Goal: Task Accomplishment & Management: Manage account settings

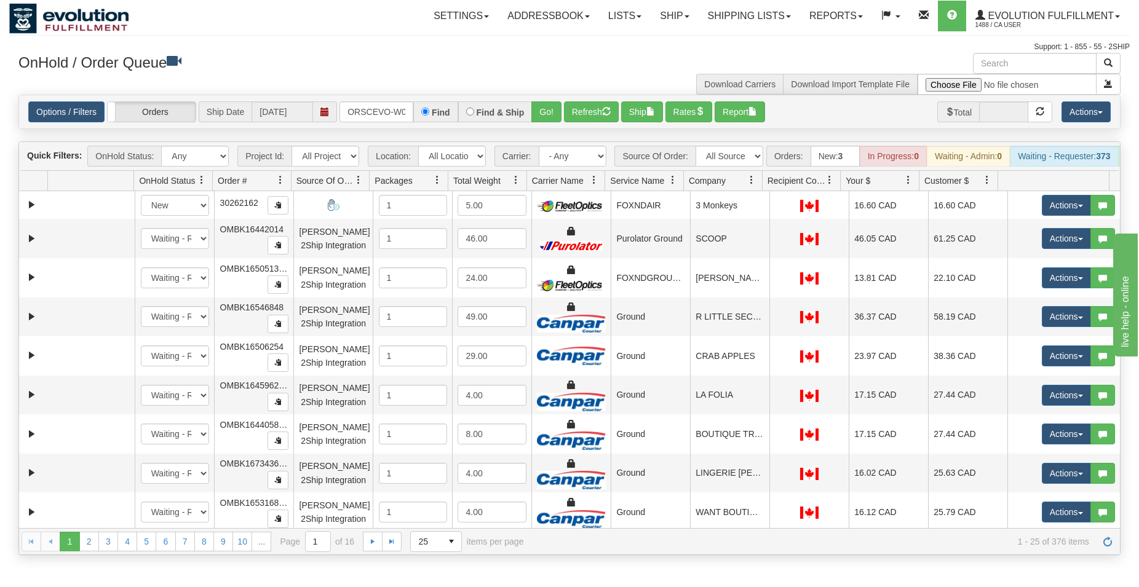
scroll to position [0, 25]
type input "ORSCEVO-W012687"
click at [548, 108] on button "Go!" at bounding box center [546, 111] width 30 height 21
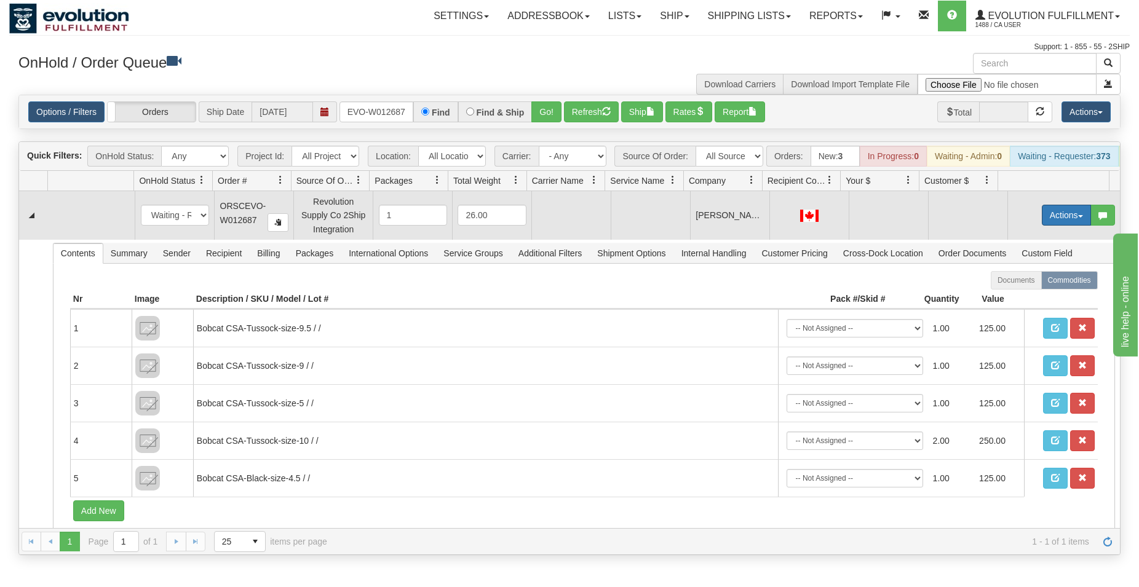
click at [1069, 220] on button "Actions" at bounding box center [1066, 215] width 49 height 21
click at [1037, 275] on span "Rate All Services" at bounding box center [1041, 271] width 74 height 10
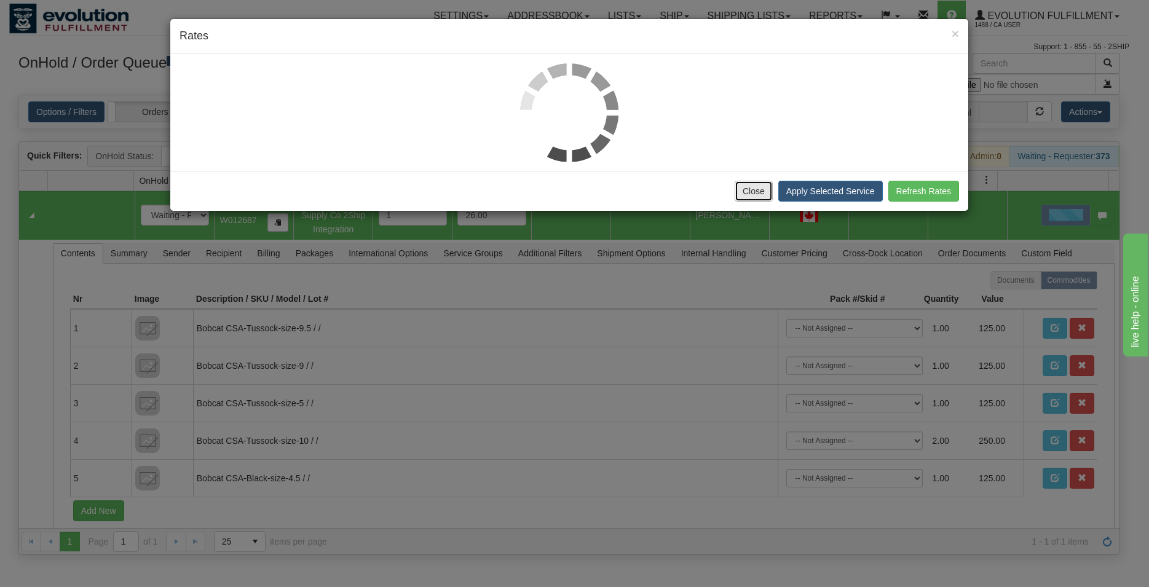
click at [764, 195] on button "Close" at bounding box center [754, 191] width 38 height 21
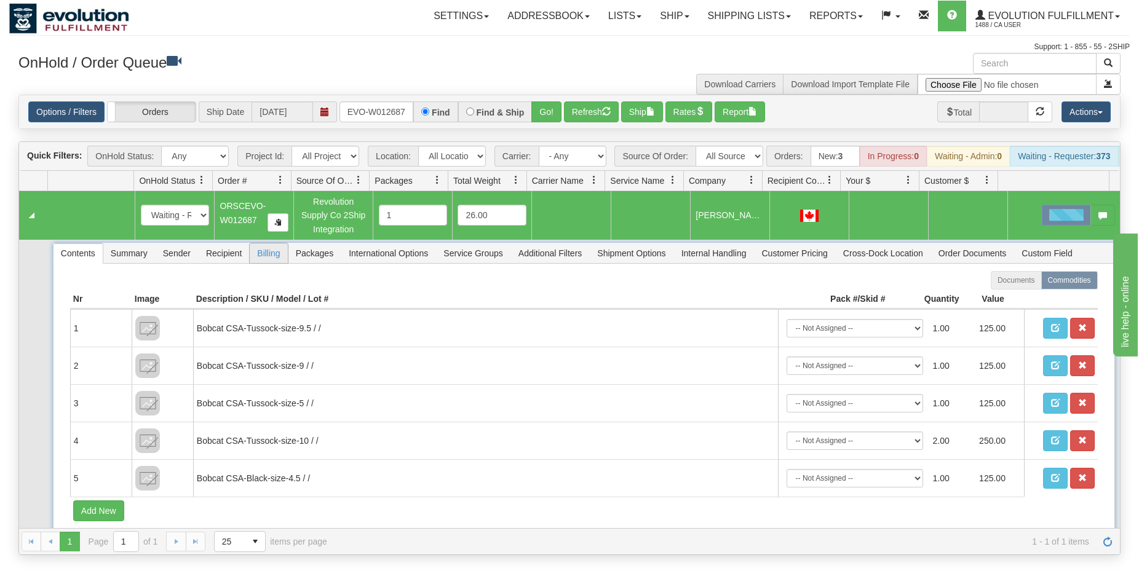
click at [275, 263] on span "Billing" at bounding box center [269, 254] width 38 height 20
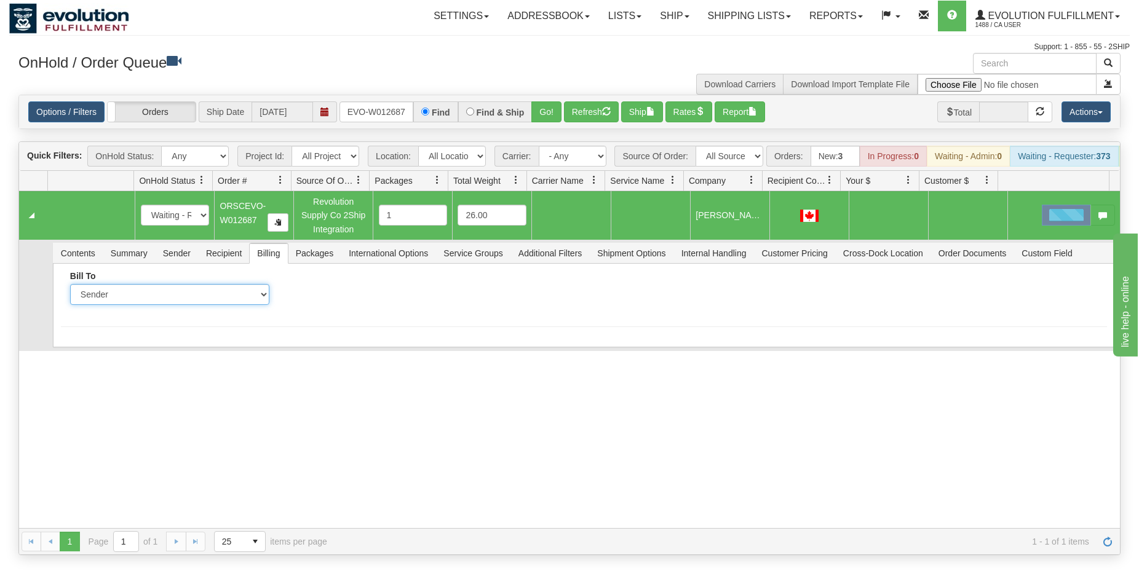
select select "2"
click option "Recipient" at bounding box center [0, 0] width 0 height 0
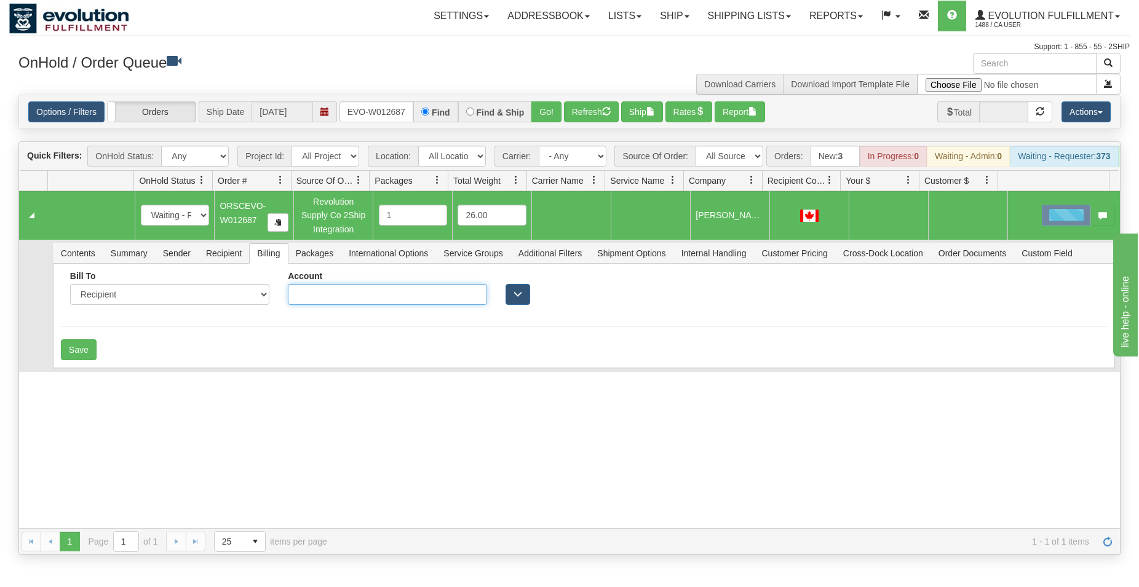
click at [288, 297] on input "Account" at bounding box center [387, 294] width 199 height 21
click at [306, 305] on input "Account" at bounding box center [387, 294] width 199 height 21
type input "7512823"
click at [87, 360] on button "Save" at bounding box center [79, 349] width 36 height 21
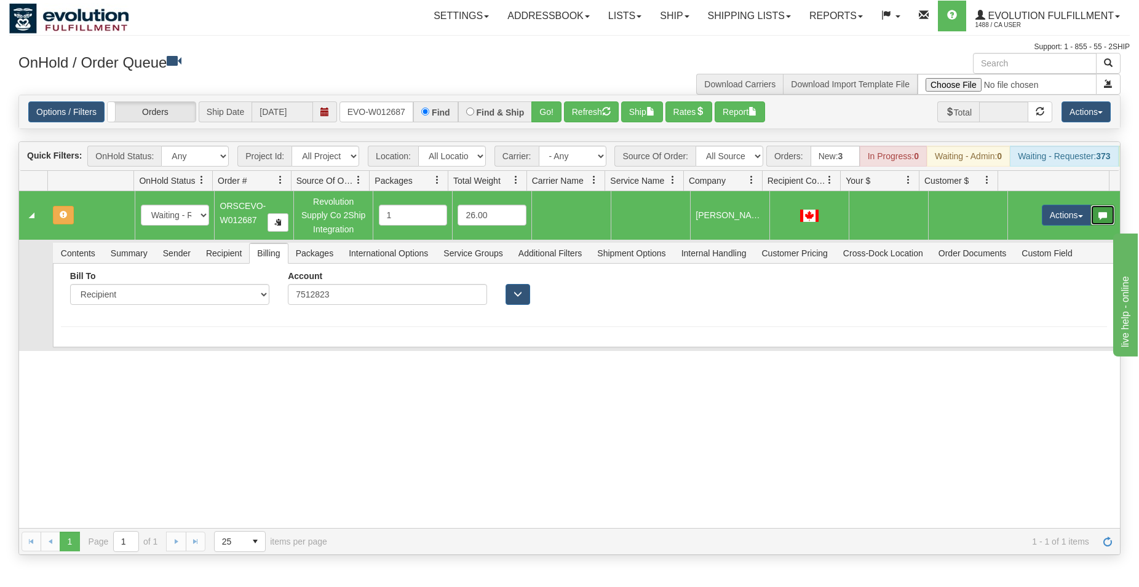
click at [1090, 218] on button "button" at bounding box center [1102, 215] width 25 height 21
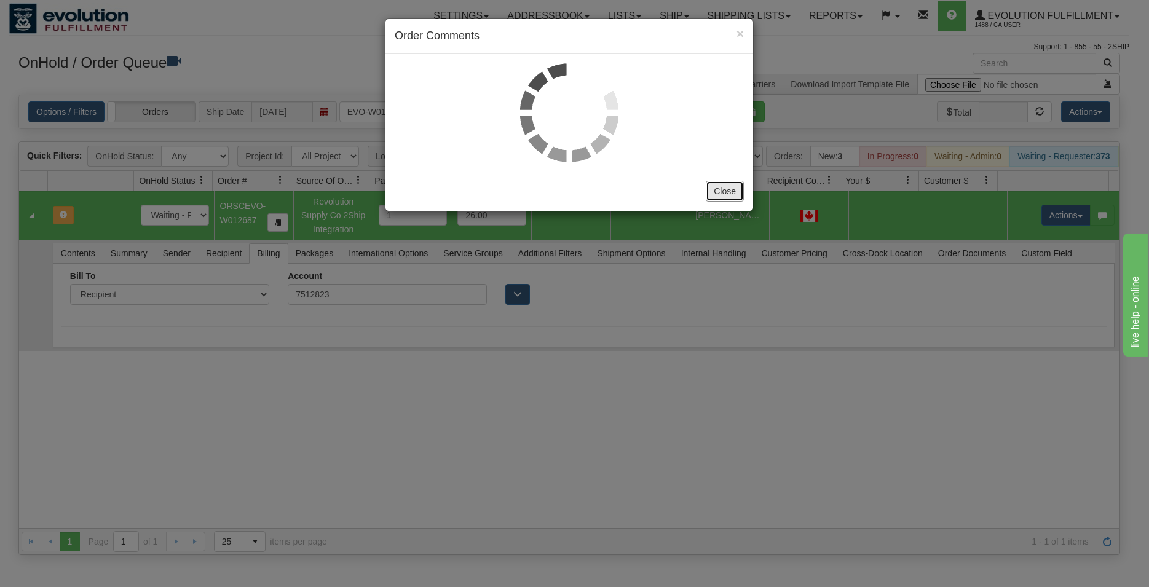
click at [721, 193] on button "Close" at bounding box center [725, 191] width 38 height 21
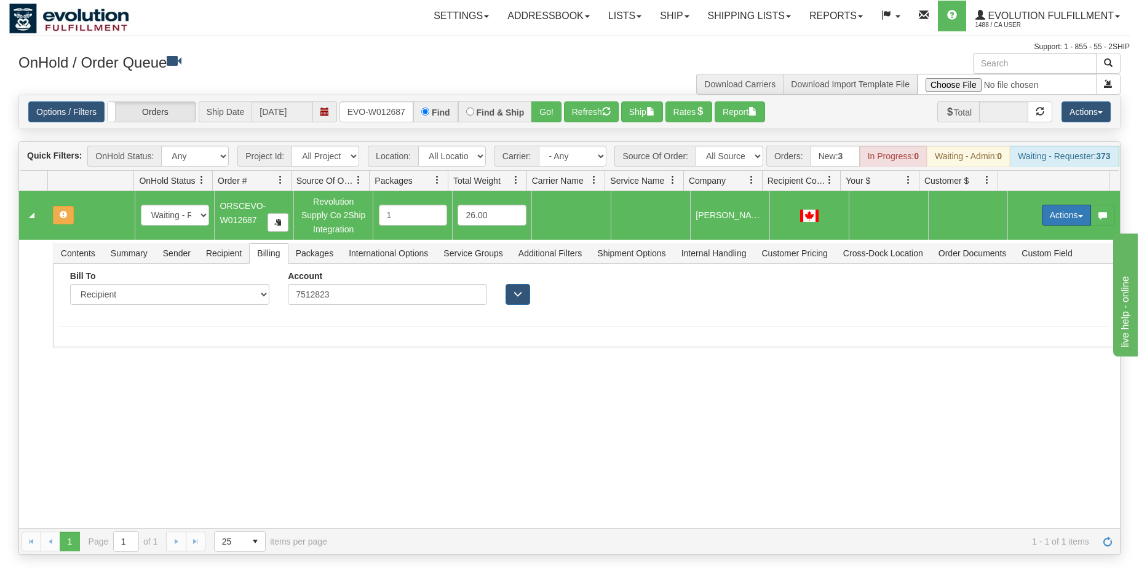
click at [1045, 226] on button "Actions" at bounding box center [1066, 215] width 49 height 21
click at [1016, 275] on span "Rate All Services" at bounding box center [1041, 271] width 74 height 10
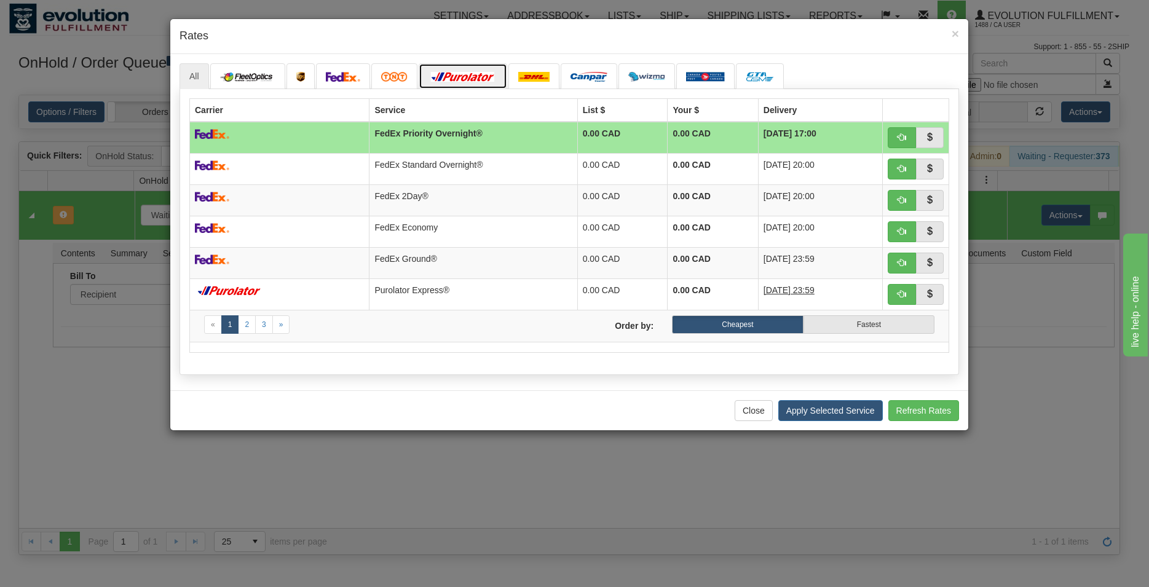
click at [449, 76] on img at bounding box center [463, 77] width 69 height 10
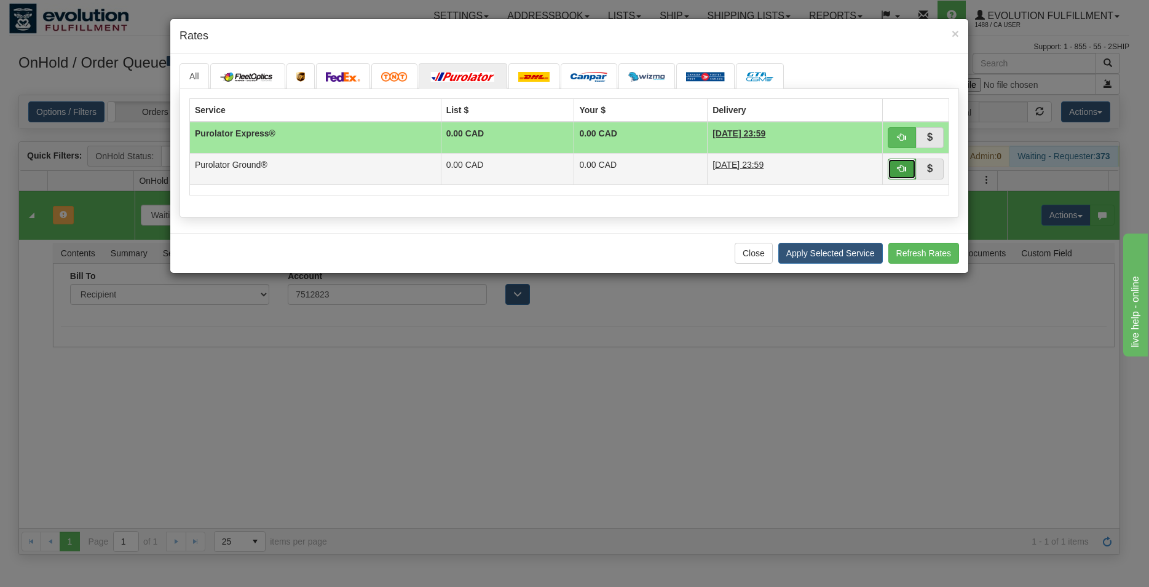
click at [895, 166] on button "button" at bounding box center [902, 169] width 28 height 21
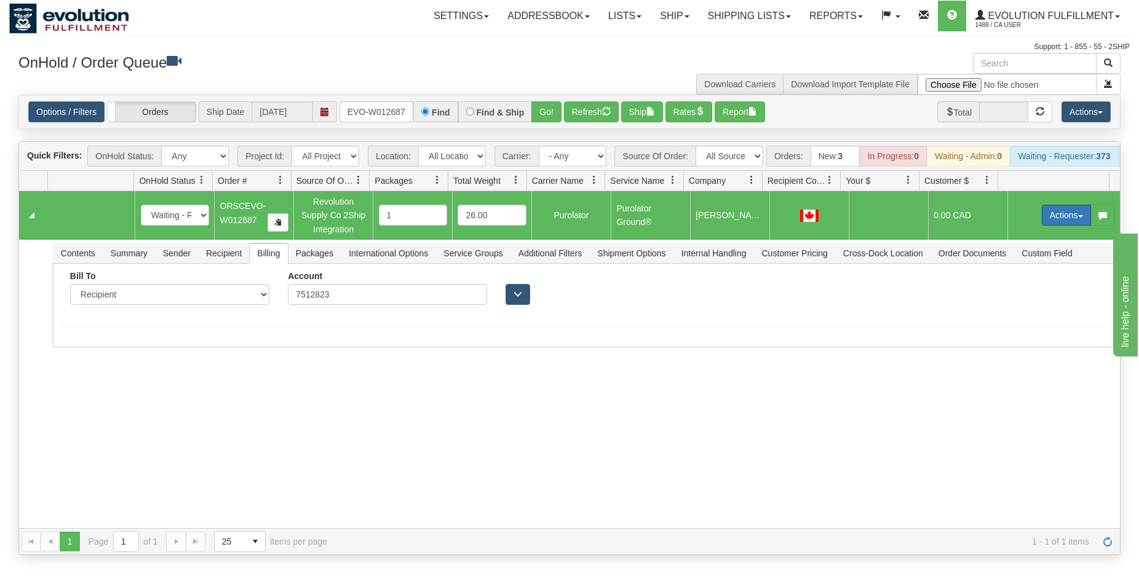
click at [1050, 221] on button "Actions" at bounding box center [1066, 215] width 49 height 21
click at [1010, 291] on span "Ship" at bounding box center [1017, 287] width 26 height 10
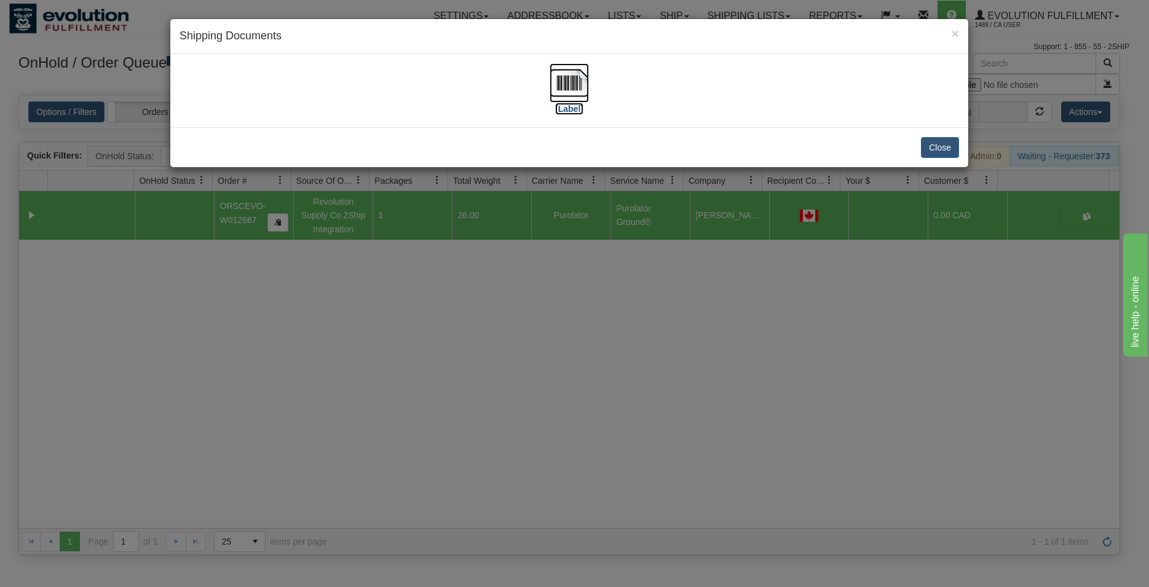
click at [550, 79] on img at bounding box center [569, 82] width 39 height 39
click at [933, 134] on div "Close" at bounding box center [569, 147] width 798 height 40
drag, startPoint x: 935, startPoint y: 139, endPoint x: 632, endPoint y: 188, distance: 306.4
click at [933, 143] on button "Close" at bounding box center [940, 147] width 38 height 21
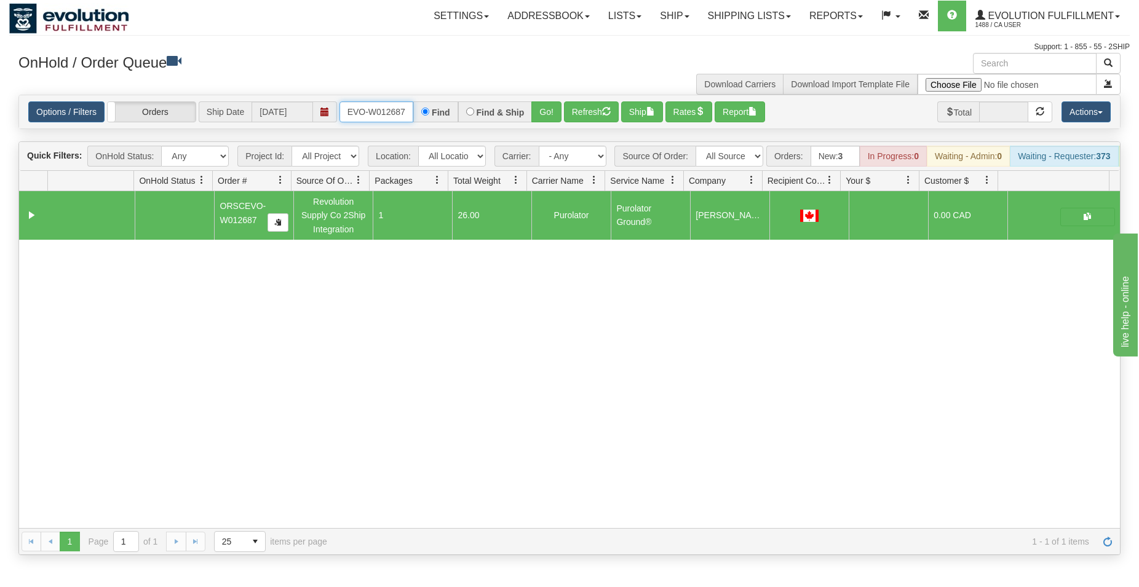
click at [368, 119] on input "ORSCEVO-W012687" at bounding box center [376, 111] width 74 height 21
click at [369, 118] on input "ORSCEVO-W012687" at bounding box center [376, 111] width 74 height 21
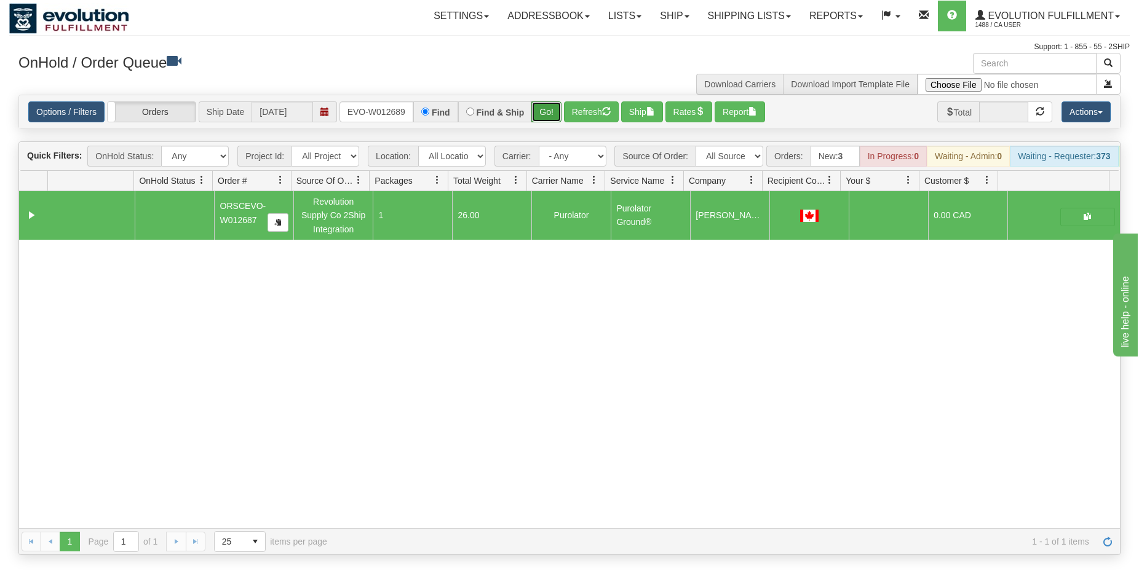
click at [541, 111] on button "Go!" at bounding box center [546, 111] width 30 height 21
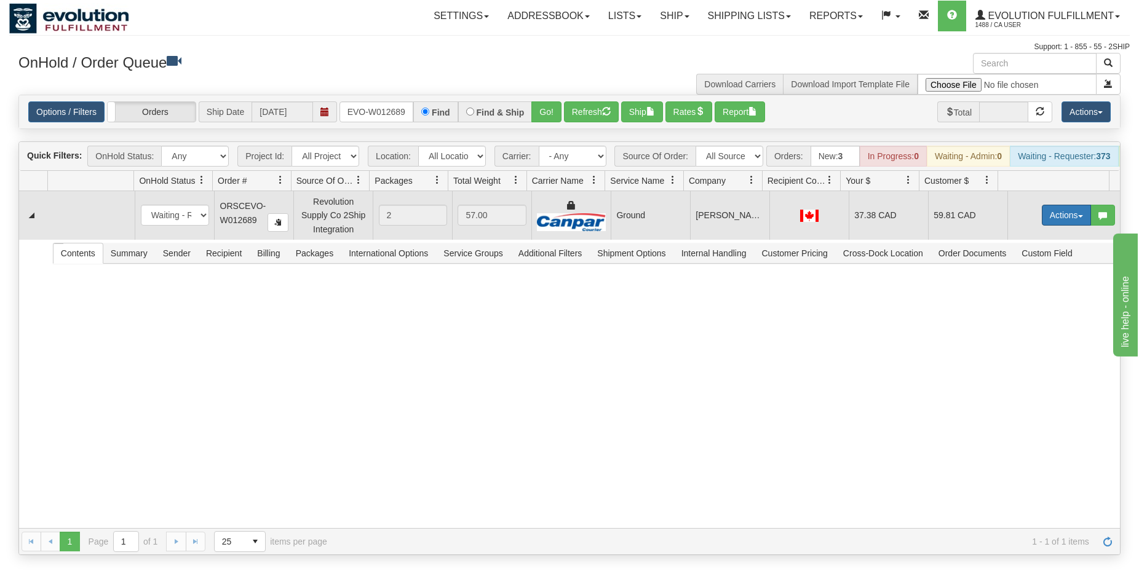
click at [1053, 226] on button "Actions" at bounding box center [1066, 215] width 49 height 21
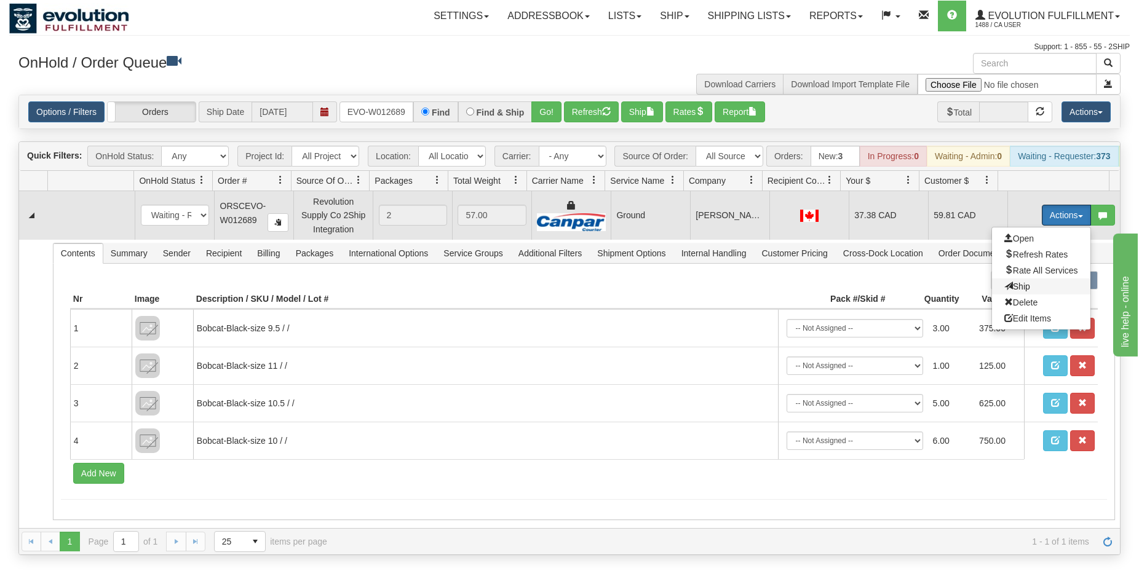
click at [1008, 291] on span "Ship" at bounding box center [1017, 287] width 26 height 10
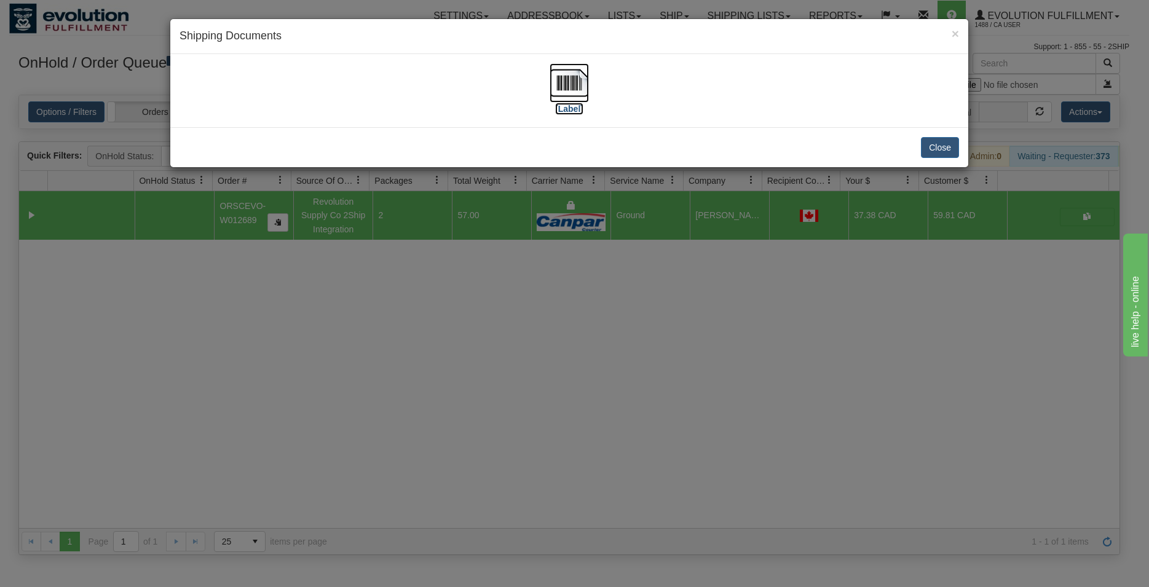
click at [587, 90] on img at bounding box center [569, 82] width 39 height 39
click at [932, 145] on button "Close" at bounding box center [940, 147] width 38 height 21
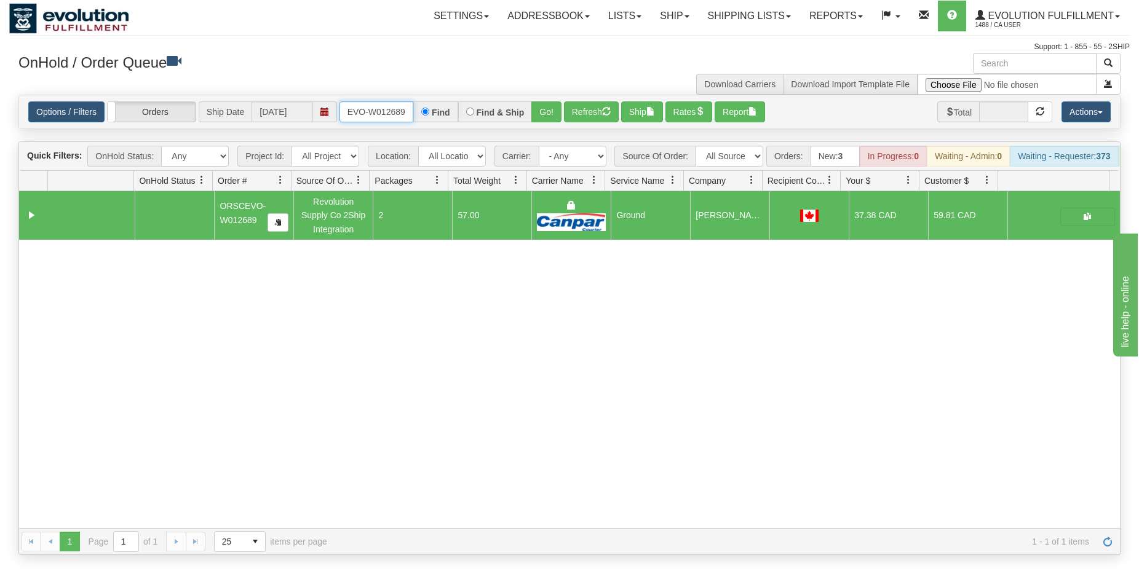
click at [386, 116] on input "ORSCEVO-W012689" at bounding box center [376, 111] width 74 height 21
click at [546, 117] on button "Go!" at bounding box center [546, 111] width 30 height 21
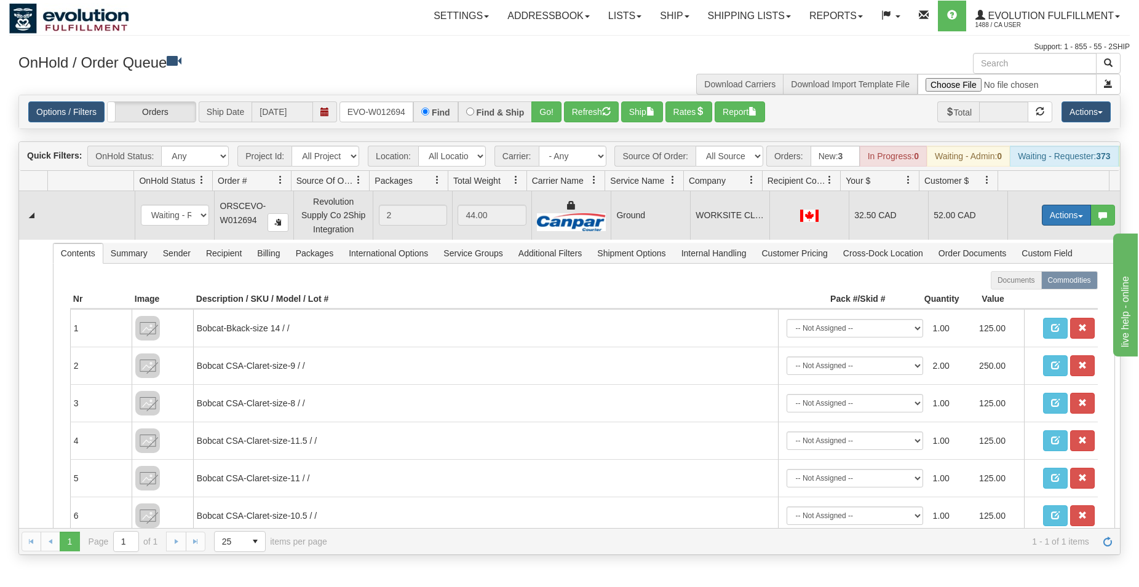
click at [1049, 223] on button "Actions" at bounding box center [1066, 215] width 49 height 21
click at [1008, 291] on span "Ship" at bounding box center [1017, 287] width 26 height 10
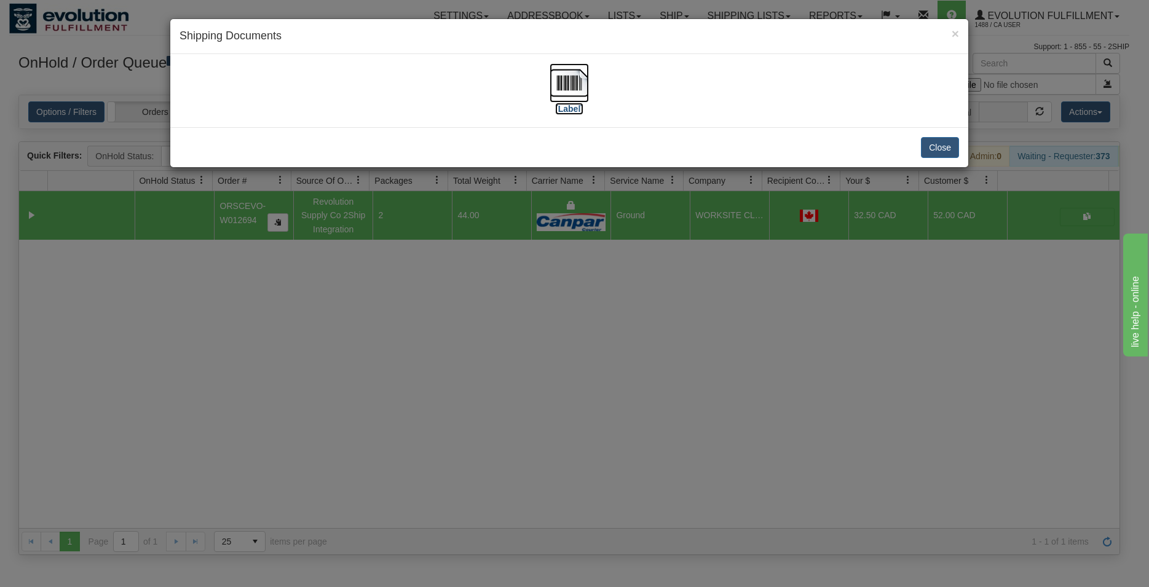
click at [567, 87] on img at bounding box center [569, 82] width 39 height 39
click at [938, 140] on button "Close" at bounding box center [940, 147] width 38 height 21
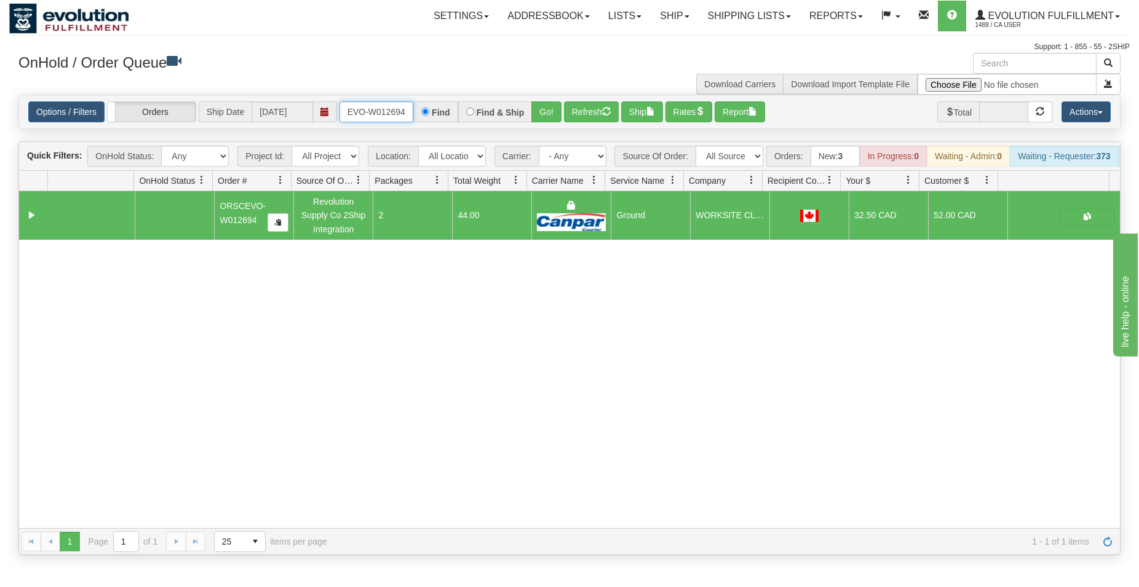
click at [382, 109] on input "ORSCEVO-W012694" at bounding box center [376, 111] width 74 height 21
click at [549, 109] on button "Go!" at bounding box center [546, 111] width 30 height 21
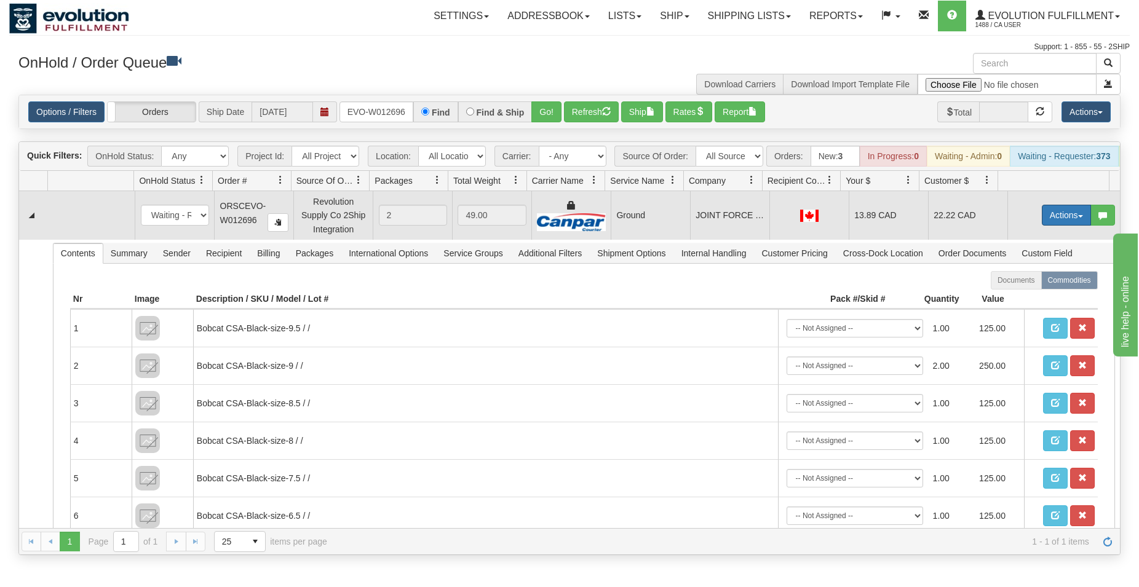
click at [1056, 226] on button "Actions" at bounding box center [1066, 215] width 49 height 21
click at [1011, 291] on span "Ship" at bounding box center [1017, 287] width 26 height 10
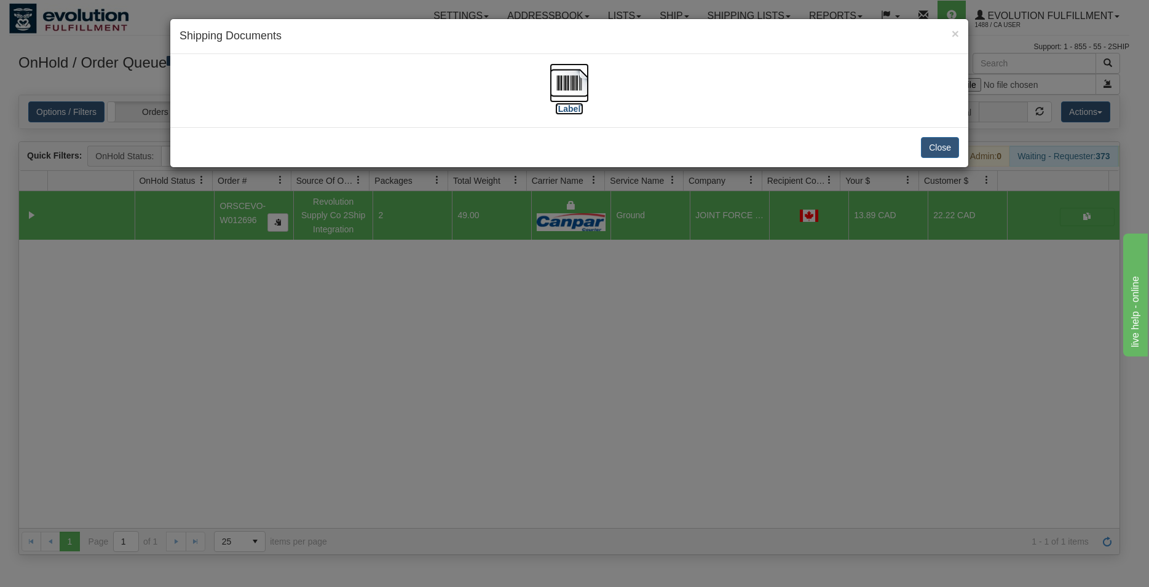
click at [580, 78] on img at bounding box center [569, 82] width 39 height 39
click at [932, 151] on button "Close" at bounding box center [940, 147] width 38 height 21
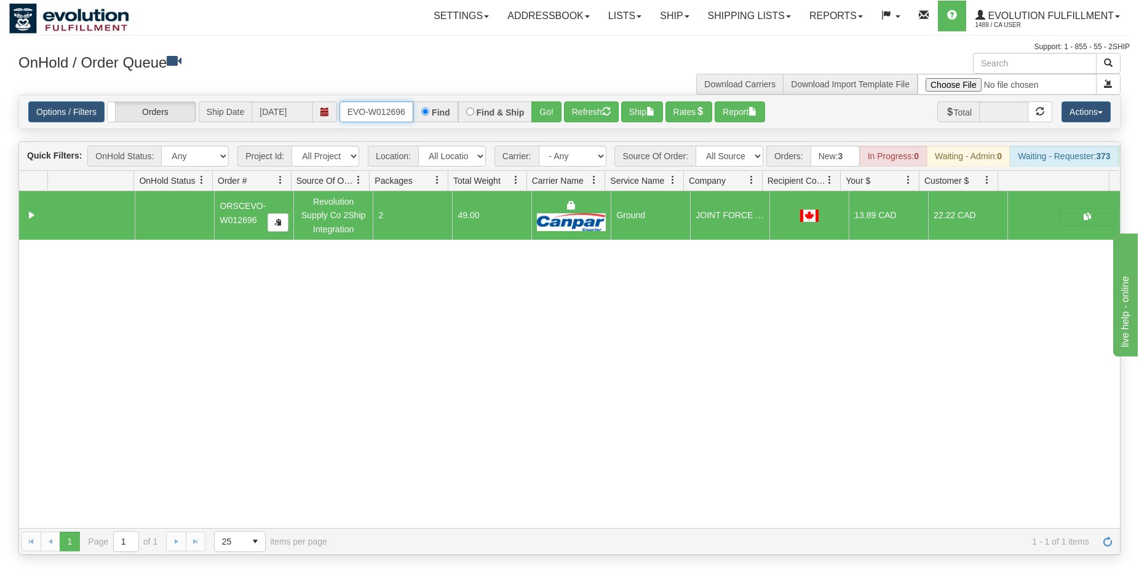
click at [367, 105] on input "ORSCEVO-W012696" at bounding box center [376, 111] width 74 height 21
click at [367, 104] on input "ORSCEVO-W012696" at bounding box center [376, 111] width 74 height 21
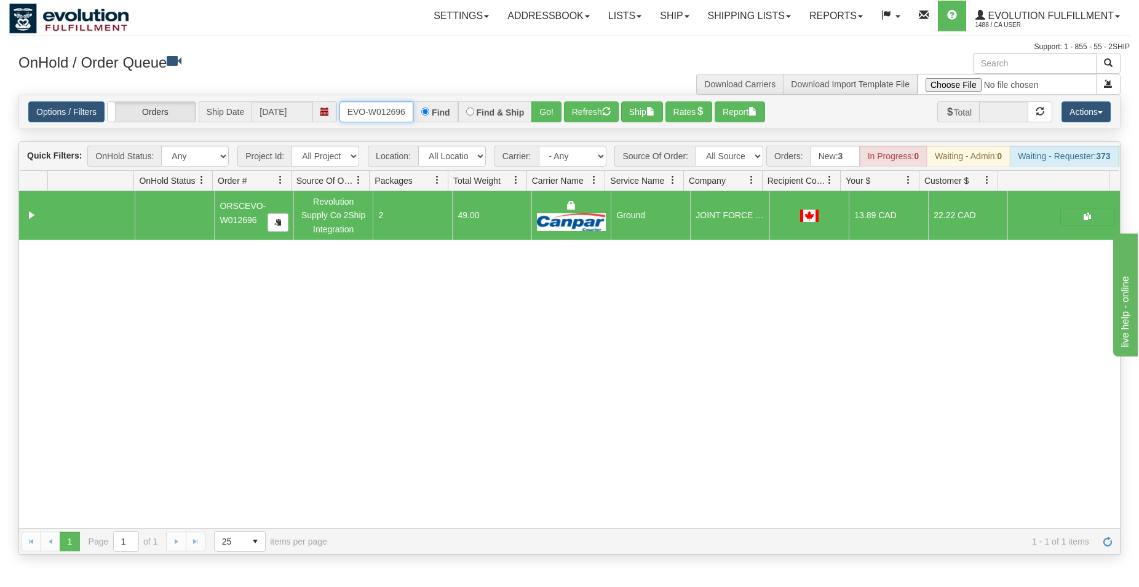
click at [367, 104] on input "ORSCEVO-W012696" at bounding box center [376, 111] width 74 height 21
click at [542, 111] on button "Go!" at bounding box center [546, 111] width 30 height 21
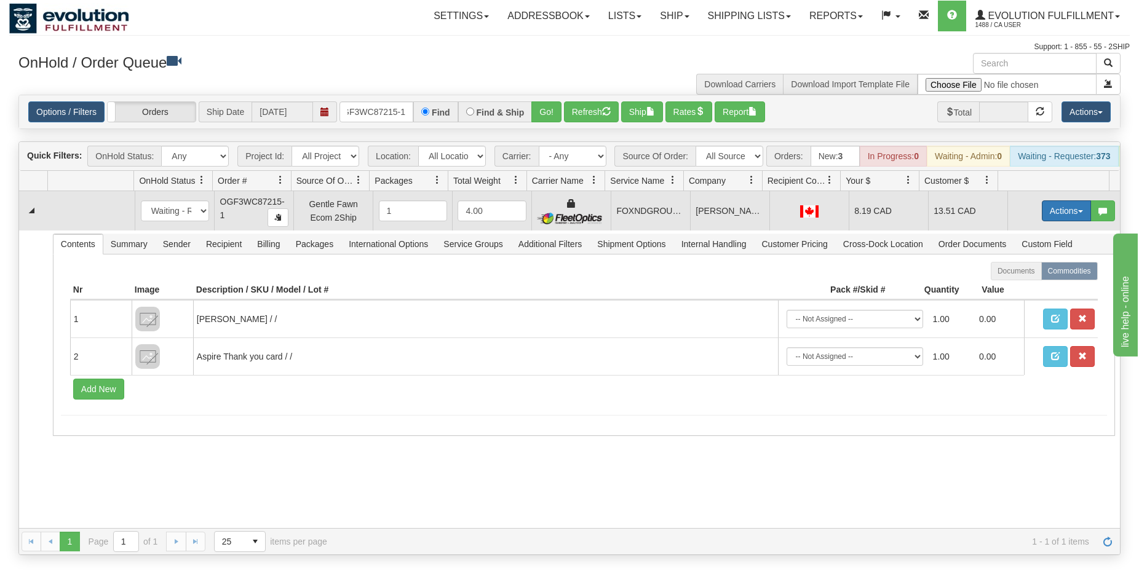
click at [1060, 216] on button "Actions" at bounding box center [1066, 210] width 49 height 21
click at [1014, 287] on span "Ship" at bounding box center [1017, 282] width 26 height 10
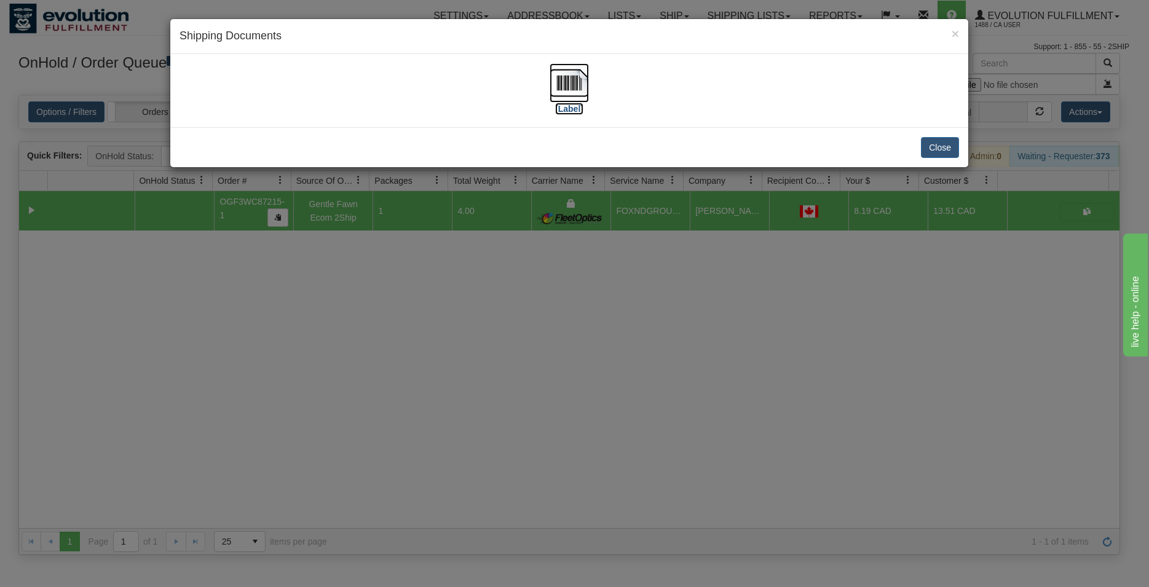
click at [577, 85] on img at bounding box center [569, 82] width 39 height 39
click at [937, 148] on button "Close" at bounding box center [940, 147] width 38 height 21
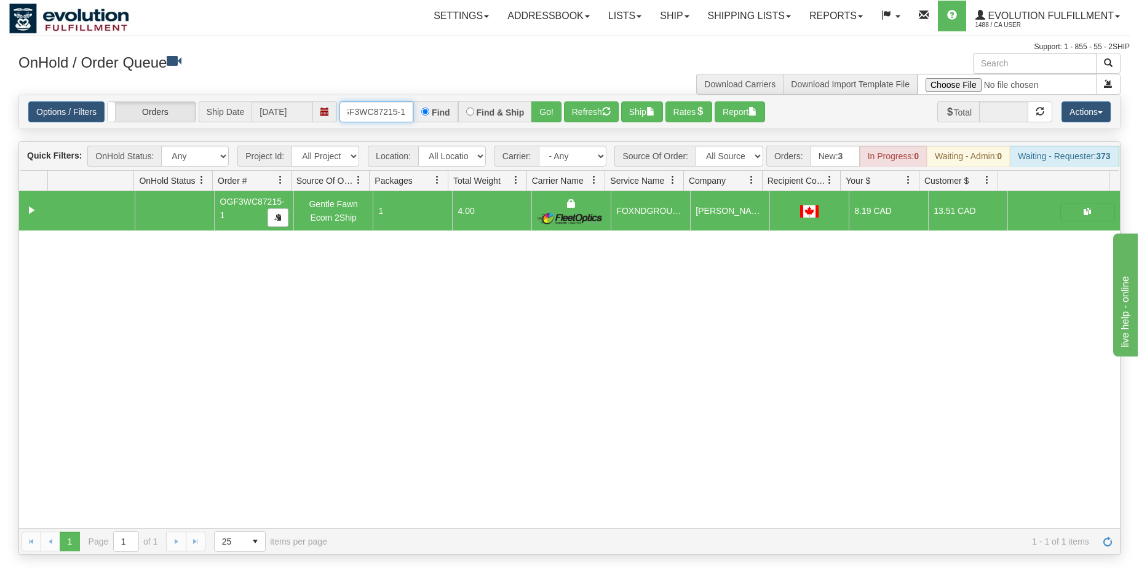
click at [363, 111] on input "OGF3WC87215-1" at bounding box center [376, 111] width 74 height 21
click at [544, 110] on button "Go!" at bounding box center [546, 111] width 30 height 21
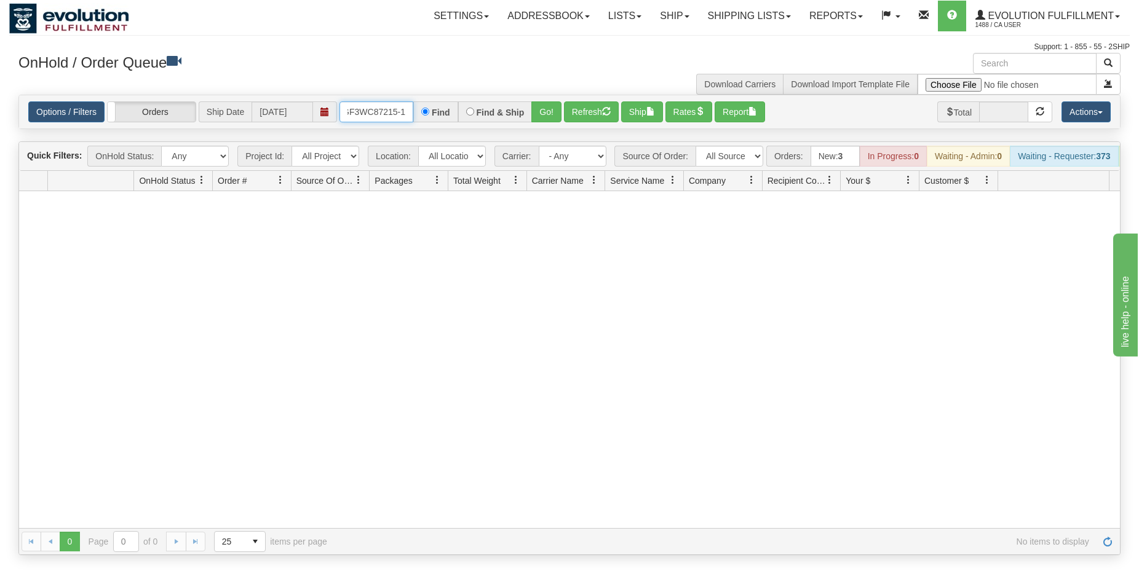
click at [393, 113] on input "OGF3WC87215-1" at bounding box center [376, 111] width 74 height 21
click at [546, 111] on button "Go!" at bounding box center [546, 111] width 30 height 21
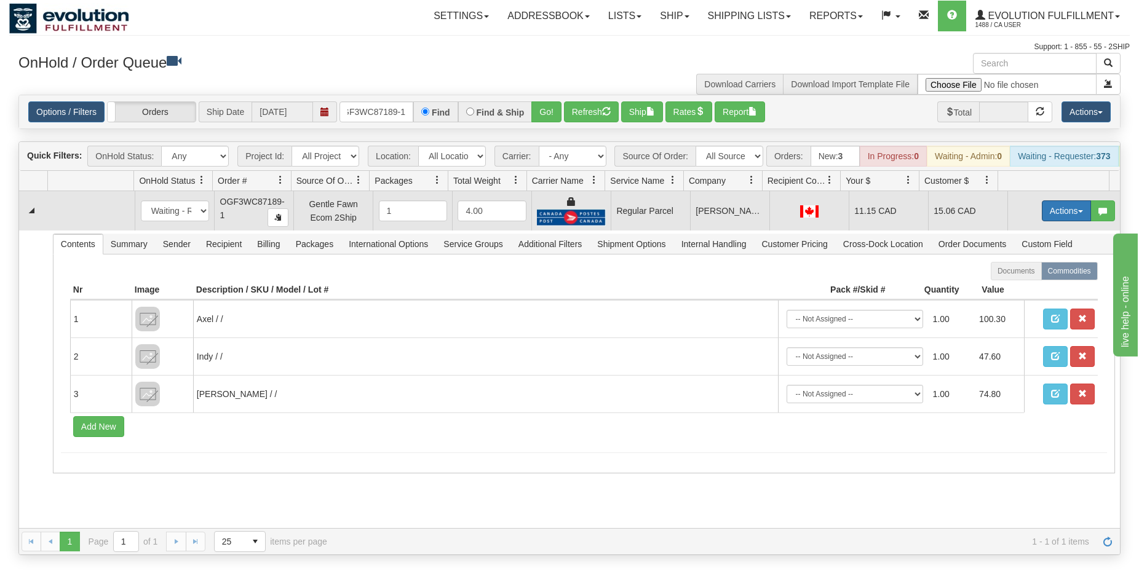
click at [1058, 221] on button "Actions" at bounding box center [1066, 210] width 49 height 21
click at [1026, 271] on span "Rate All Services" at bounding box center [1041, 266] width 74 height 10
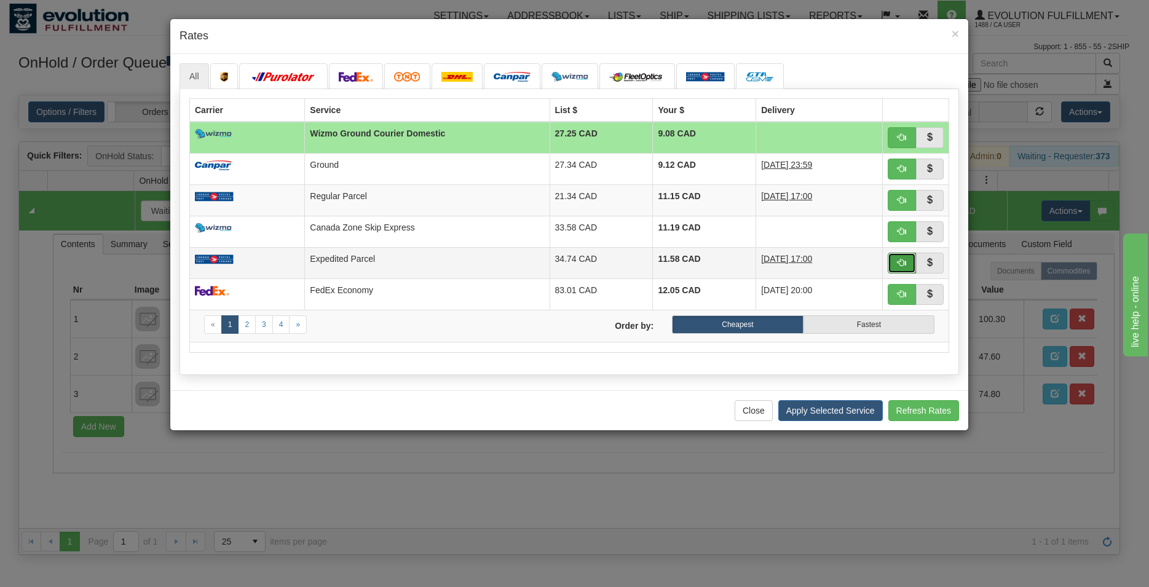
click at [894, 270] on button "button" at bounding box center [902, 263] width 28 height 21
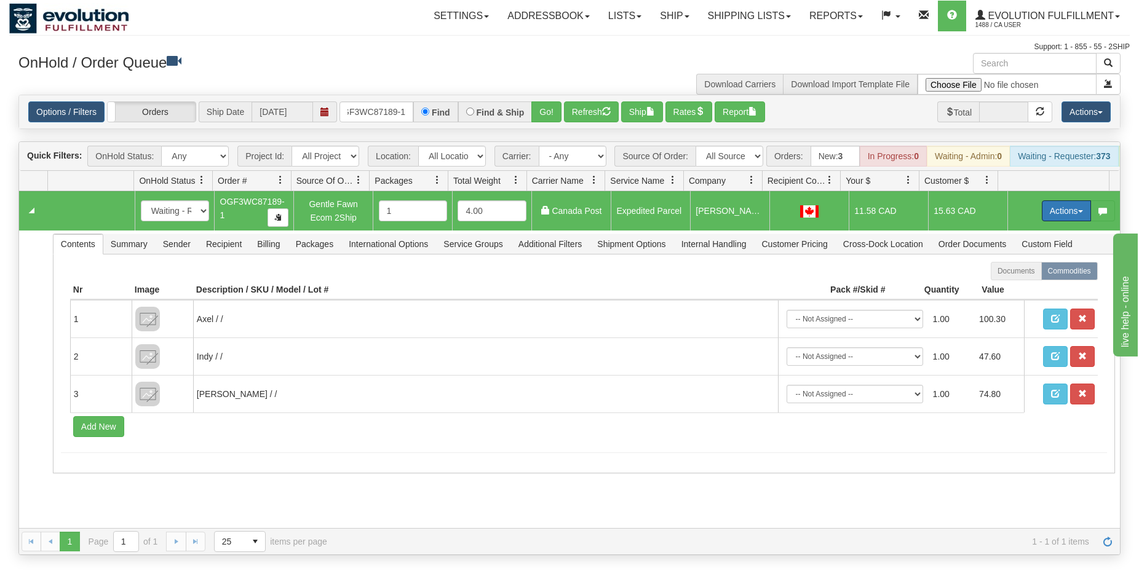
click at [1056, 217] on button "Actions" at bounding box center [1066, 210] width 49 height 21
click at [996, 290] on link "Ship" at bounding box center [1041, 282] width 98 height 16
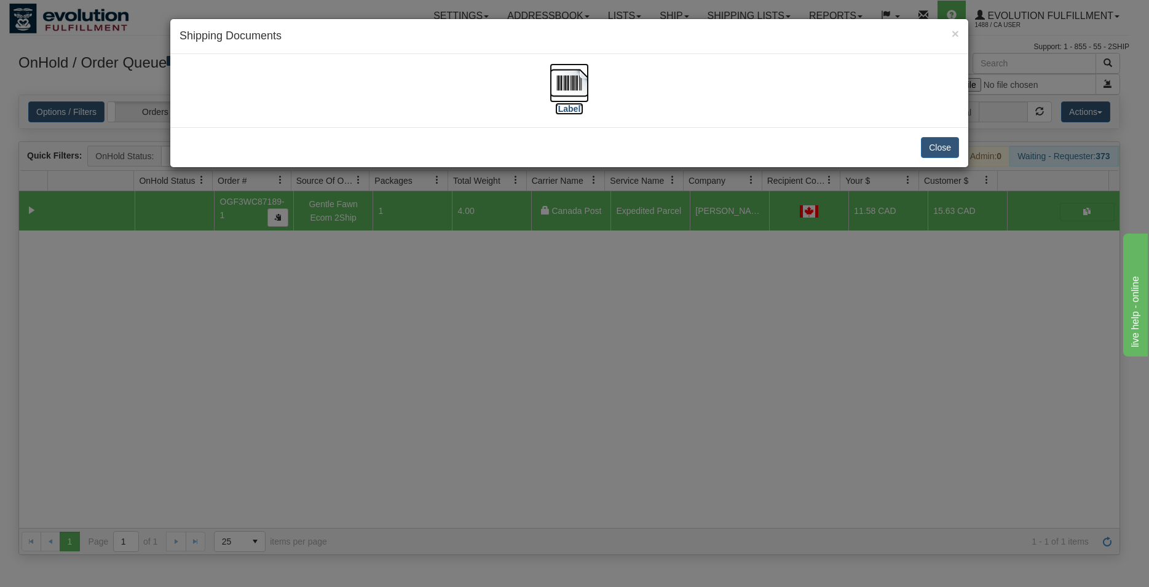
click at [576, 85] on img at bounding box center [569, 82] width 39 height 39
click at [946, 148] on button "Close" at bounding box center [940, 147] width 38 height 21
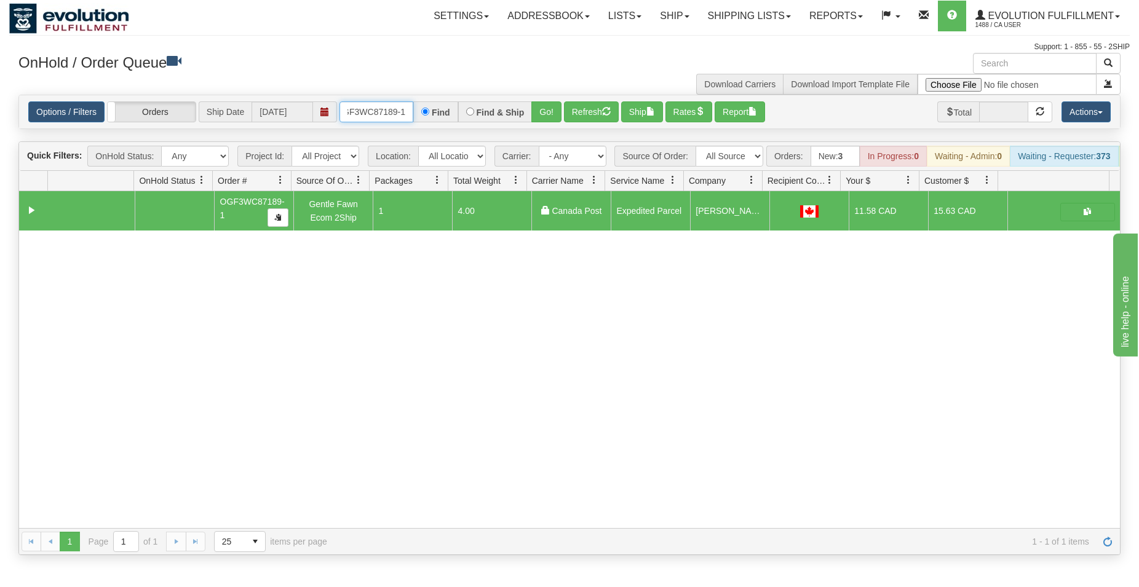
click at [376, 116] on input "OGF3WC87189-1" at bounding box center [376, 111] width 74 height 21
click at [550, 113] on button "Go!" at bounding box center [546, 111] width 30 height 21
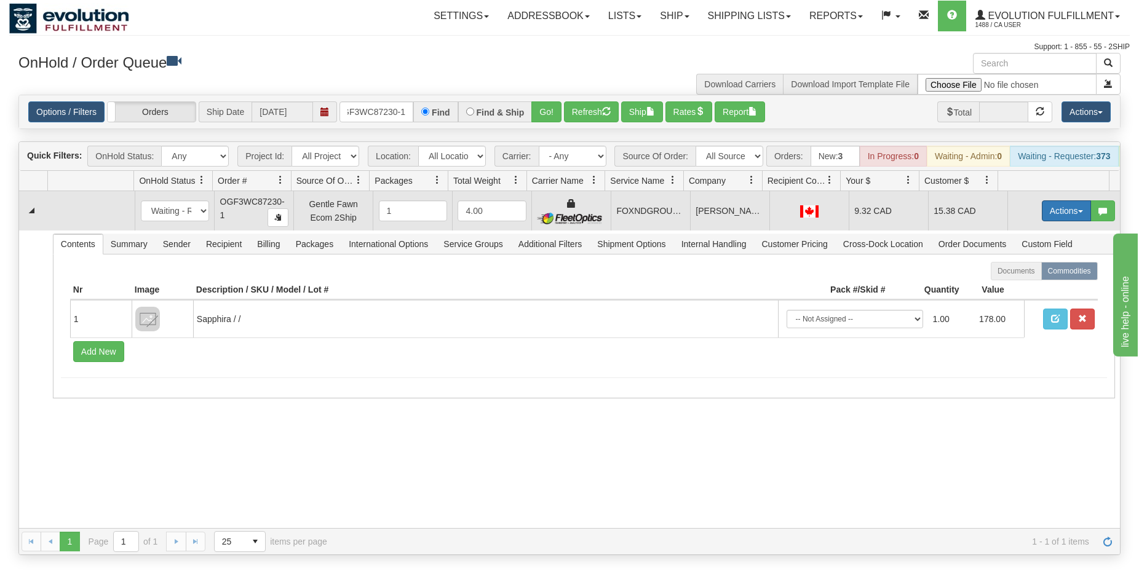
click at [1042, 218] on button "Actions" at bounding box center [1066, 210] width 49 height 21
click at [1007, 287] on span "Ship" at bounding box center [1017, 282] width 26 height 10
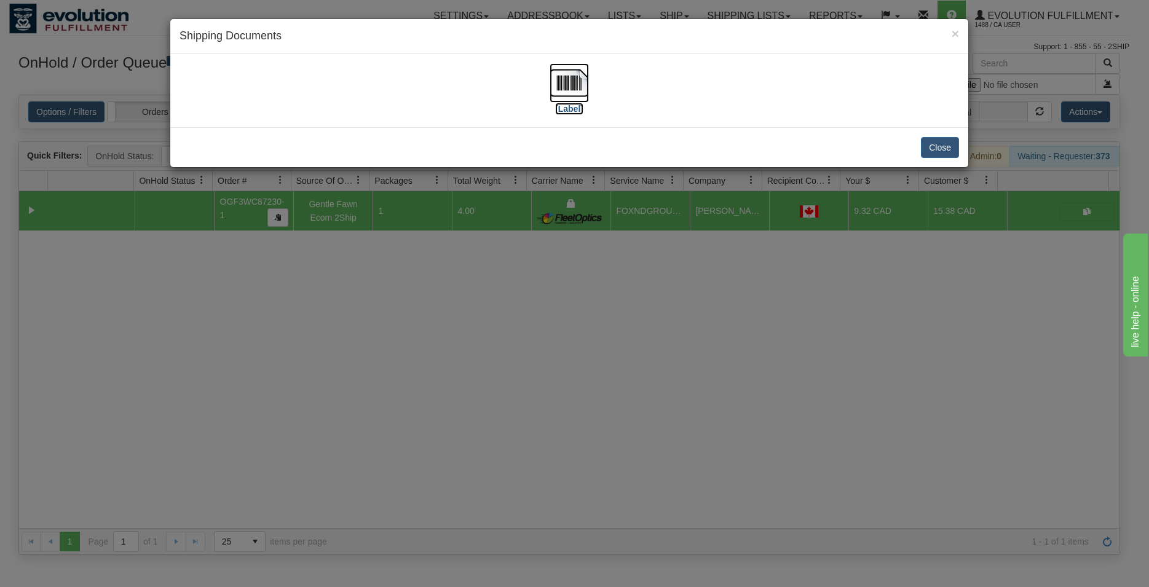
click at [571, 96] on img at bounding box center [569, 82] width 39 height 39
click at [933, 146] on button "Close" at bounding box center [940, 147] width 38 height 21
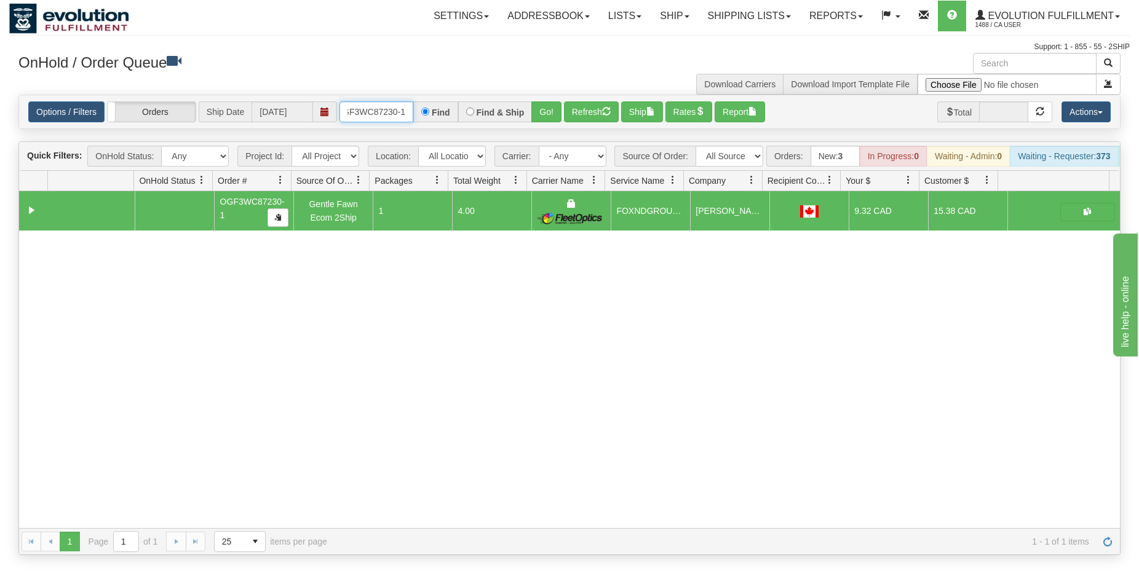
click at [363, 114] on input "OGF3WC87230-1" at bounding box center [376, 111] width 74 height 21
click at [549, 110] on button "Go!" at bounding box center [546, 111] width 30 height 21
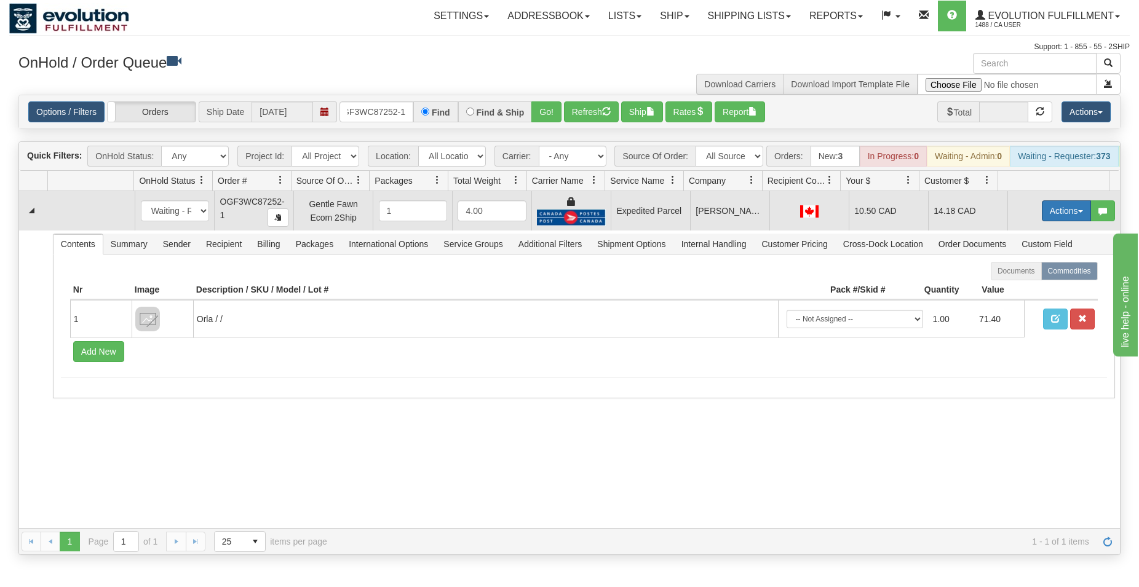
click at [1052, 220] on button "Actions" at bounding box center [1066, 210] width 49 height 21
click at [1013, 287] on span "Ship" at bounding box center [1017, 282] width 26 height 10
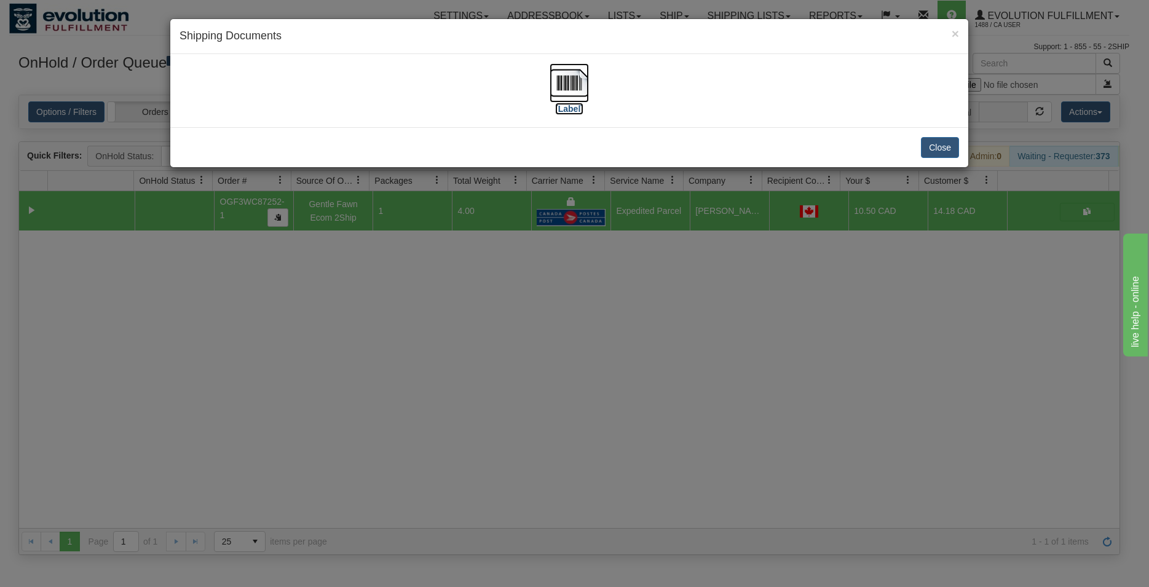
click at [577, 68] on img at bounding box center [569, 82] width 39 height 39
click at [934, 150] on button "Close" at bounding box center [940, 147] width 38 height 21
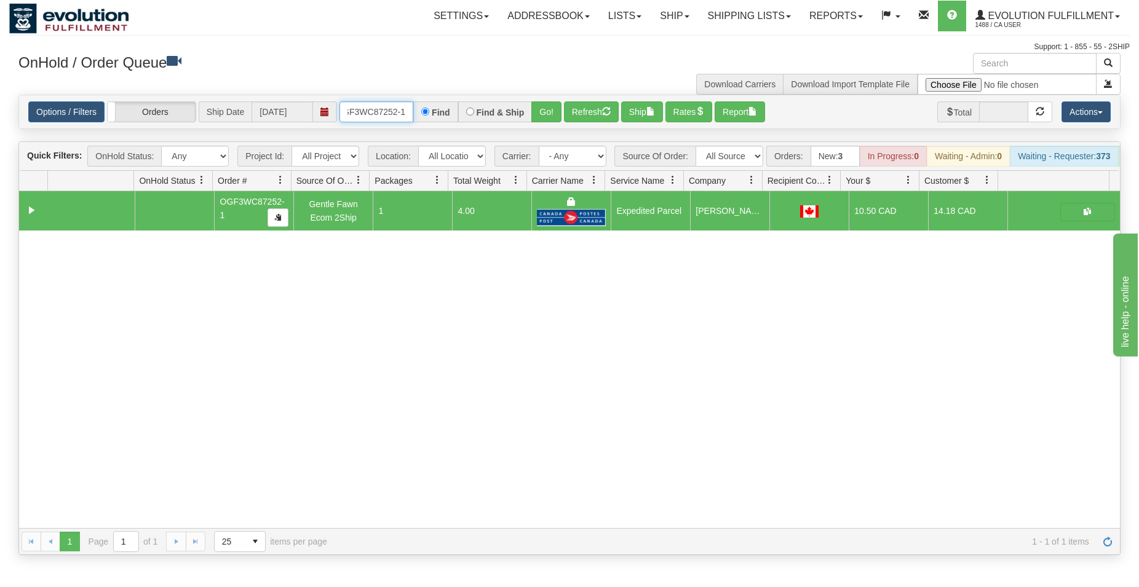
click at [361, 116] on input "OGF3WC87252-1" at bounding box center [376, 111] width 74 height 21
click at [548, 108] on button "Go!" at bounding box center [546, 111] width 30 height 21
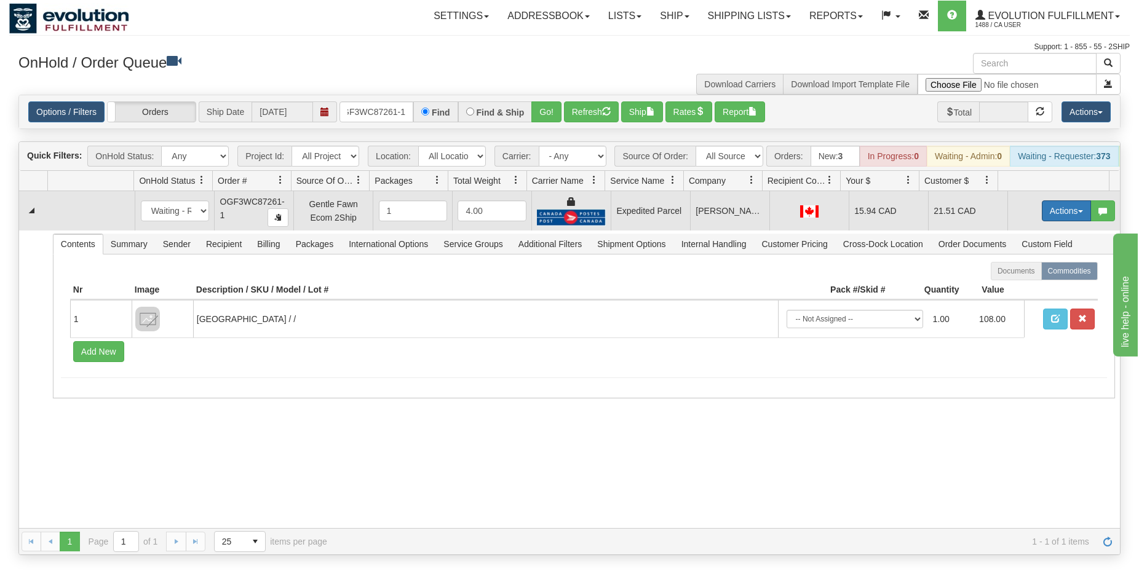
click at [1042, 216] on button "Actions" at bounding box center [1066, 210] width 49 height 21
click at [1010, 287] on span "Ship" at bounding box center [1017, 282] width 26 height 10
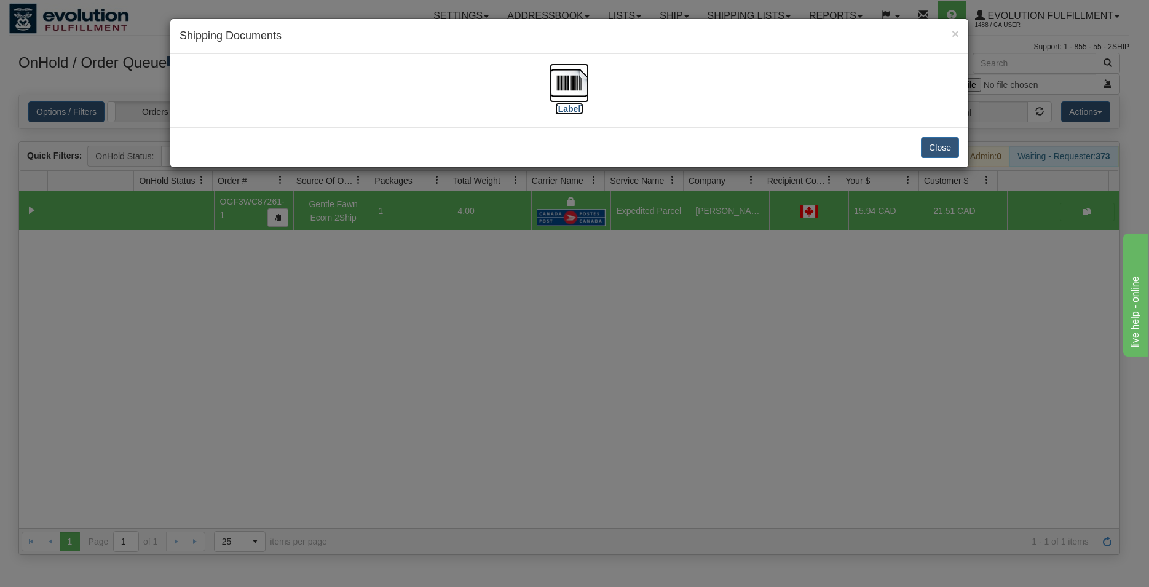
click at [577, 84] on img at bounding box center [569, 82] width 39 height 39
click at [943, 148] on button "Close" at bounding box center [940, 147] width 38 height 21
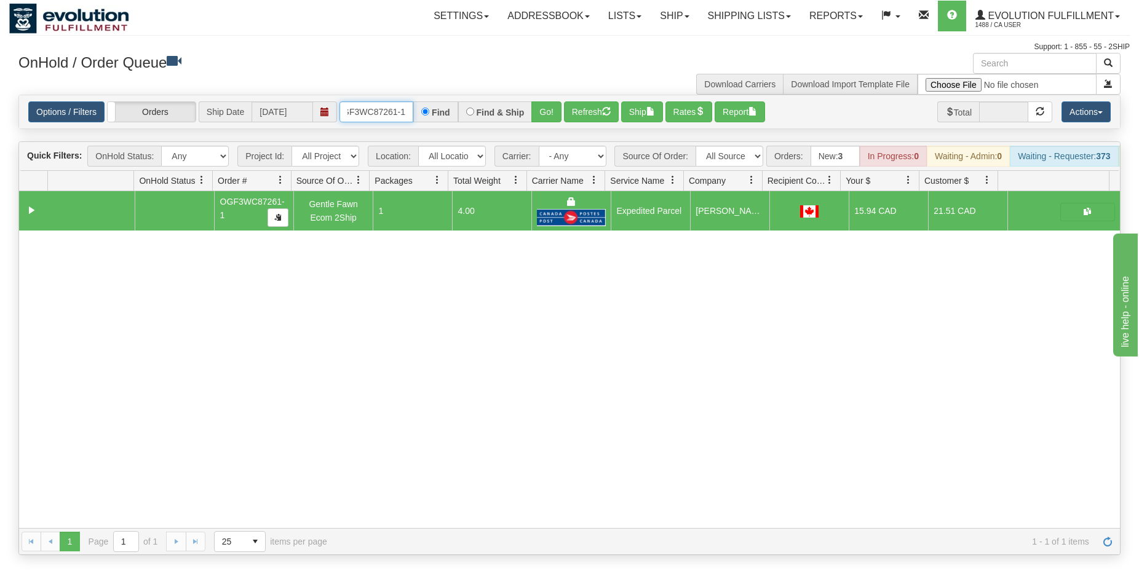
click at [389, 106] on input "OGF3WC87261-1" at bounding box center [376, 111] width 74 height 21
click at [548, 113] on button "Go!" at bounding box center [546, 111] width 30 height 21
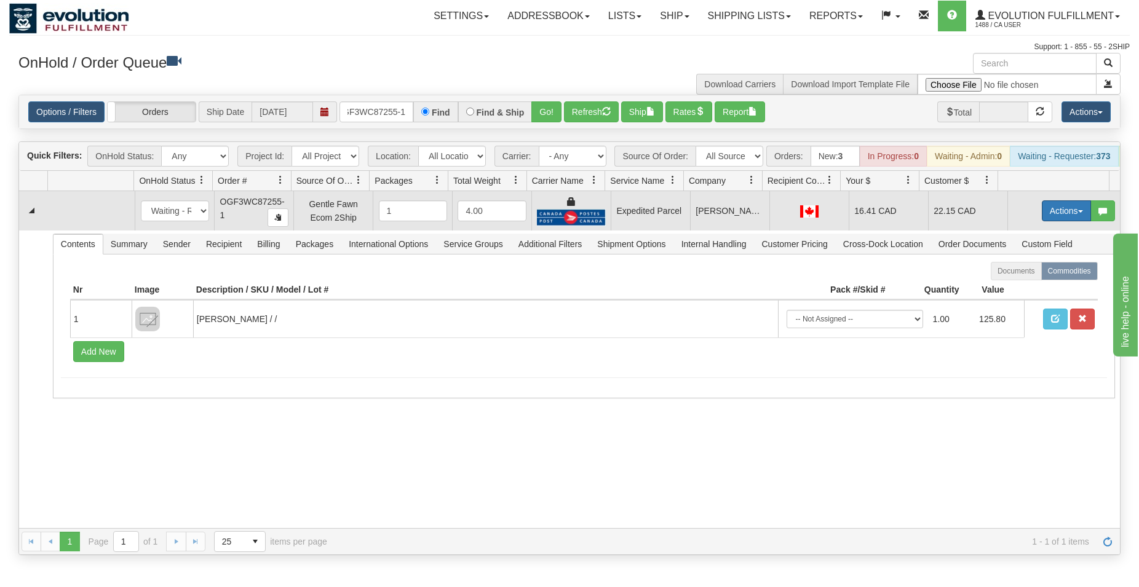
click at [1048, 218] on button "Actions" at bounding box center [1066, 210] width 49 height 21
click at [1004, 287] on span "Ship" at bounding box center [1017, 282] width 26 height 10
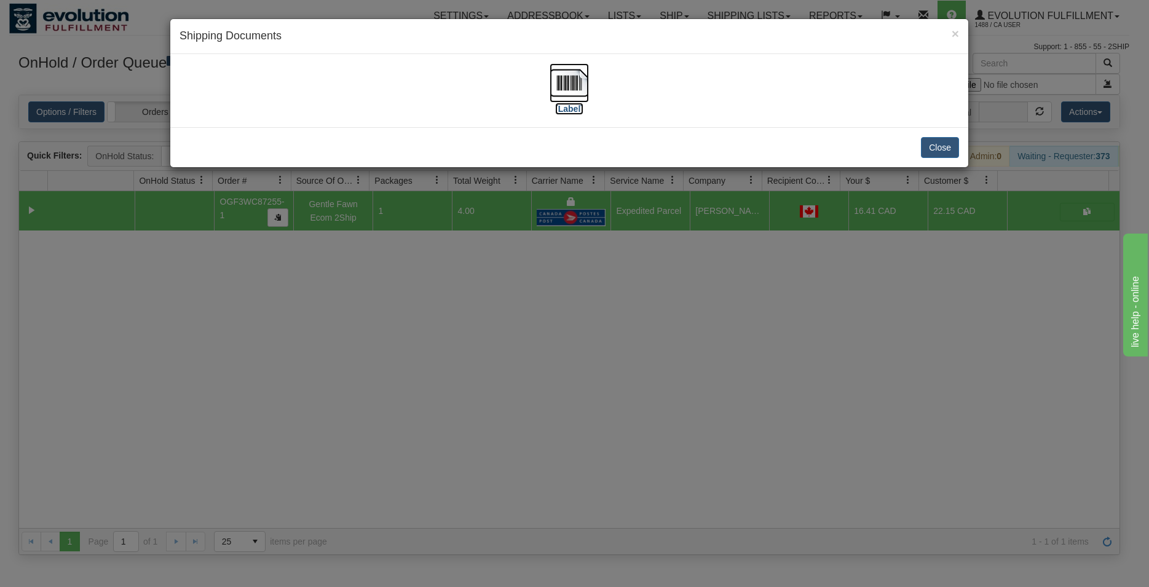
click at [582, 83] on img at bounding box center [569, 82] width 39 height 39
click at [937, 156] on button "Close" at bounding box center [940, 147] width 38 height 21
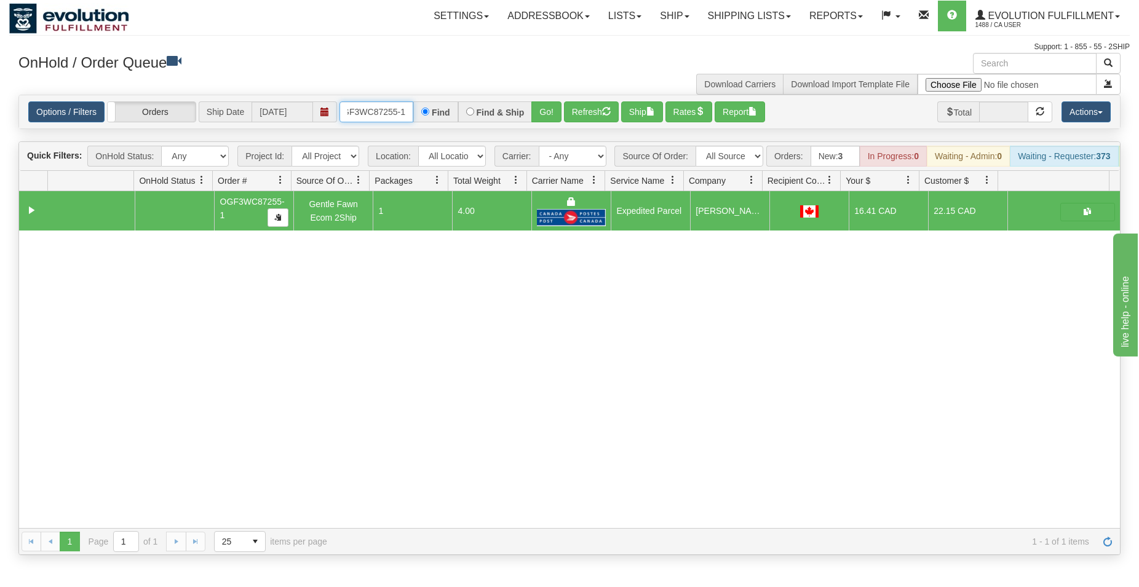
click at [384, 114] on input "OGF3WC87255-1" at bounding box center [376, 111] width 74 height 21
click at [550, 109] on button "Go!" at bounding box center [546, 111] width 30 height 21
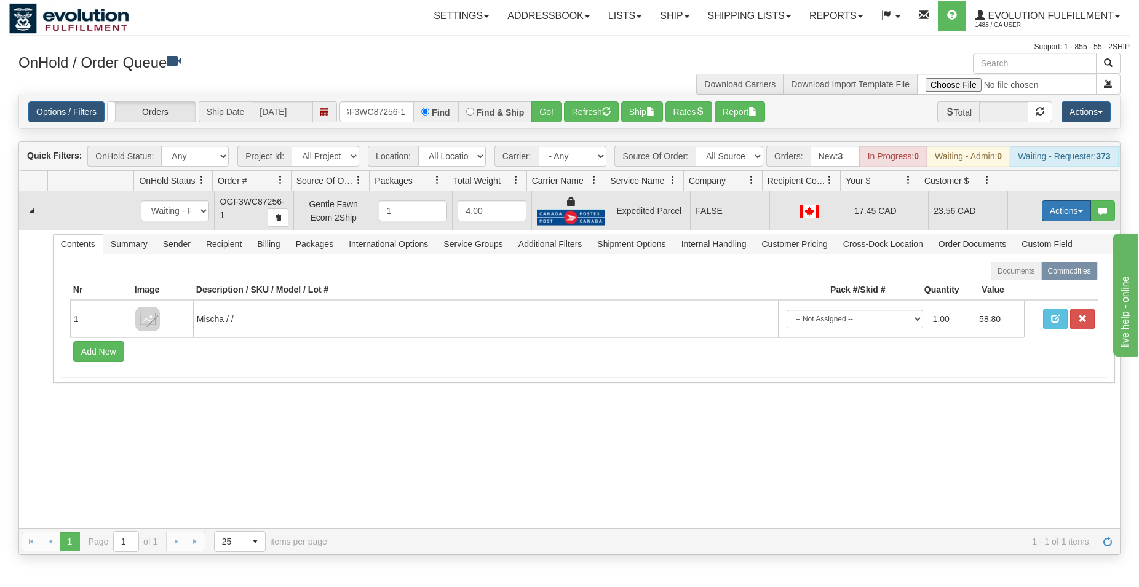
click at [1042, 221] on button "Actions" at bounding box center [1066, 210] width 49 height 21
click at [1007, 287] on span "Ship" at bounding box center [1017, 282] width 26 height 10
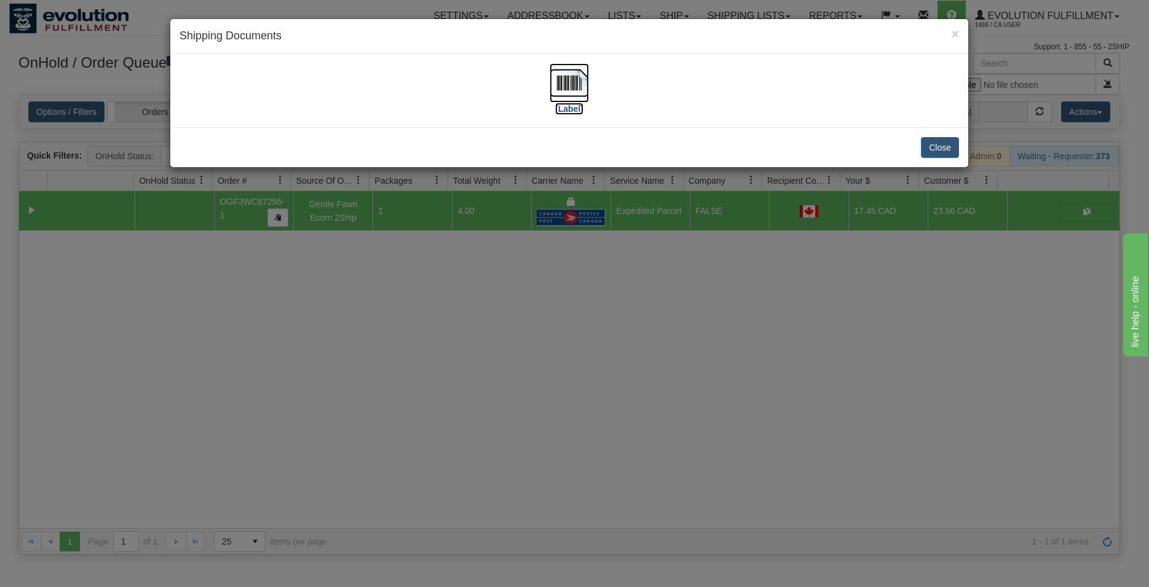
click at [573, 77] on img at bounding box center [569, 82] width 39 height 39
click at [939, 151] on button "Close" at bounding box center [940, 147] width 38 height 21
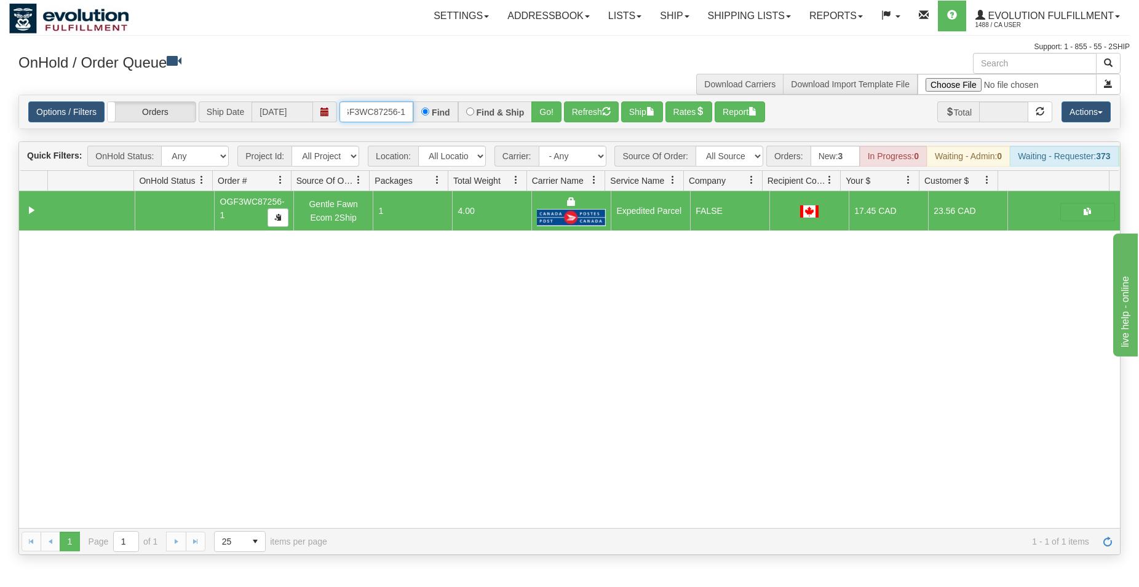
click at [387, 115] on input "OGF3WC87256-1" at bounding box center [376, 111] width 74 height 21
click at [553, 113] on button "Go!" at bounding box center [546, 111] width 30 height 21
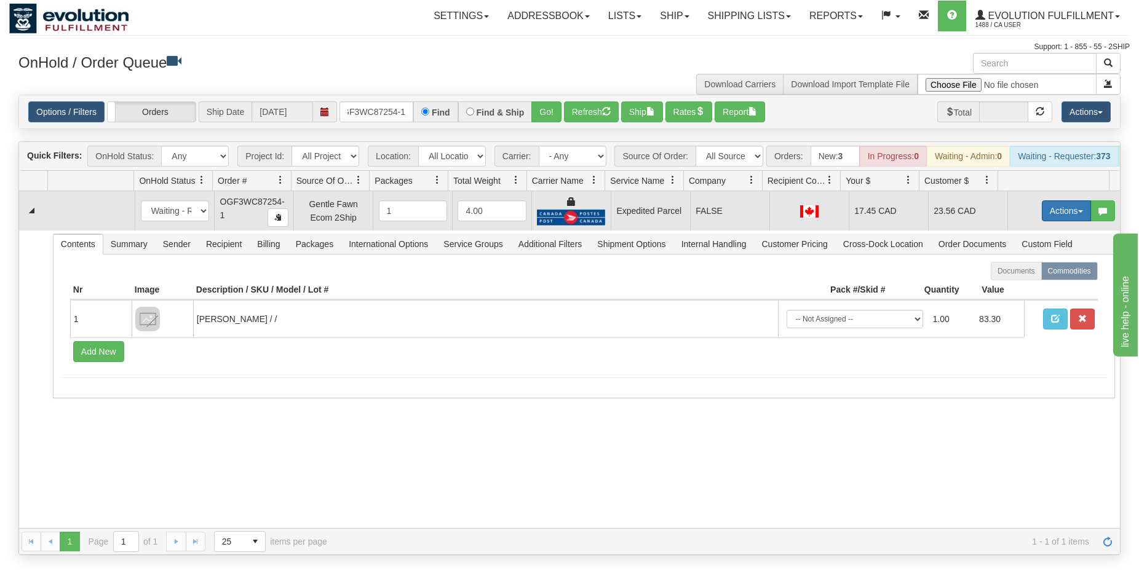
click at [1042, 216] on button "Actions" at bounding box center [1066, 210] width 49 height 21
click at [1007, 287] on span "Ship" at bounding box center [1017, 282] width 26 height 10
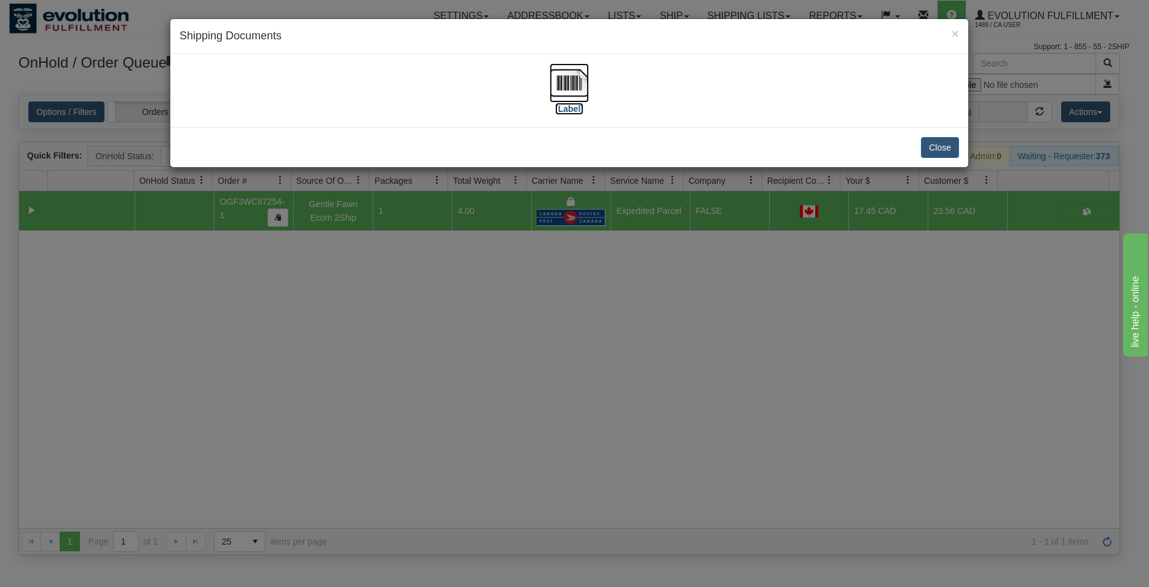
click at [571, 83] on img at bounding box center [569, 82] width 39 height 39
click at [943, 141] on button "Close" at bounding box center [940, 147] width 38 height 21
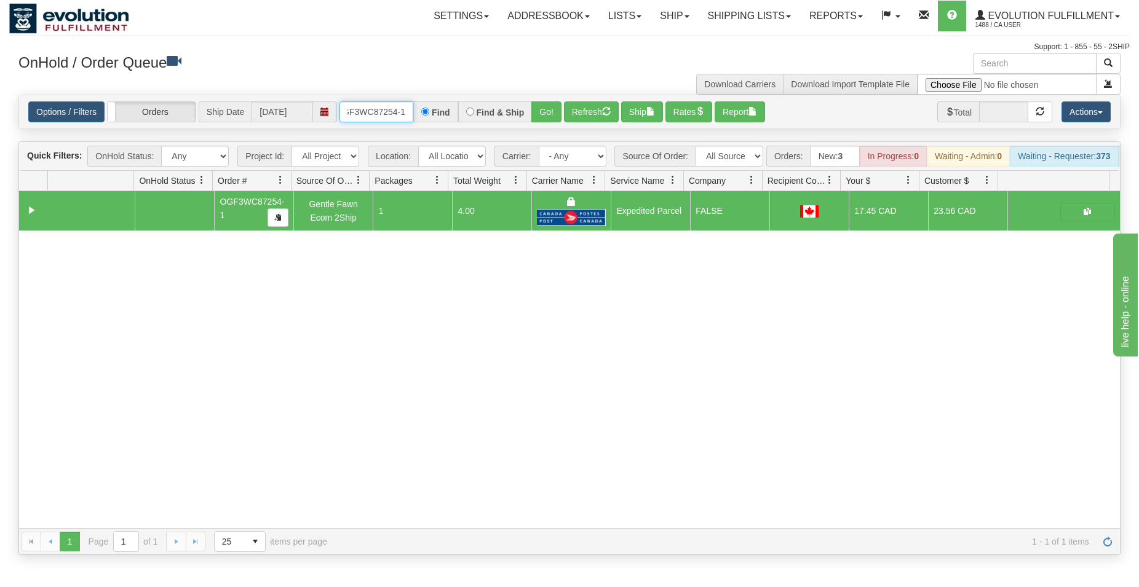
click at [377, 116] on input "OGF3WC87254-1" at bounding box center [376, 111] width 74 height 21
click at [544, 113] on button "Go!" at bounding box center [546, 111] width 30 height 21
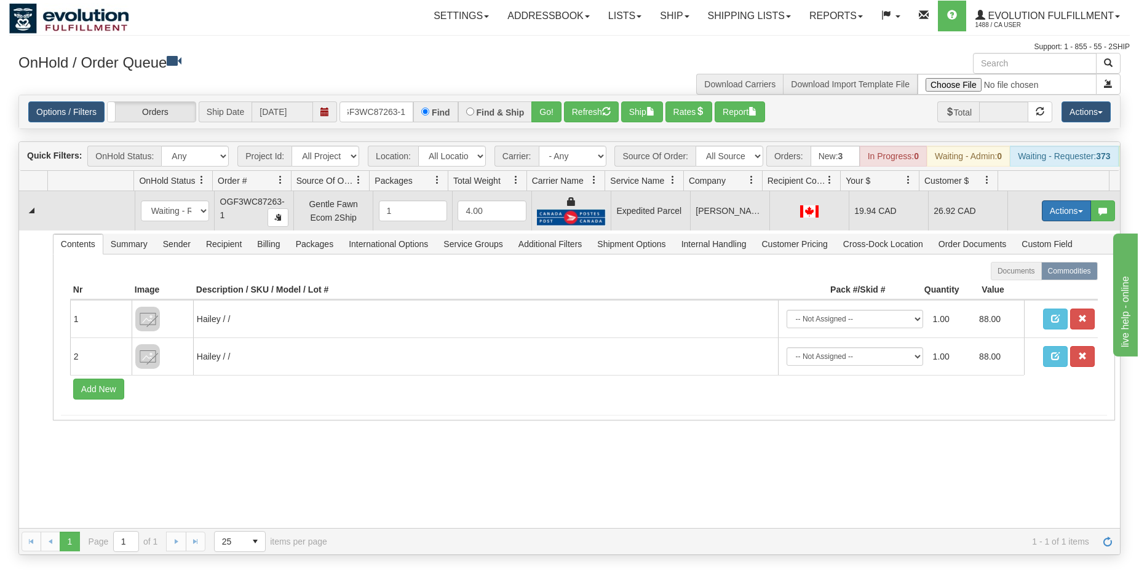
click at [1047, 220] on button "Actions" at bounding box center [1066, 210] width 49 height 21
click at [1008, 287] on span "Ship" at bounding box center [1017, 282] width 26 height 10
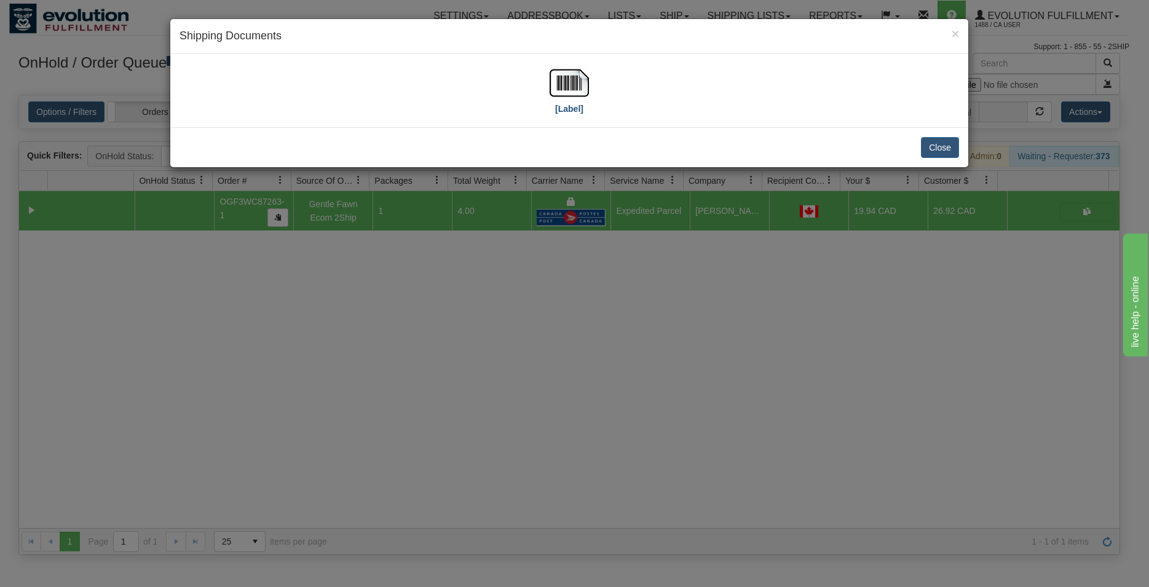
drag, startPoint x: 591, startPoint y: 87, endPoint x: 569, endPoint y: 84, distance: 22.4
click at [582, 87] on div "[Label]" at bounding box center [570, 90] width 780 height 55
click at [569, 84] on img at bounding box center [569, 82] width 39 height 39
click at [927, 142] on button "Close" at bounding box center [940, 147] width 38 height 21
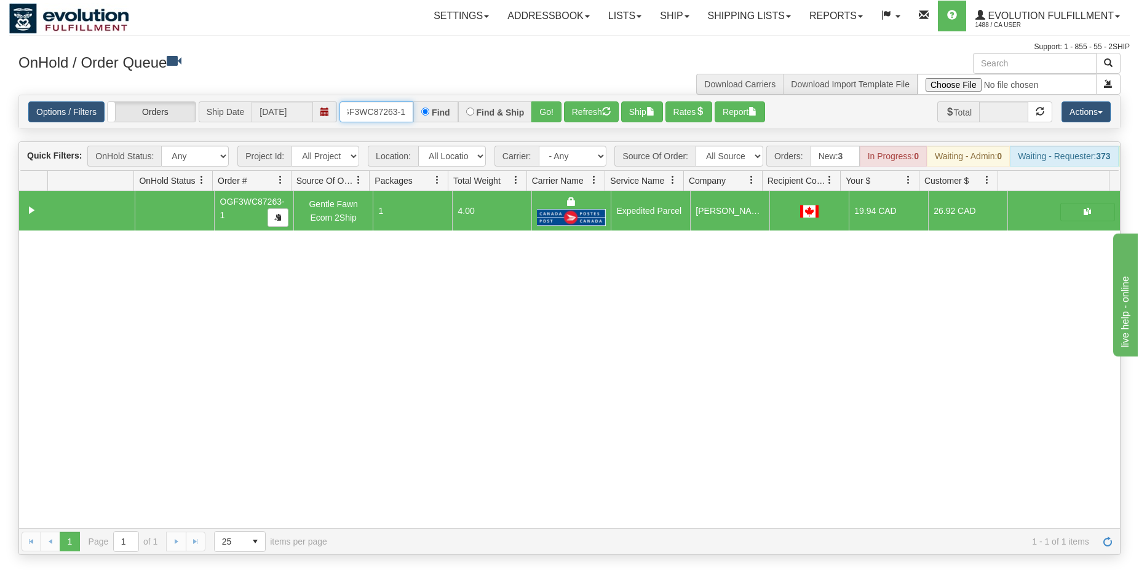
click at [371, 108] on input "OGF3WC87263-1" at bounding box center [376, 111] width 74 height 21
click at [534, 108] on button "Go!" at bounding box center [546, 111] width 30 height 21
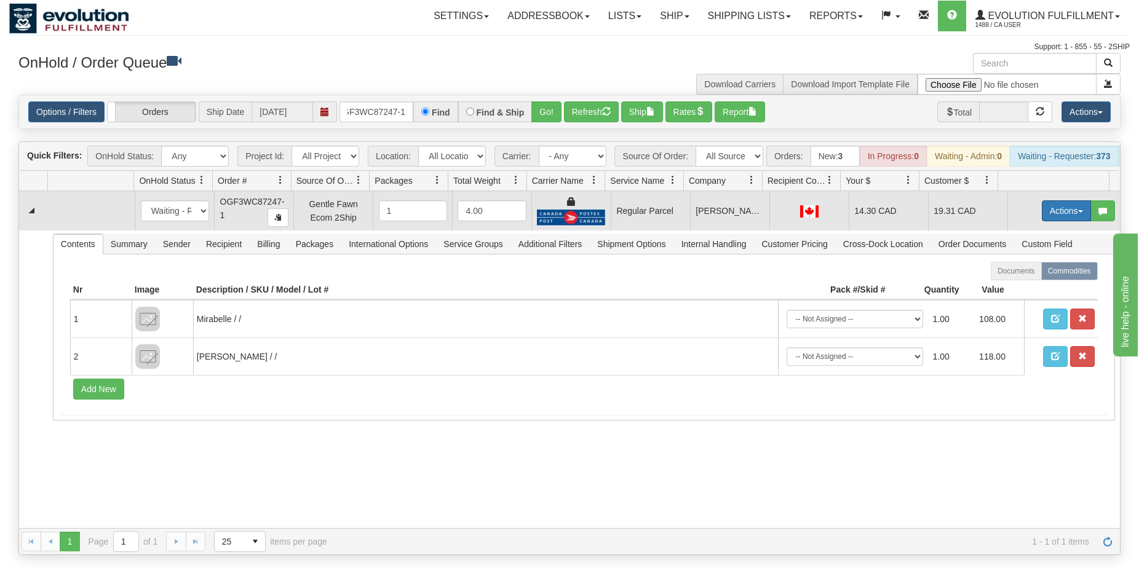
click at [1053, 217] on button "Actions" at bounding box center [1066, 210] width 49 height 21
click at [1028, 271] on span "Rate All Services" at bounding box center [1041, 266] width 74 height 10
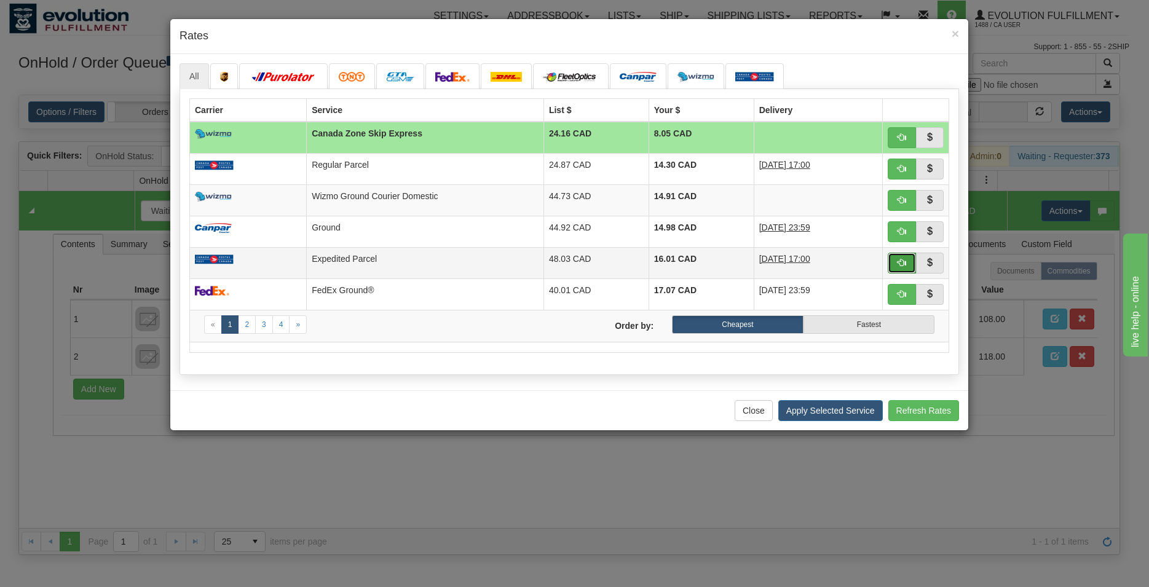
click at [901, 264] on span "button" at bounding box center [902, 262] width 9 height 9
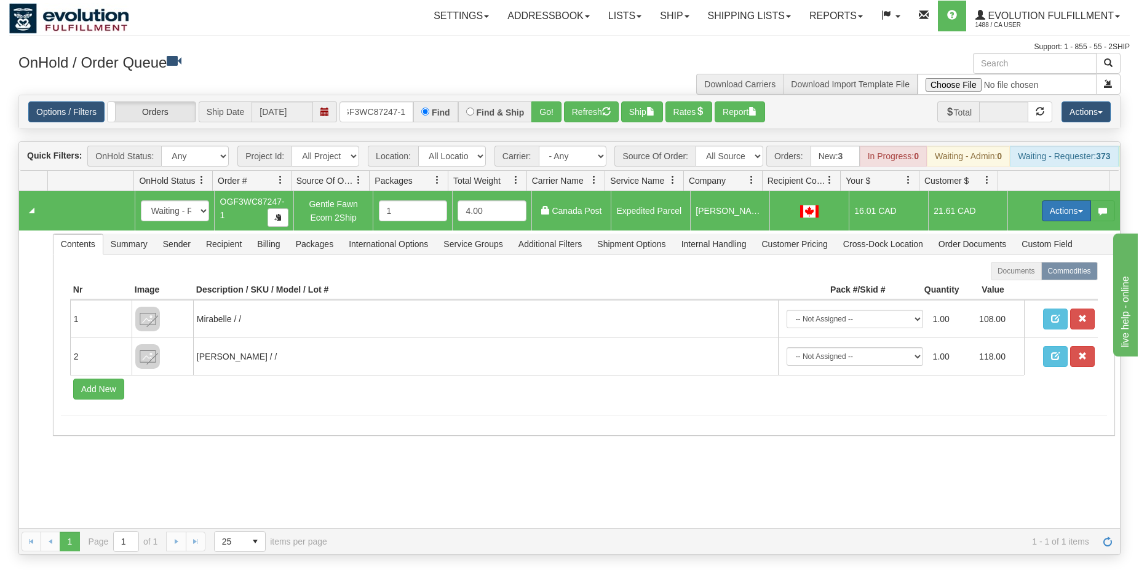
click at [1063, 221] on button "Actions" at bounding box center [1066, 210] width 49 height 21
click at [1008, 287] on span "Ship" at bounding box center [1017, 282] width 26 height 10
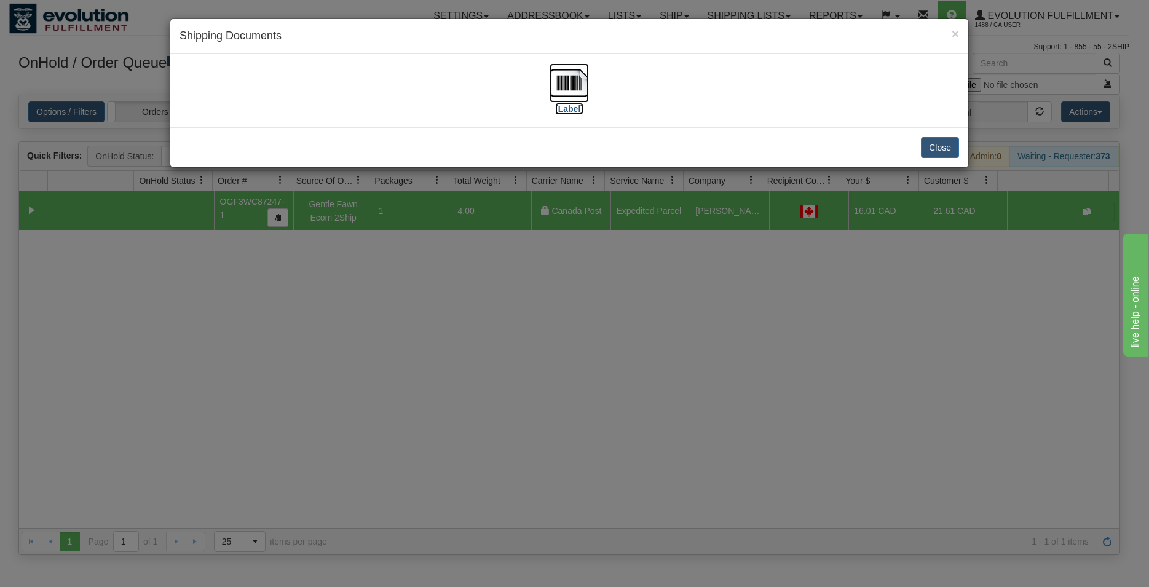
click at [567, 85] on img at bounding box center [569, 82] width 39 height 39
click at [931, 145] on button "Close" at bounding box center [940, 147] width 38 height 21
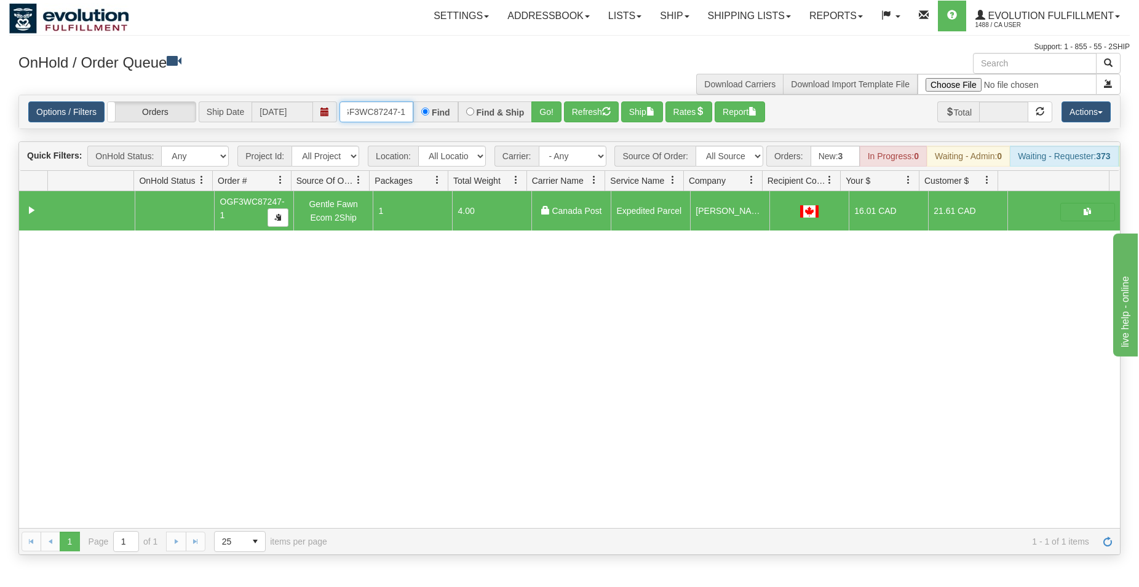
click at [363, 106] on input "OGF3WC87247-1" at bounding box center [376, 111] width 74 height 21
click at [550, 109] on button "Go!" at bounding box center [546, 111] width 30 height 21
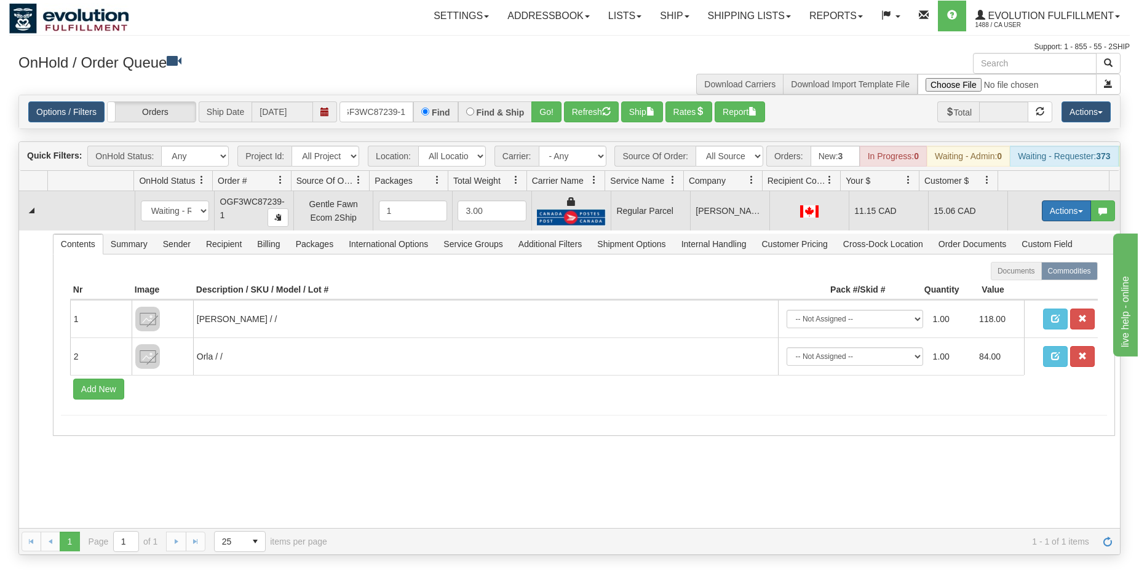
click at [1042, 218] on button "Actions" at bounding box center [1066, 210] width 49 height 21
click at [1015, 271] on span "Rate All Services" at bounding box center [1041, 266] width 74 height 10
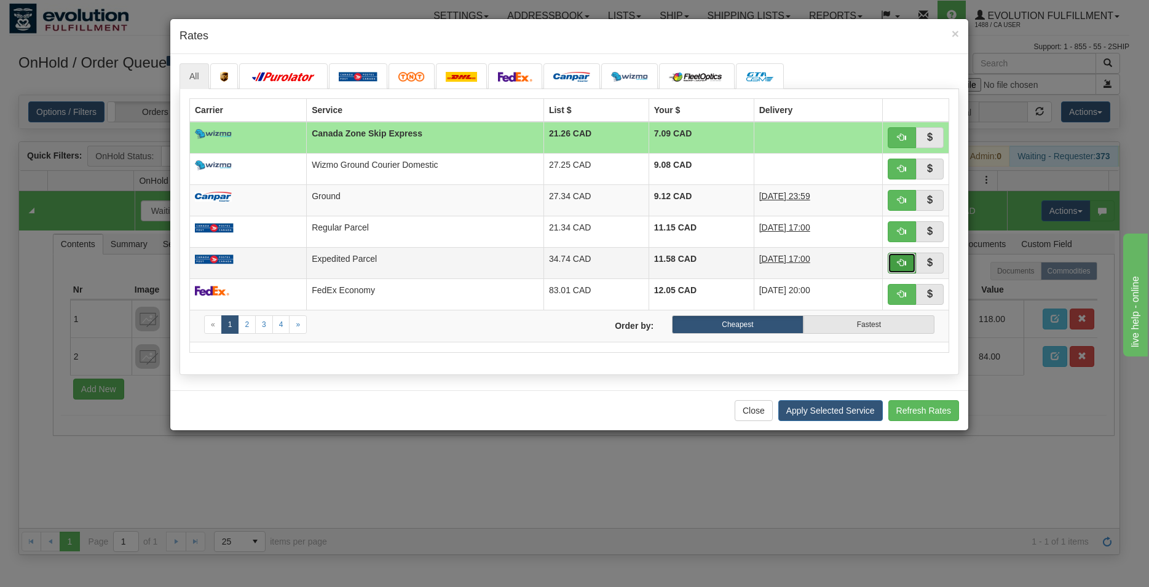
click at [908, 259] on button "button" at bounding box center [902, 263] width 28 height 21
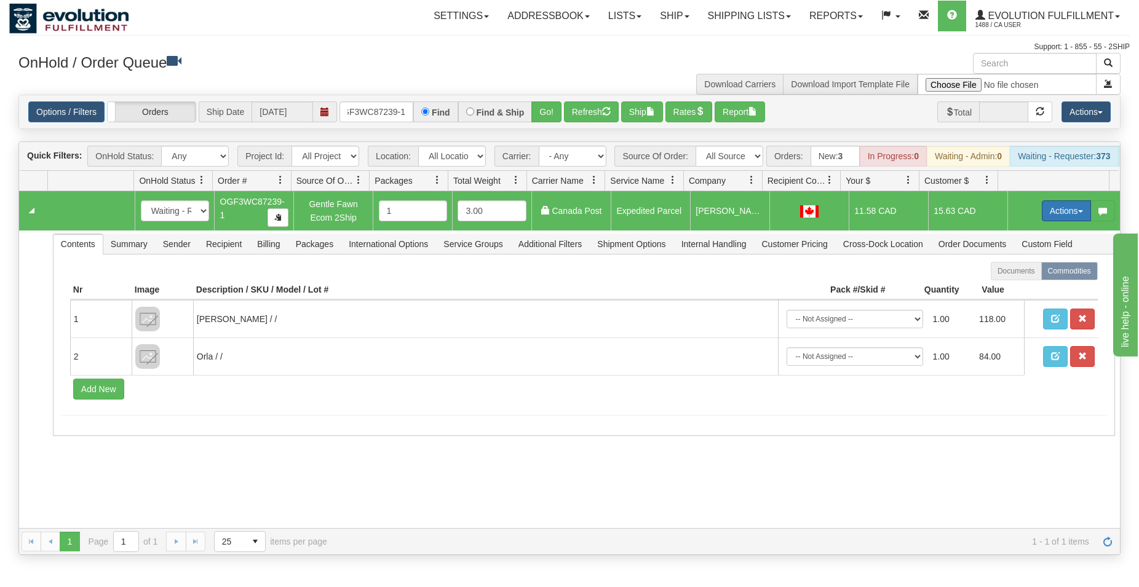
click at [1057, 221] on button "Actions" at bounding box center [1066, 210] width 49 height 21
click at [1004, 287] on span "Ship" at bounding box center [1017, 282] width 26 height 10
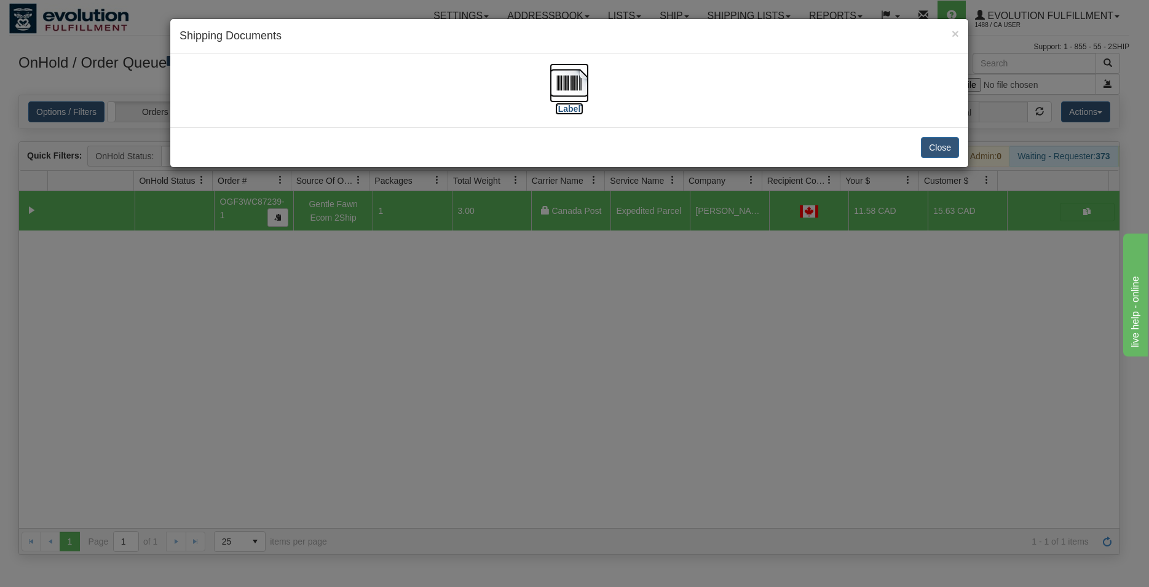
click at [561, 84] on img at bounding box center [569, 82] width 39 height 39
click at [951, 143] on button "Close" at bounding box center [940, 147] width 38 height 21
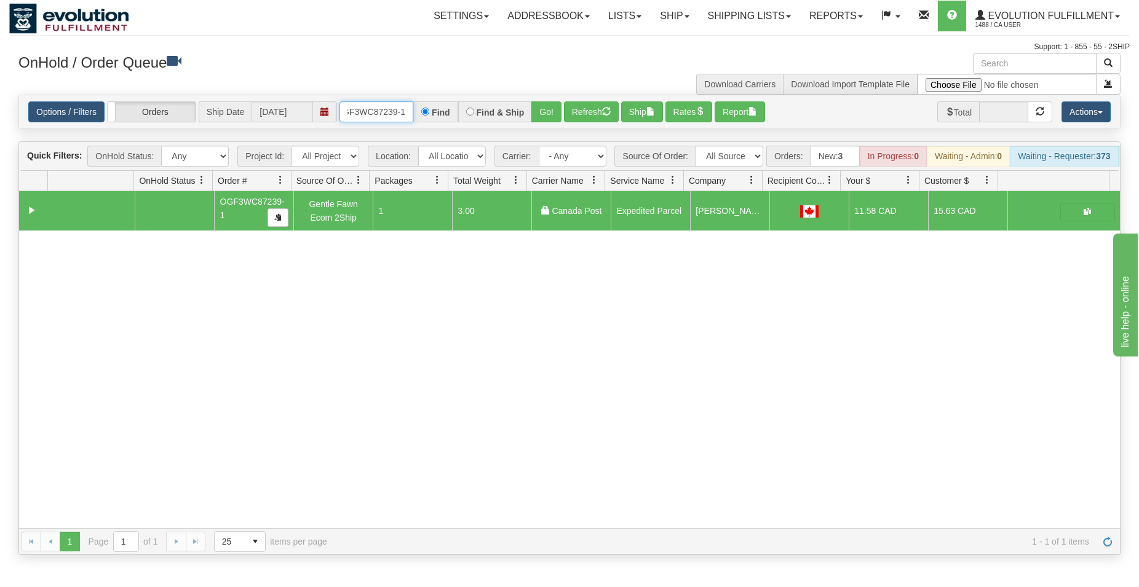
click at [397, 113] on input "OGF3WC87239-1" at bounding box center [376, 111] width 74 height 21
click at [553, 111] on button "Go!" at bounding box center [546, 111] width 30 height 21
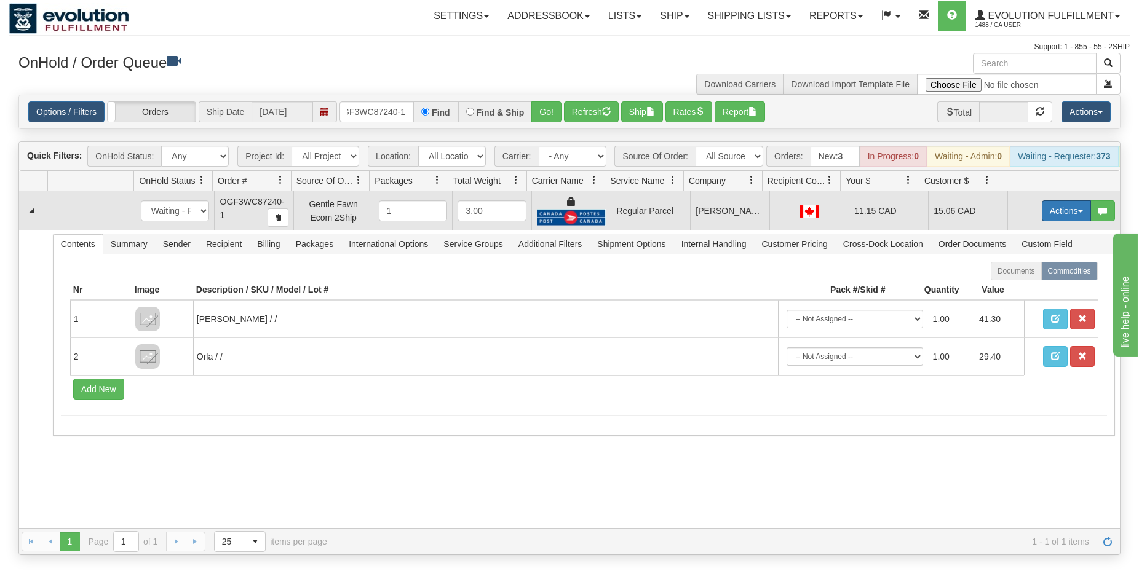
click at [1068, 221] on button "Actions" at bounding box center [1066, 210] width 49 height 21
click at [1029, 271] on span "Rate All Services" at bounding box center [1041, 266] width 74 height 10
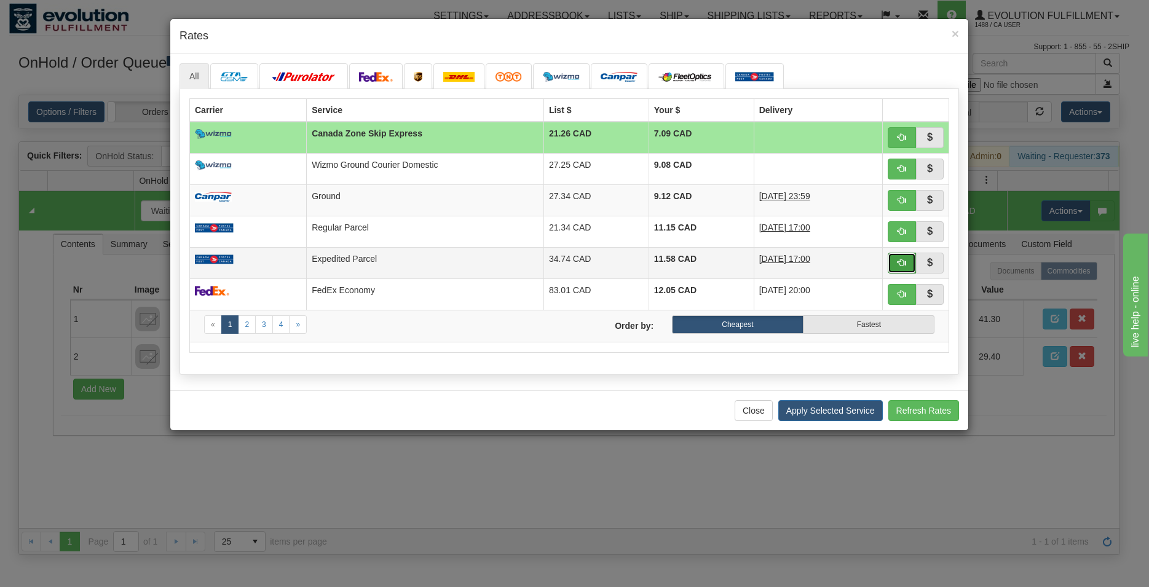
click at [890, 266] on button "button" at bounding box center [902, 263] width 28 height 21
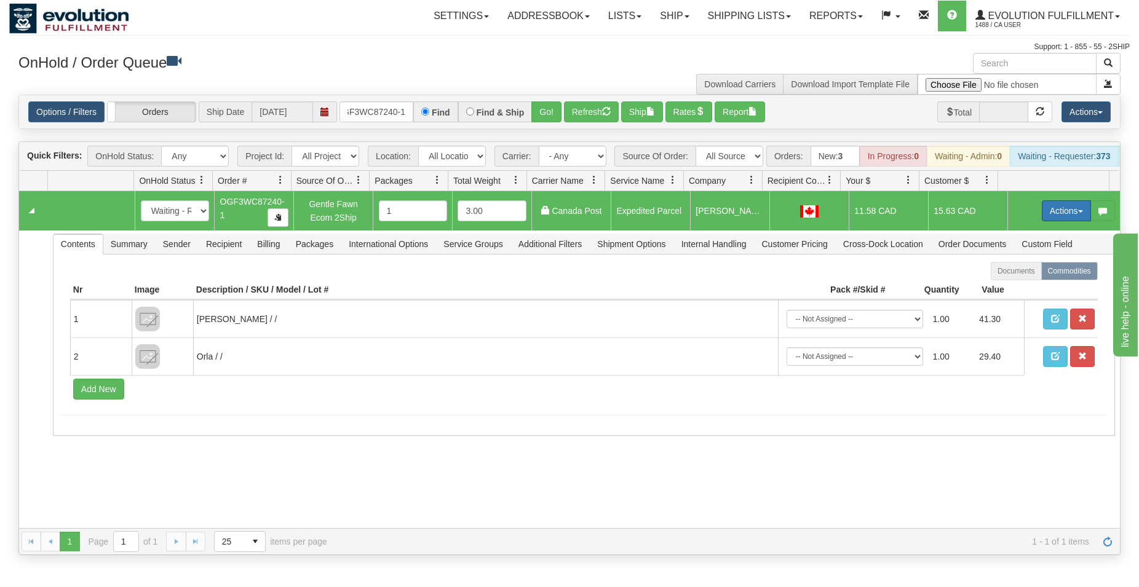
click at [1042, 221] on button "Actions" at bounding box center [1066, 210] width 49 height 21
click at [1013, 287] on span "Ship" at bounding box center [1017, 282] width 26 height 10
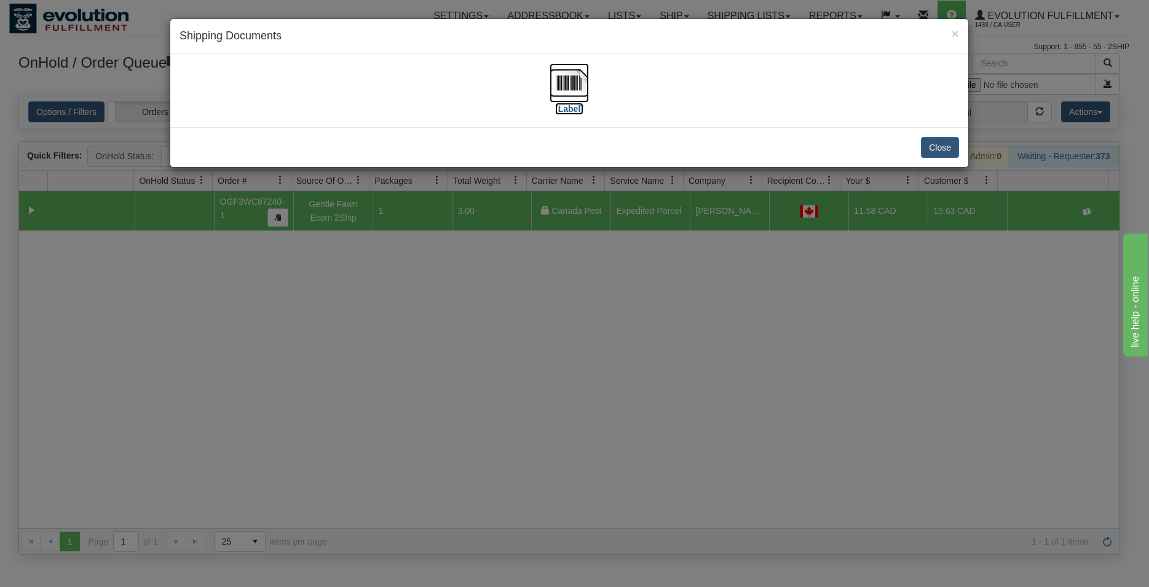
click at [563, 78] on img at bounding box center [569, 82] width 39 height 39
click at [944, 142] on button "Close" at bounding box center [940, 147] width 38 height 21
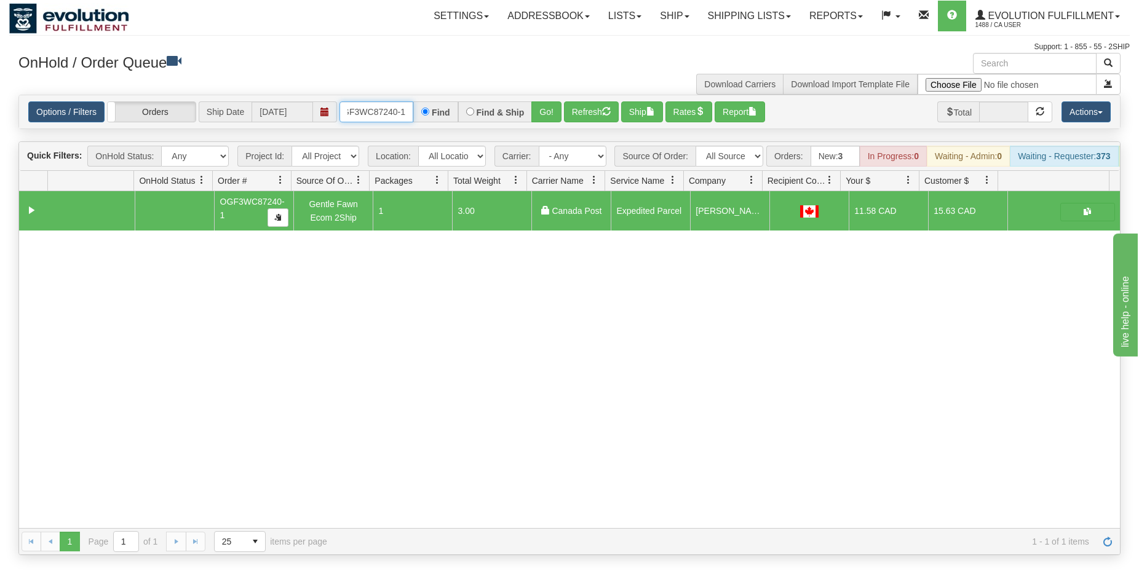
click at [392, 109] on input "OGF3WC87240-1" at bounding box center [376, 111] width 74 height 21
click at [528, 109] on div "Find & Ship" at bounding box center [495, 111] width 74 height 21
click at [535, 108] on button "Go!" at bounding box center [546, 111] width 30 height 21
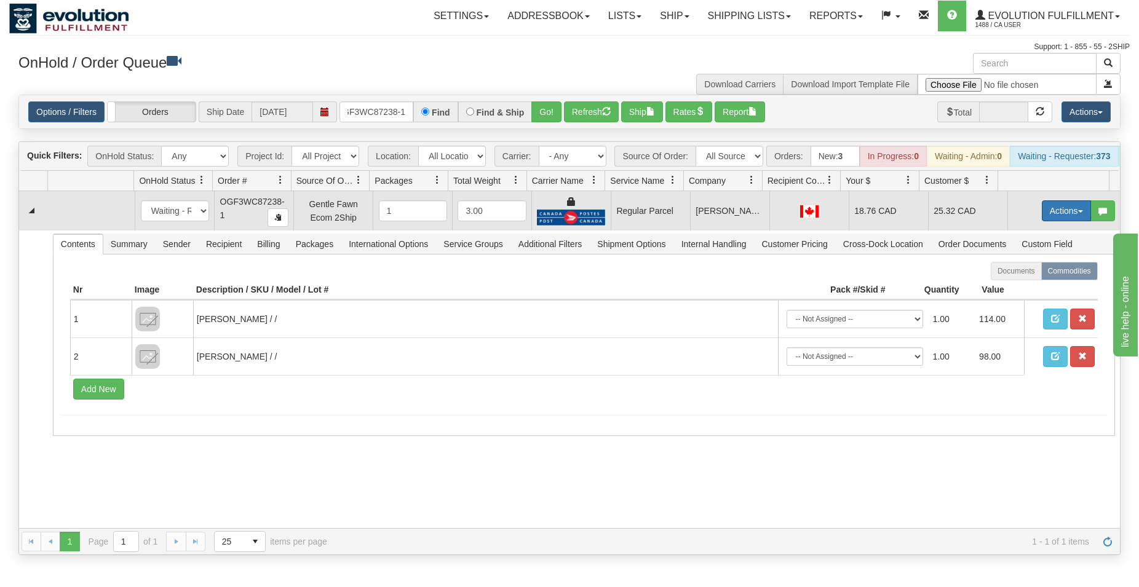
click at [1042, 221] on button "Actions" at bounding box center [1066, 210] width 49 height 21
click at [1028, 271] on span "Rate All Services" at bounding box center [1041, 266] width 74 height 10
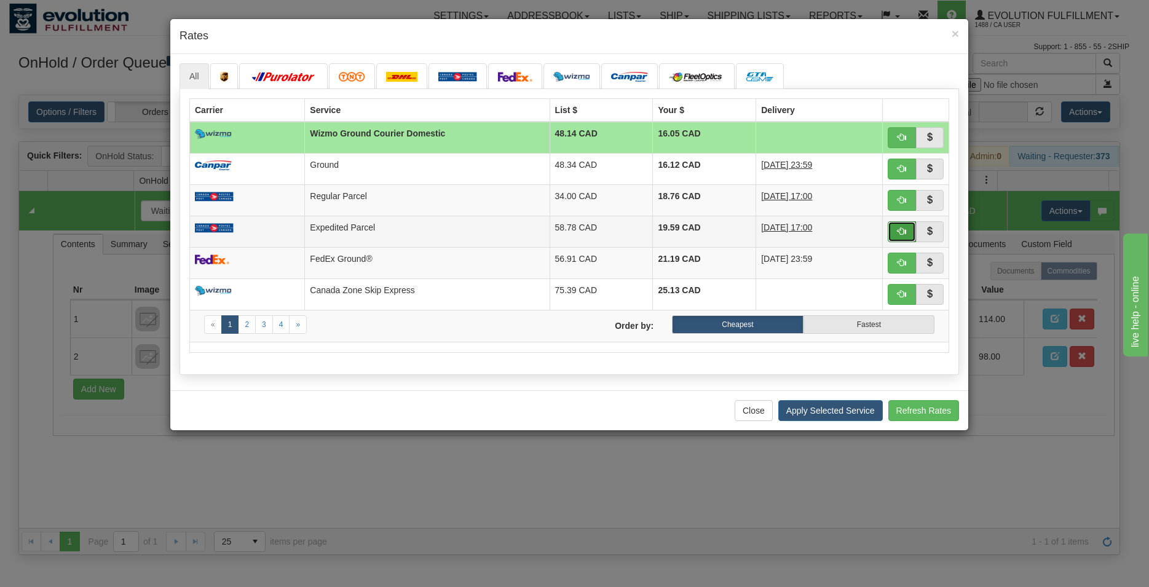
click at [901, 232] on span "button" at bounding box center [902, 231] width 9 height 9
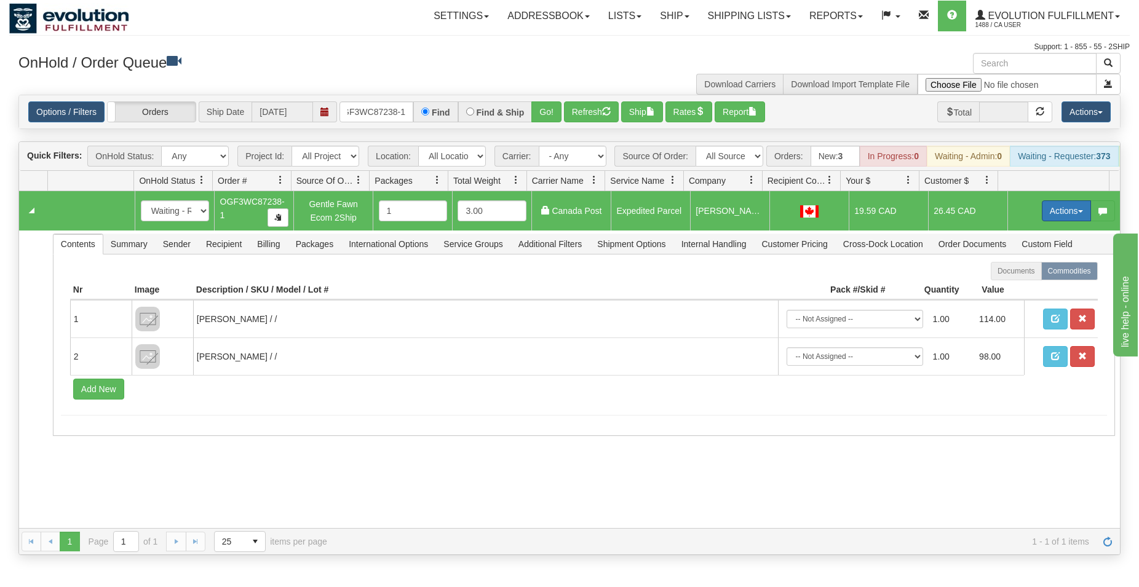
click at [1047, 220] on button "Actions" at bounding box center [1066, 210] width 49 height 21
click at [1010, 287] on span "Ship" at bounding box center [1017, 282] width 26 height 10
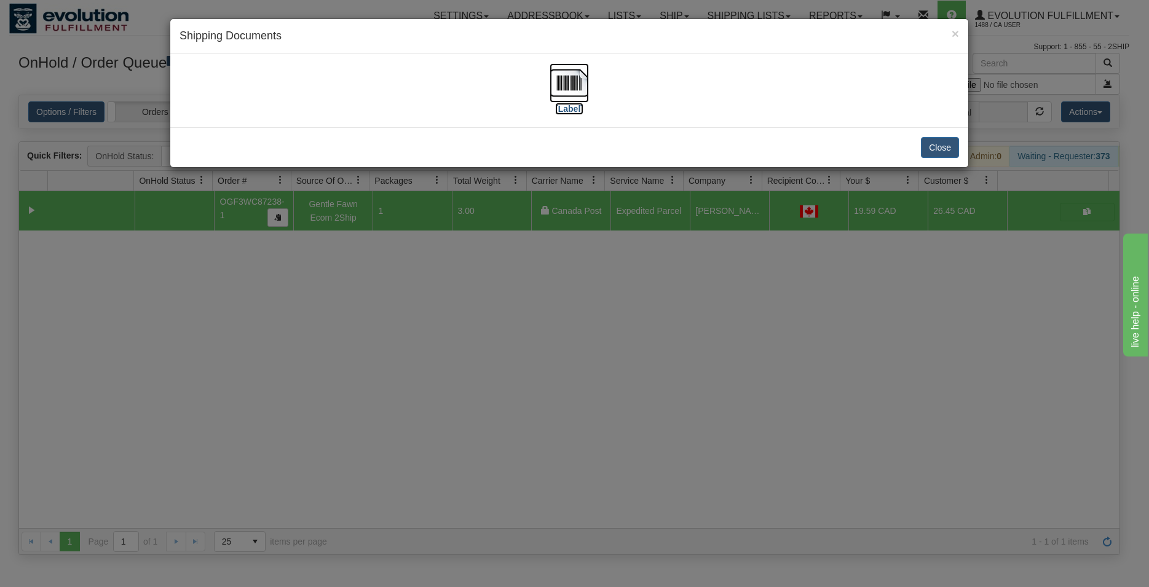
click at [565, 82] on img at bounding box center [569, 82] width 39 height 39
click at [943, 155] on button "Close" at bounding box center [940, 147] width 38 height 21
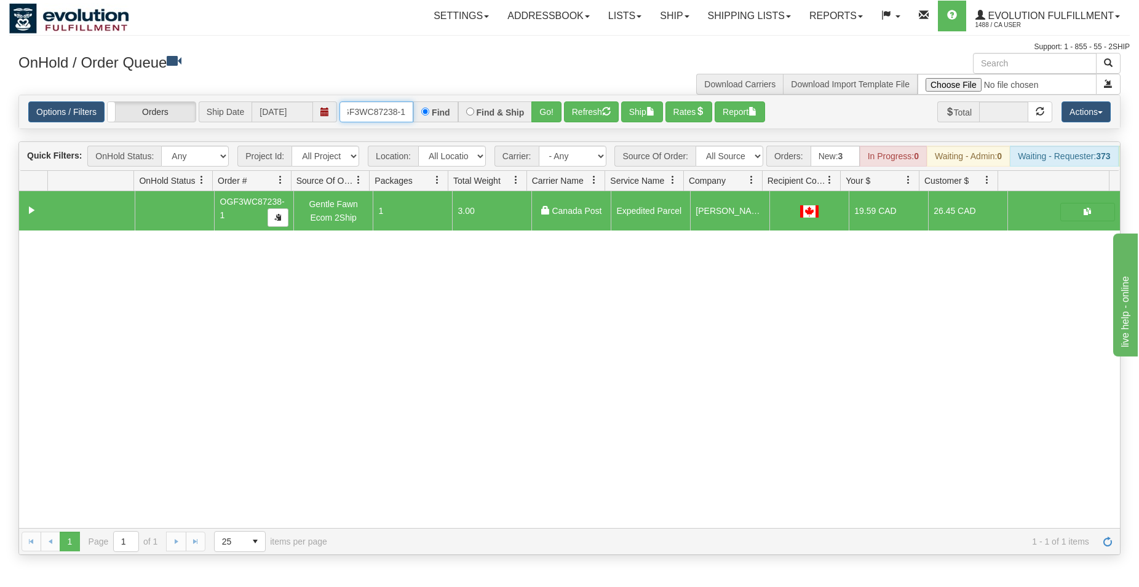
click at [354, 111] on input "OGF3WC87238-1" at bounding box center [376, 111] width 74 height 21
click at [539, 108] on button "Go!" at bounding box center [546, 111] width 30 height 21
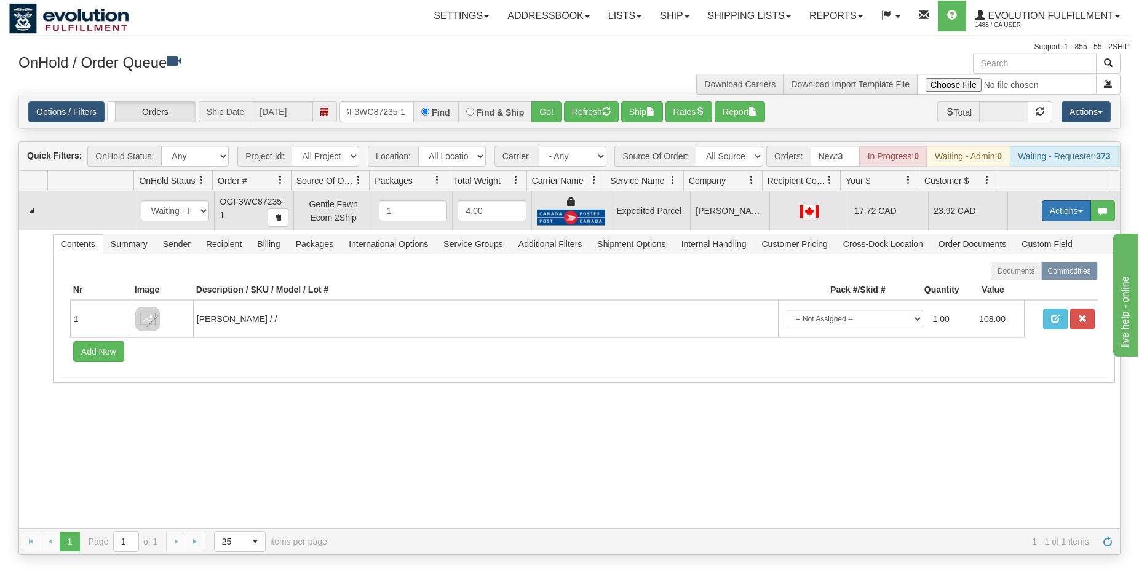
click at [1047, 221] on button "Actions" at bounding box center [1066, 210] width 49 height 21
click at [1007, 287] on span "Ship" at bounding box center [1017, 282] width 26 height 10
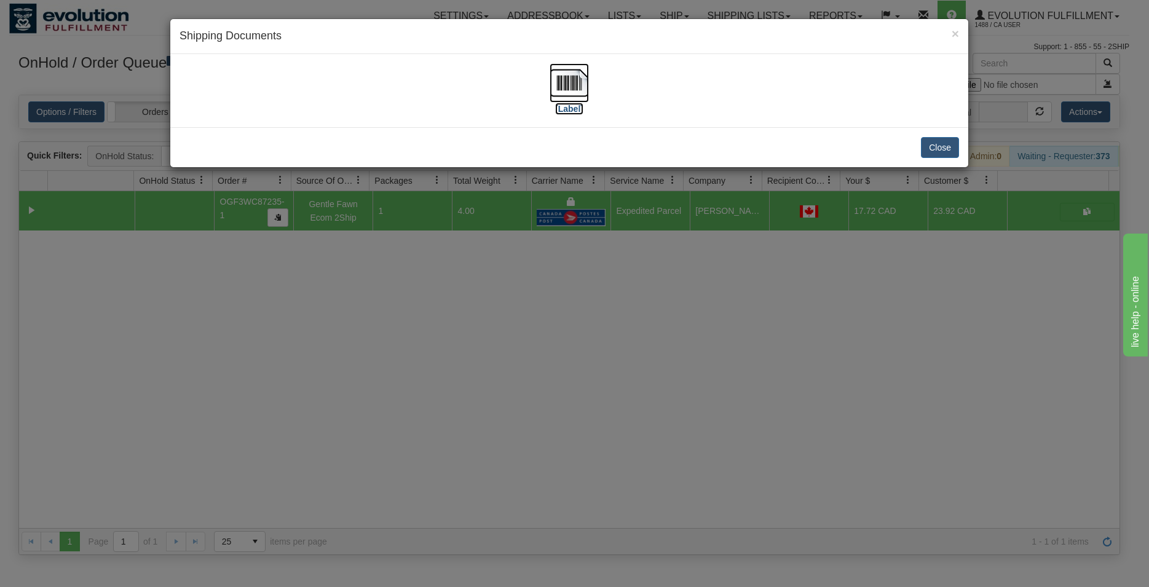
click at [569, 87] on img at bounding box center [569, 82] width 39 height 39
click at [956, 145] on button "Close" at bounding box center [940, 147] width 38 height 21
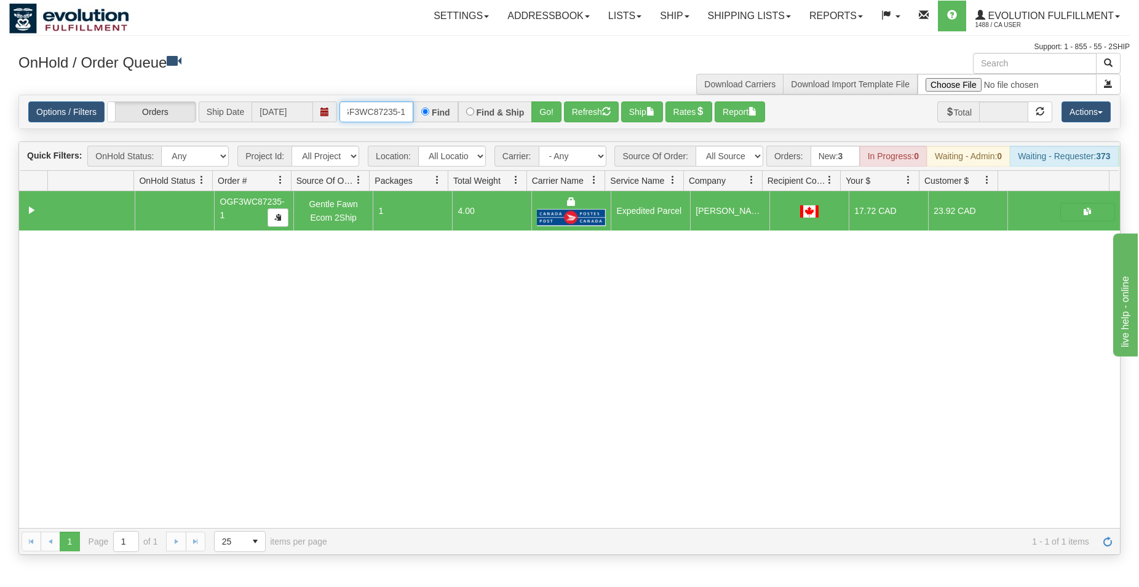
click at [363, 115] on input "OGF3WC87235-1" at bounding box center [376, 111] width 74 height 21
click at [544, 116] on button "Go!" at bounding box center [546, 111] width 30 height 21
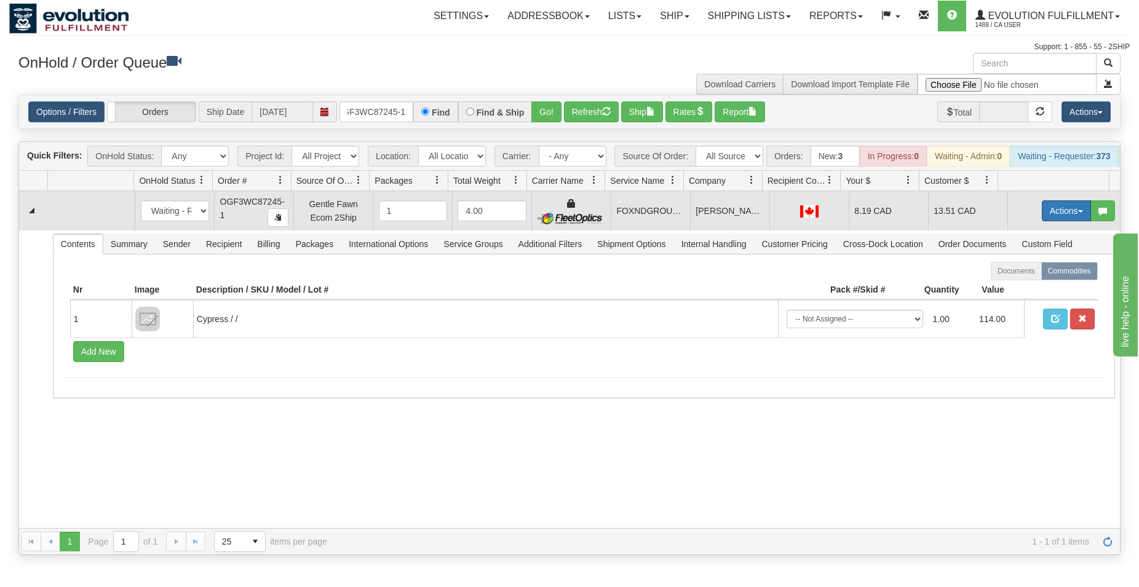
click at [1047, 221] on button "Actions" at bounding box center [1066, 210] width 49 height 21
click at [1016, 287] on span "Ship" at bounding box center [1017, 282] width 26 height 10
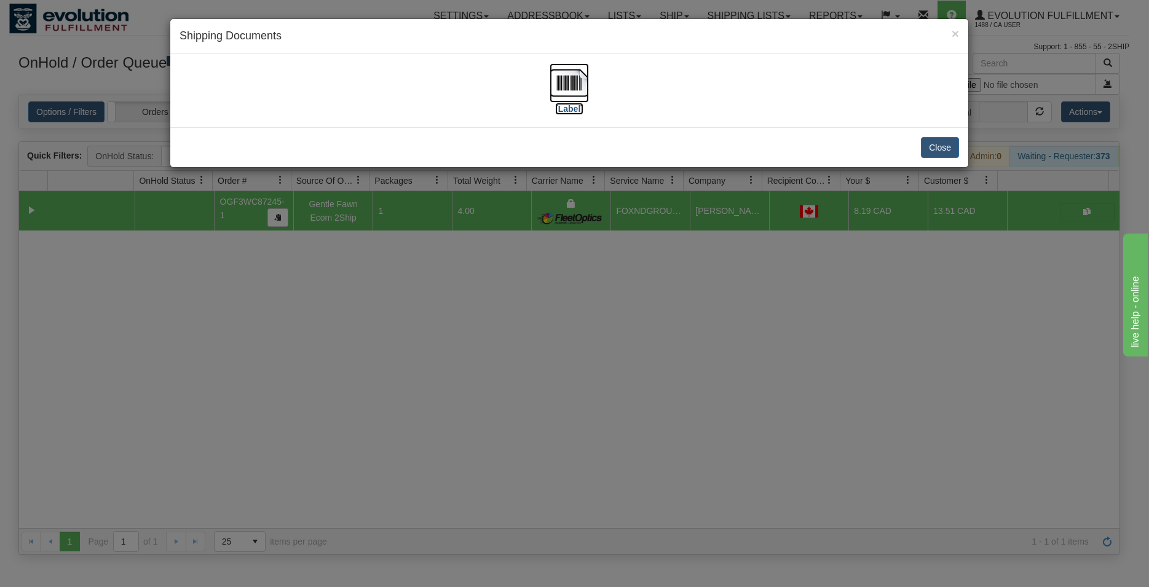
click at [560, 77] on img at bounding box center [569, 82] width 39 height 39
click at [933, 152] on button "Close" at bounding box center [940, 147] width 38 height 21
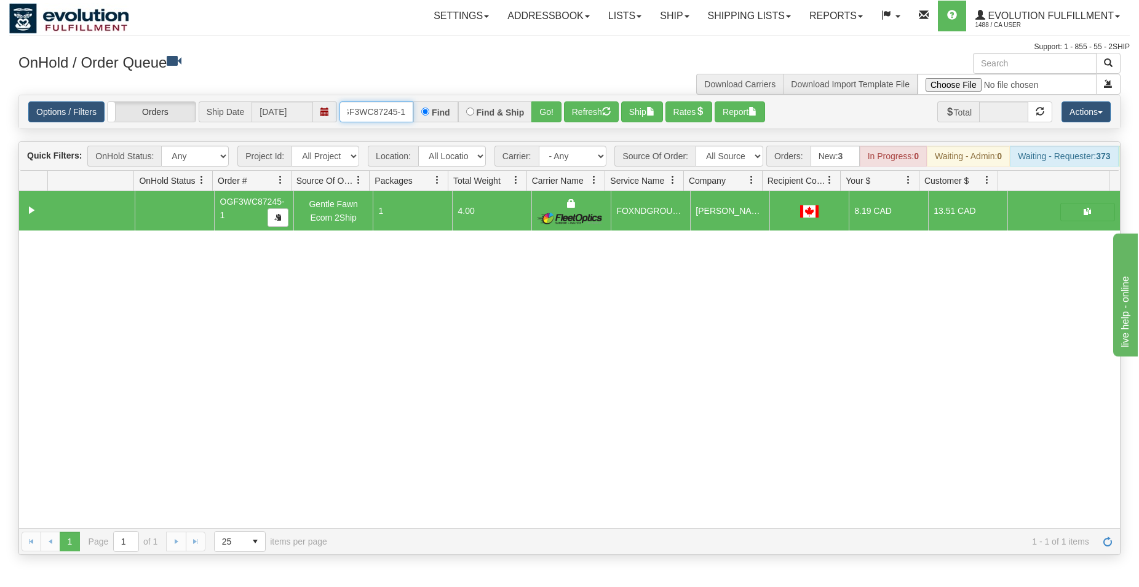
click at [371, 117] on input "OGF3WC87245-1" at bounding box center [376, 111] width 74 height 21
click at [547, 114] on button "Go!" at bounding box center [546, 111] width 30 height 21
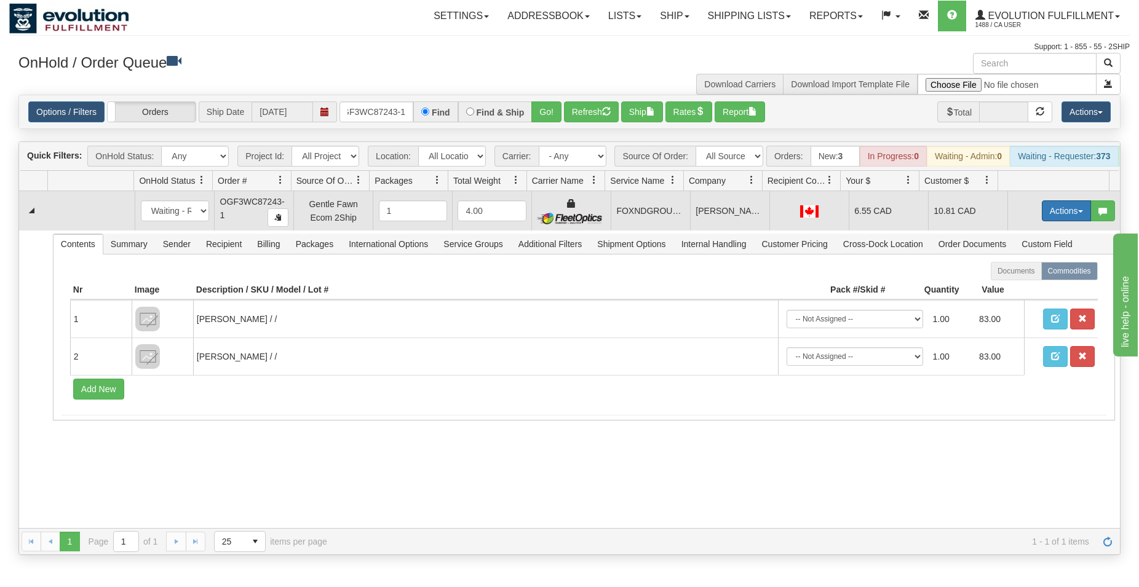
click at [1058, 218] on button "Actions" at bounding box center [1066, 210] width 49 height 21
click at [1005, 287] on span "Ship" at bounding box center [1017, 282] width 26 height 10
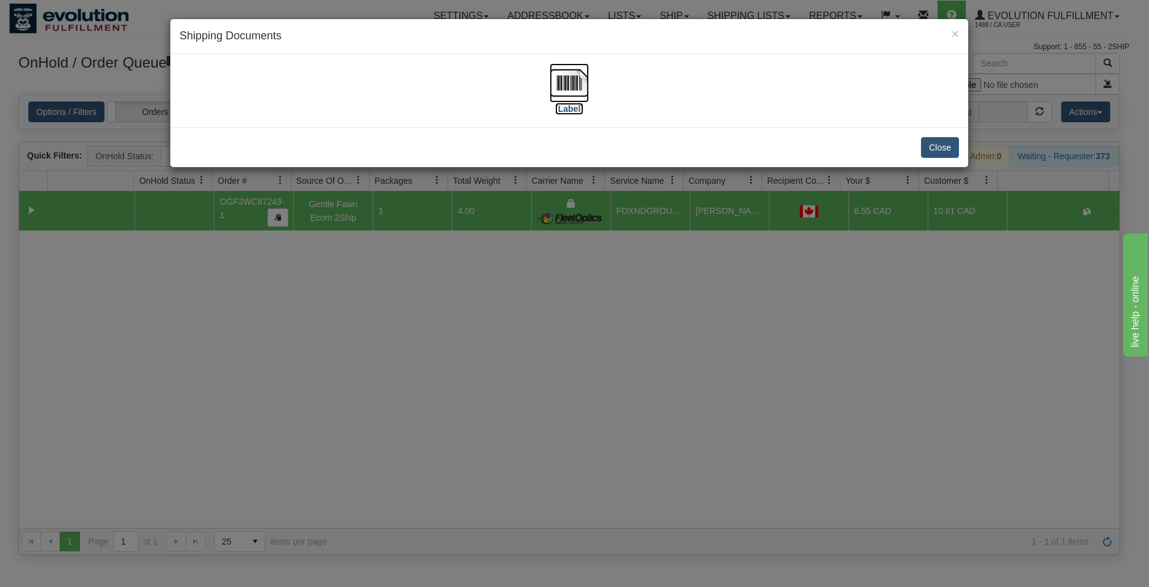
click at [585, 83] on img at bounding box center [569, 82] width 39 height 39
click at [937, 151] on button "Close" at bounding box center [940, 147] width 38 height 21
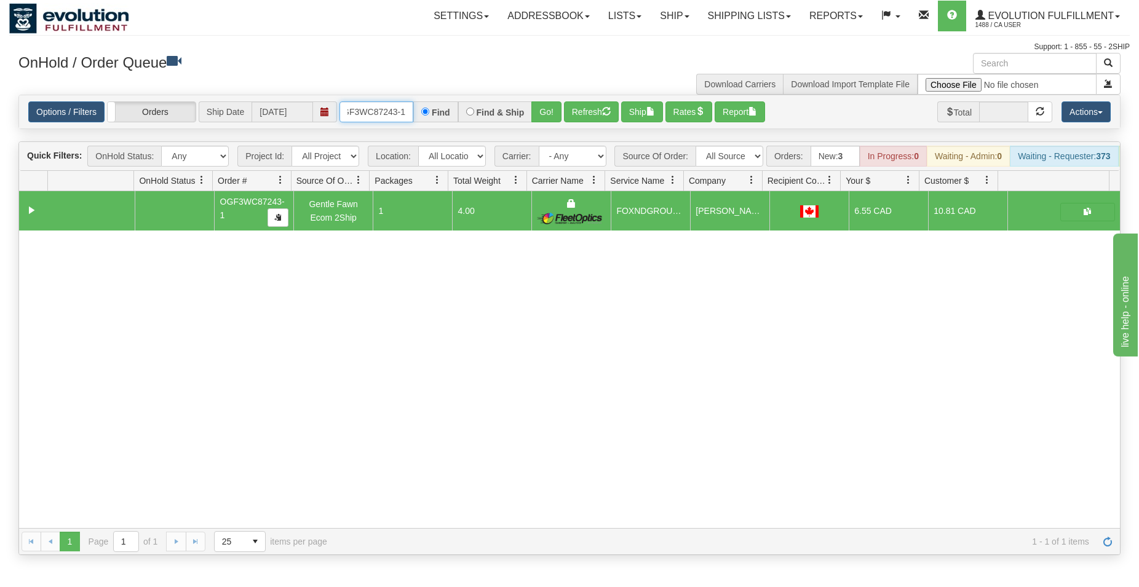
click at [368, 110] on input "OGF3WC87243-1" at bounding box center [376, 111] width 74 height 21
click at [558, 118] on button "Go!" at bounding box center [546, 111] width 30 height 21
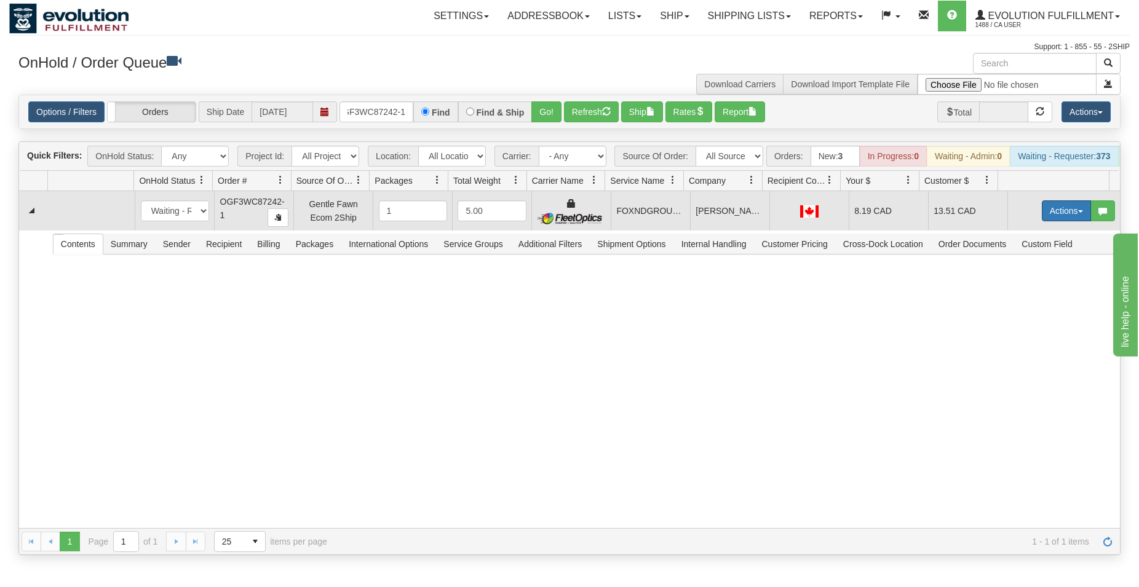
click at [1045, 221] on button "Actions" at bounding box center [1066, 210] width 49 height 21
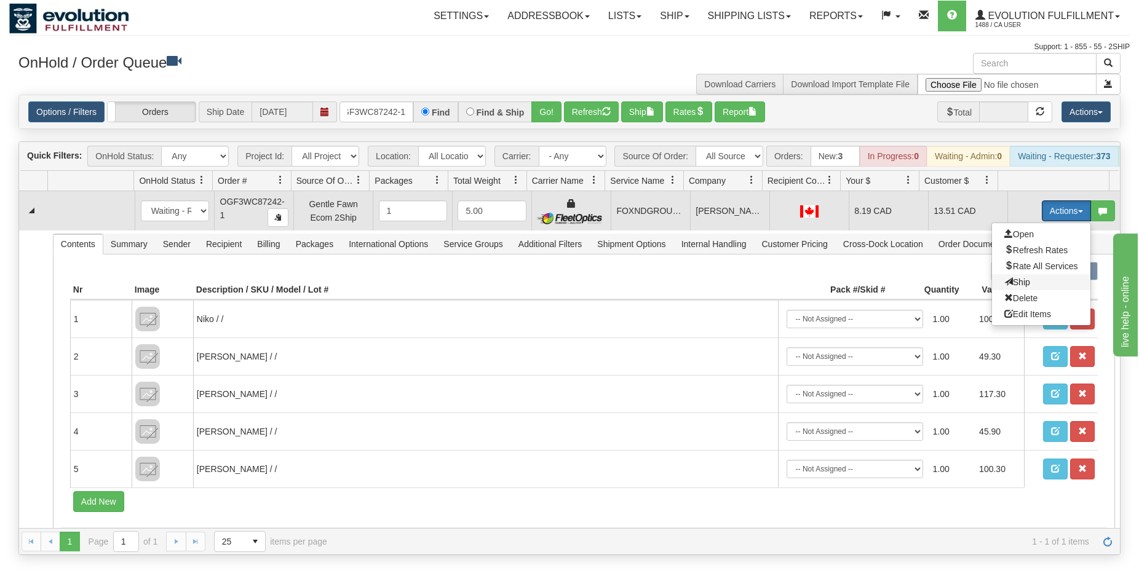
click at [1014, 287] on span "Ship" at bounding box center [1017, 282] width 26 height 10
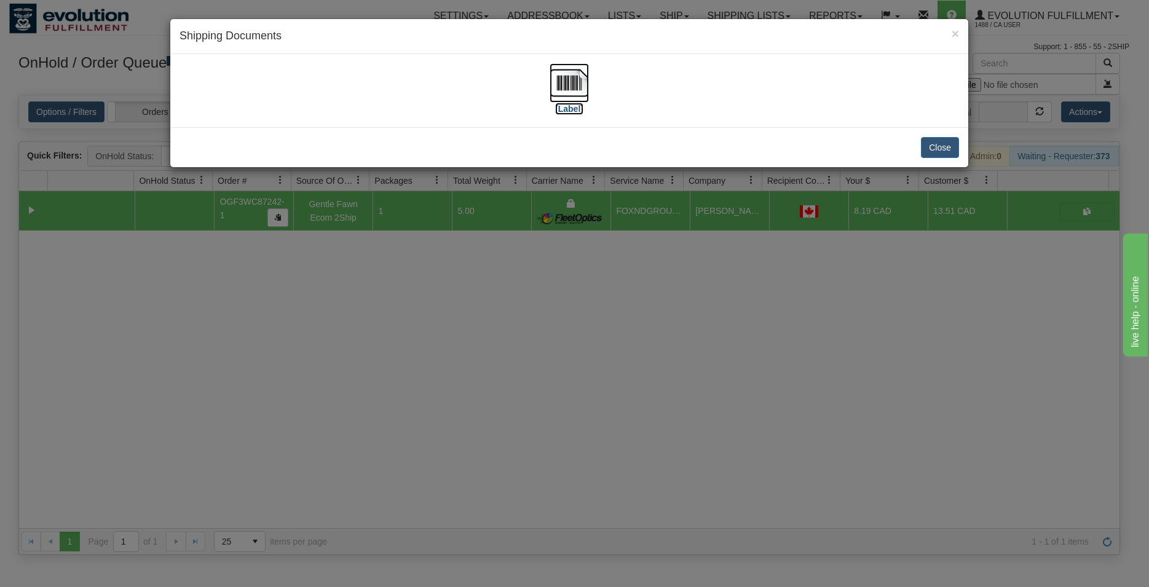
click at [573, 81] on img at bounding box center [569, 82] width 39 height 39
drag, startPoint x: 923, startPoint y: 141, endPoint x: 870, endPoint y: 141, distance: 53.5
click at [924, 141] on button "Close" at bounding box center [940, 147] width 38 height 21
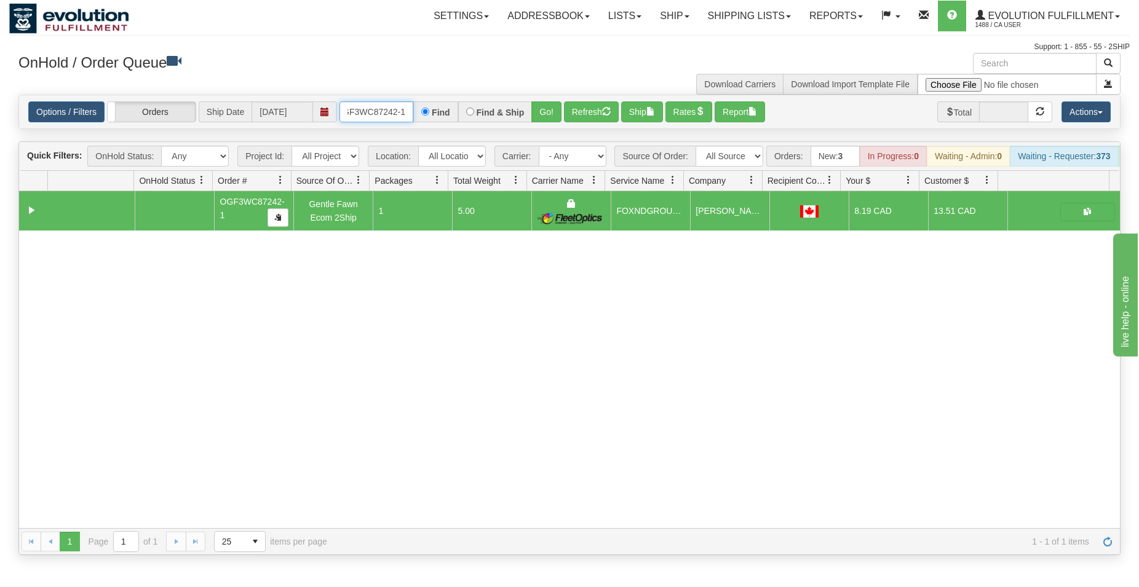
click at [373, 114] on input "OGF3WC87242-1" at bounding box center [376, 111] width 74 height 21
type input "OGF3WC87226-1"
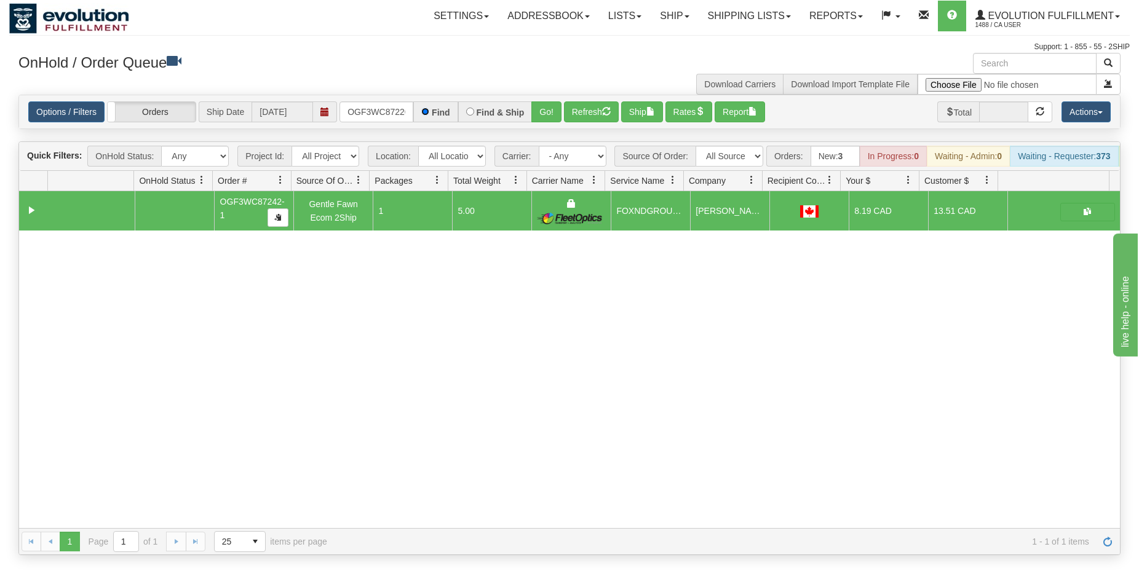
scroll to position [0, 12]
click at [544, 116] on button "Go!" at bounding box center [546, 111] width 30 height 21
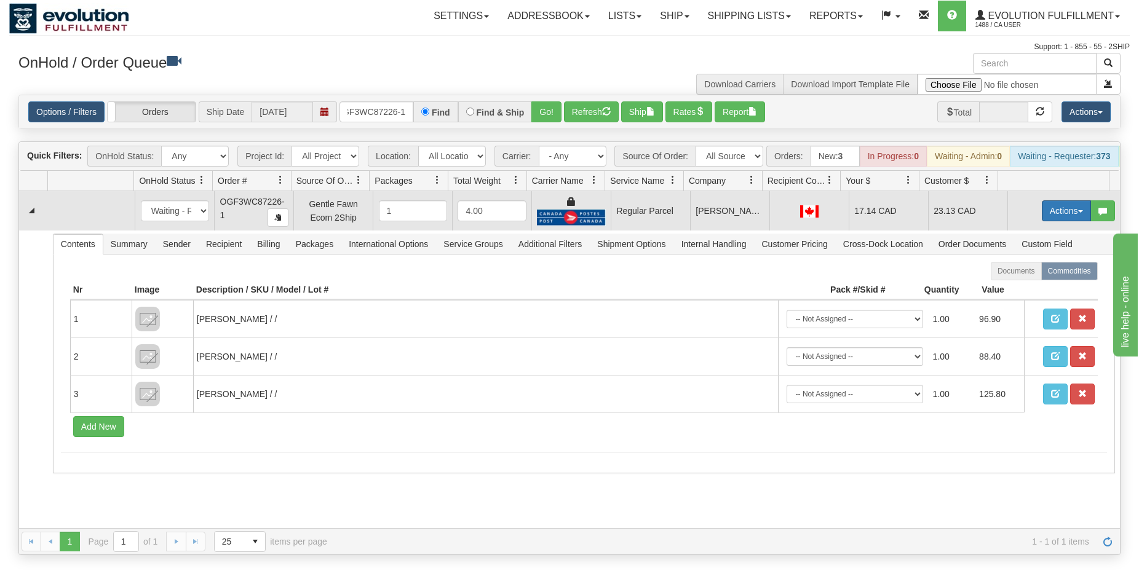
click at [1043, 220] on button "Actions" at bounding box center [1066, 210] width 49 height 21
click at [1021, 271] on span "Rate All Services" at bounding box center [1041, 266] width 74 height 10
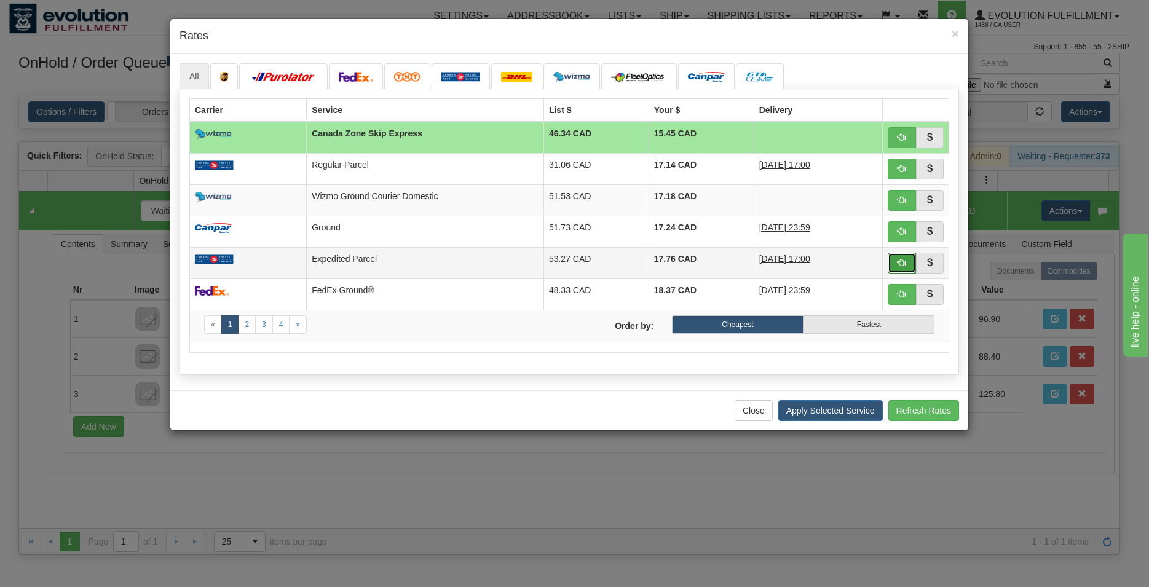
click at [889, 272] on button "button" at bounding box center [902, 263] width 28 height 21
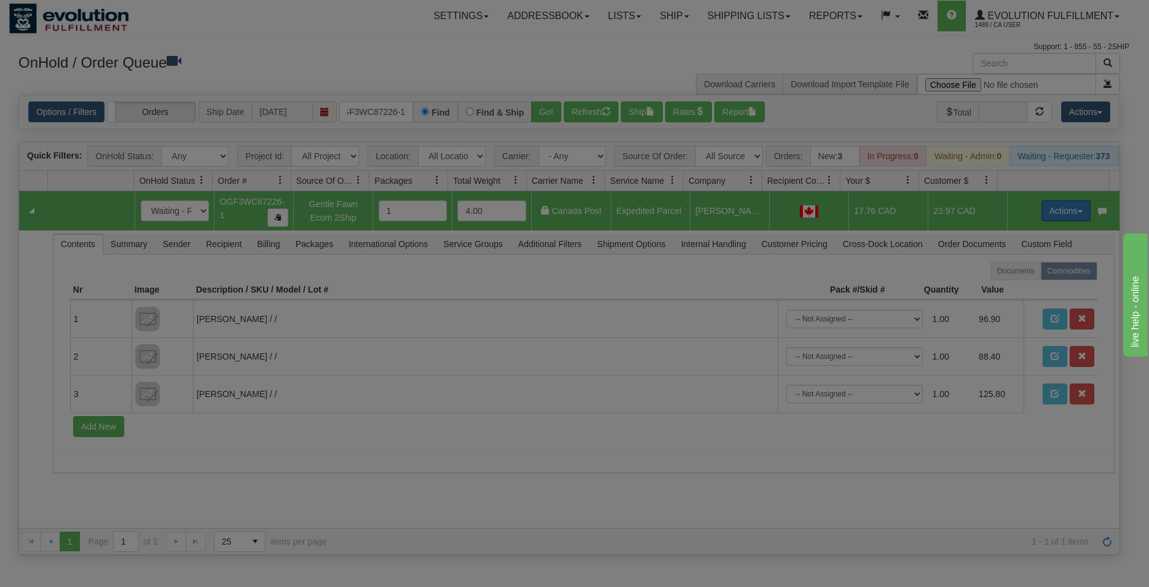
click at [1042, 221] on button "Actions" at bounding box center [1066, 210] width 49 height 21
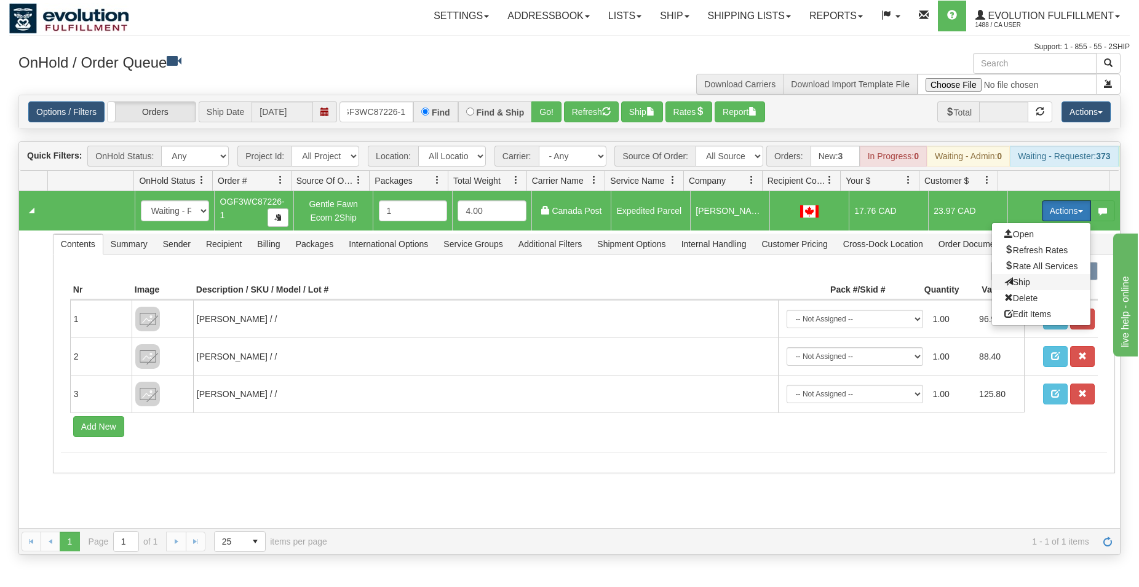
click at [1004, 287] on span "Ship" at bounding box center [1017, 282] width 26 height 10
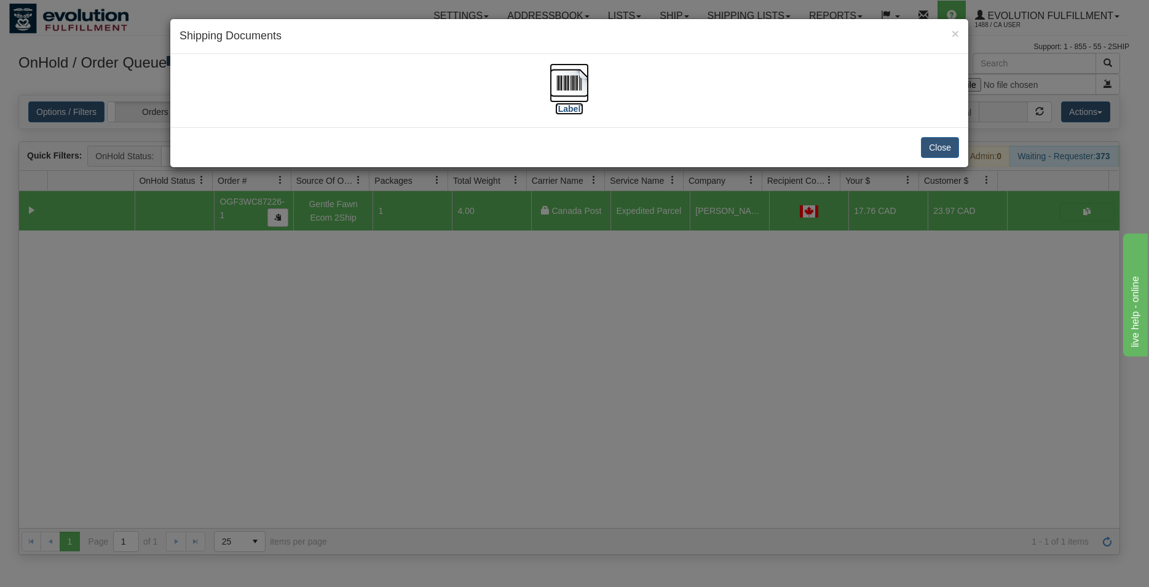
click at [577, 78] on img at bounding box center [569, 82] width 39 height 39
click at [930, 142] on button "Close" at bounding box center [940, 147] width 38 height 21
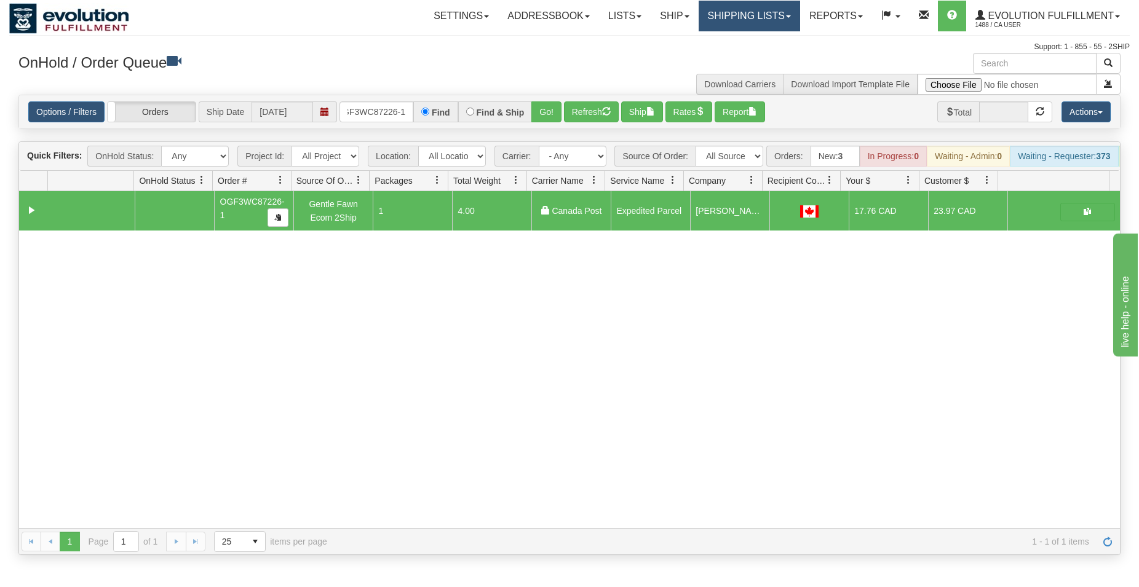
click at [739, 15] on link "Shipping lists" at bounding box center [749, 16] width 101 height 31
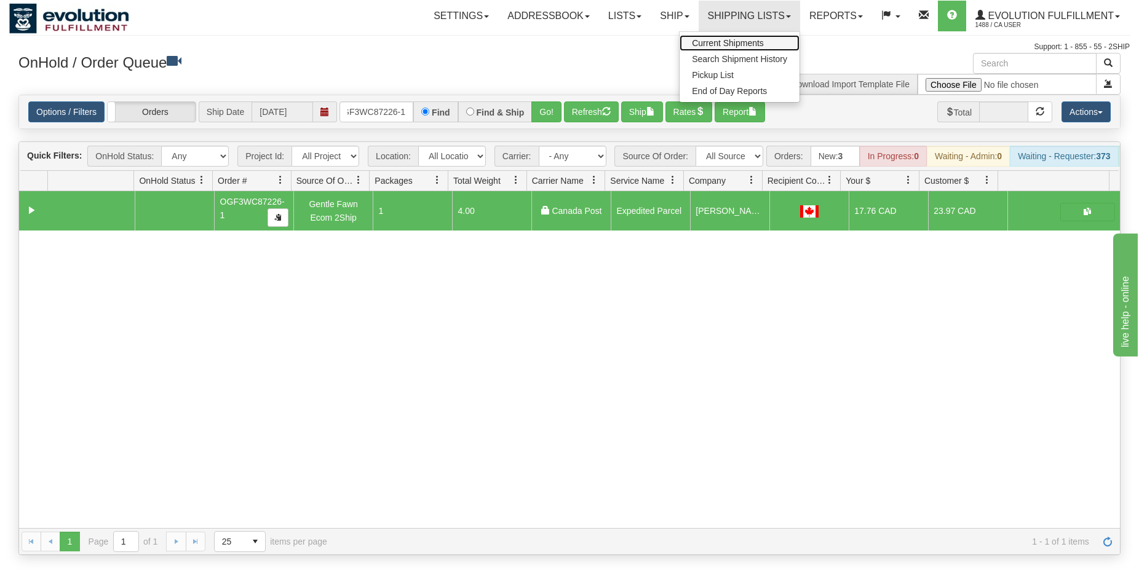
click at [728, 39] on span "Current Shipments" at bounding box center [728, 43] width 72 height 10
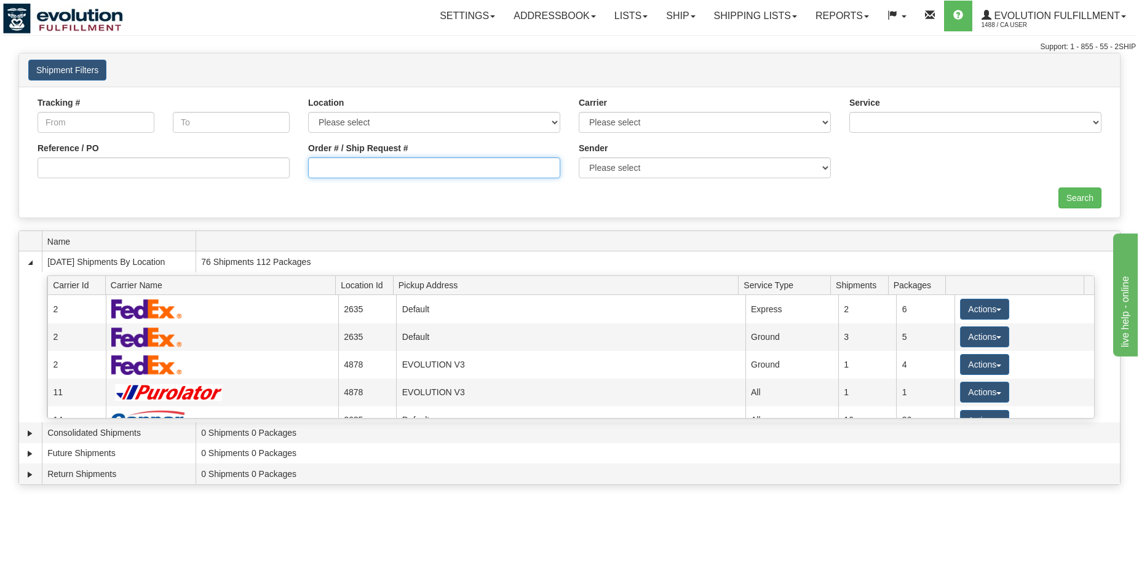
click at [352, 165] on input "Order # / Ship Request #" at bounding box center [434, 167] width 252 height 21
type input "2"
type input "87239-1"
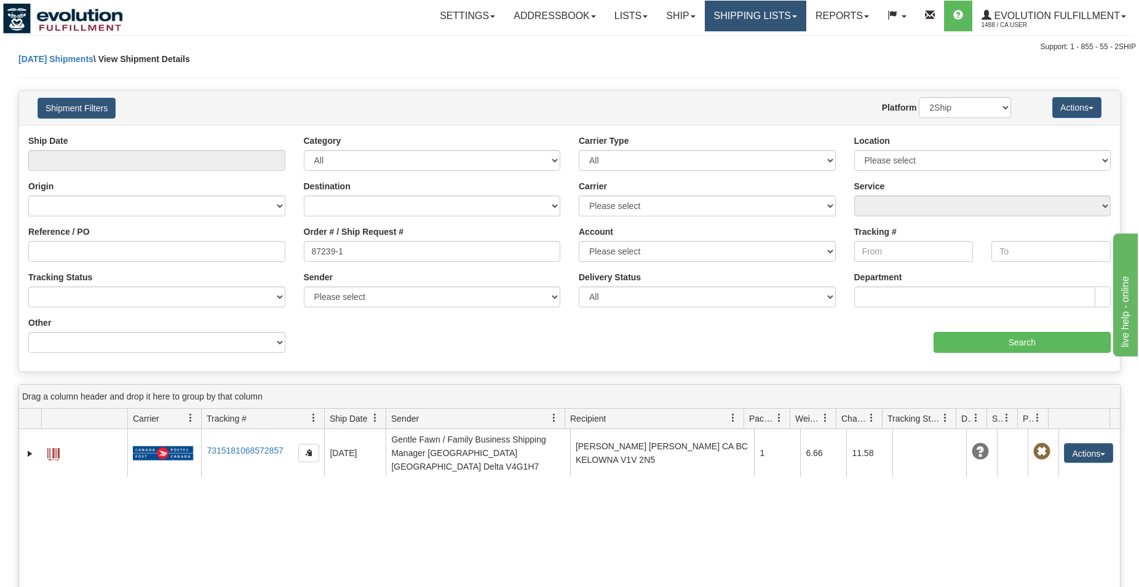
click at [761, 15] on link "Shipping lists" at bounding box center [755, 16] width 101 height 31
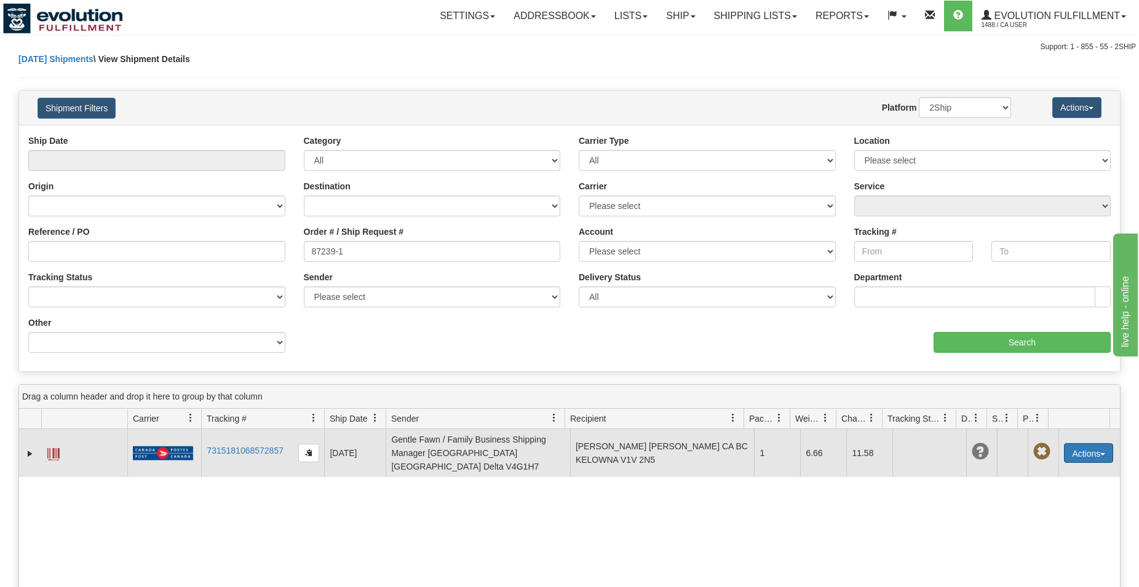
click at [1080, 443] on button "Actions" at bounding box center [1088, 453] width 49 height 20
click at [1009, 516] on link "Delete" at bounding box center [1048, 524] width 127 height 16
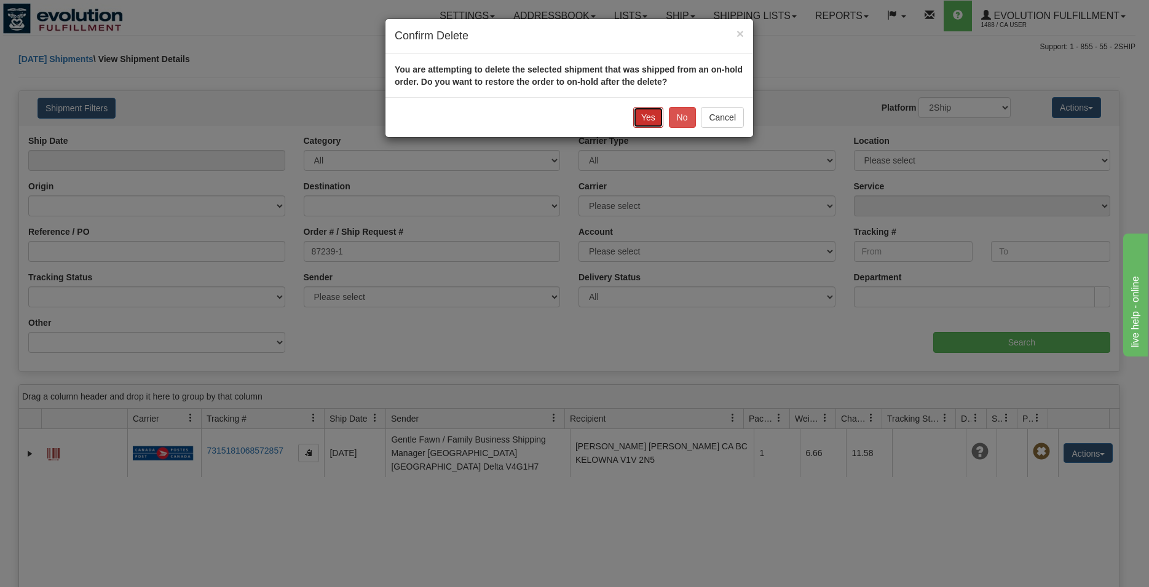
click at [651, 113] on button "Yes" at bounding box center [648, 117] width 30 height 21
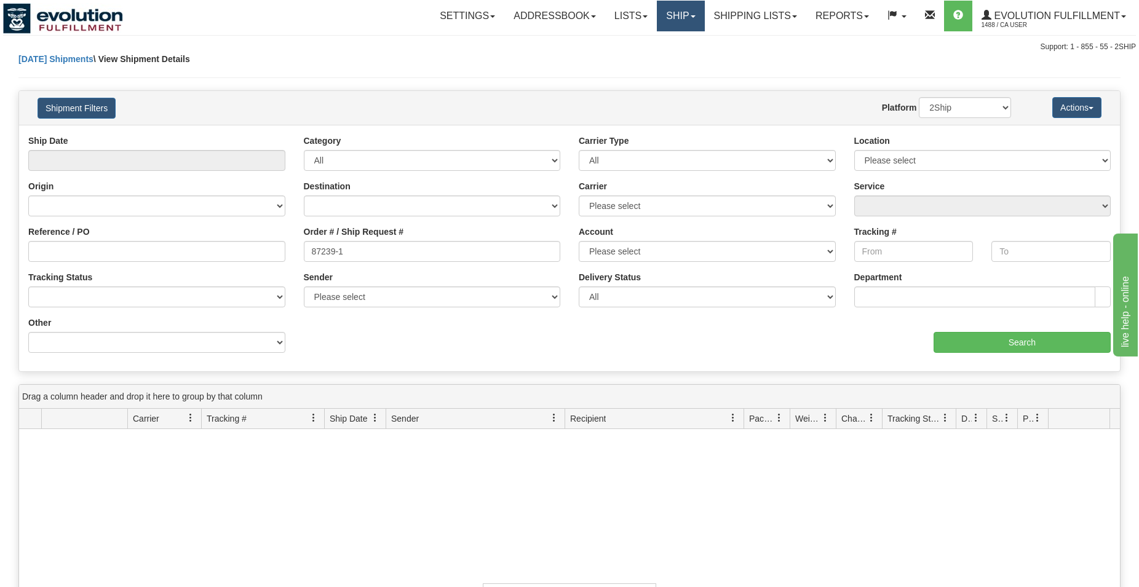
click at [688, 9] on link "Ship" at bounding box center [680, 16] width 47 height 31
click at [639, 58] on span "OnHold / Order Queue" at bounding box center [648, 59] width 87 height 10
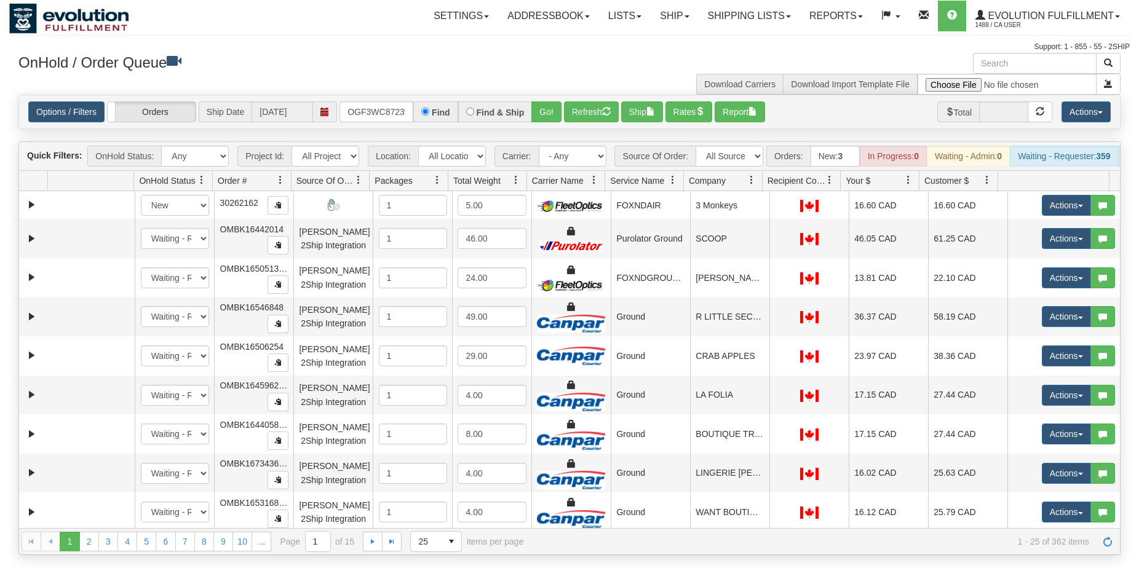
type input "OGF3WC87239-1"
click at [539, 119] on button "Go!" at bounding box center [546, 111] width 30 height 21
